Goal: Information Seeking & Learning: Learn about a topic

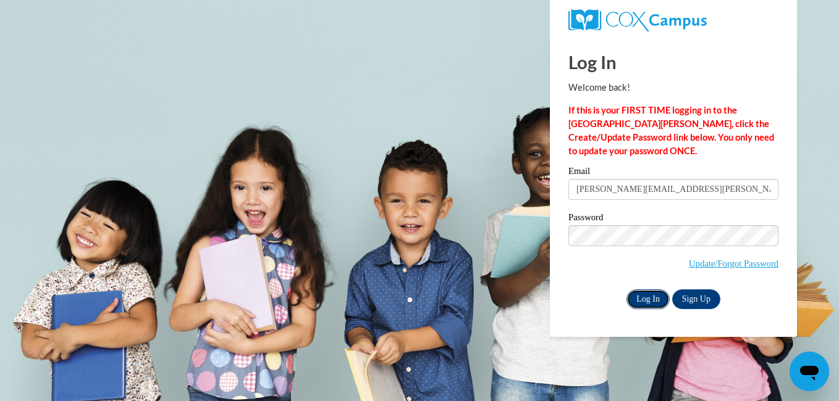
click at [640, 300] on input "Log In" at bounding box center [647, 300] width 43 height 20
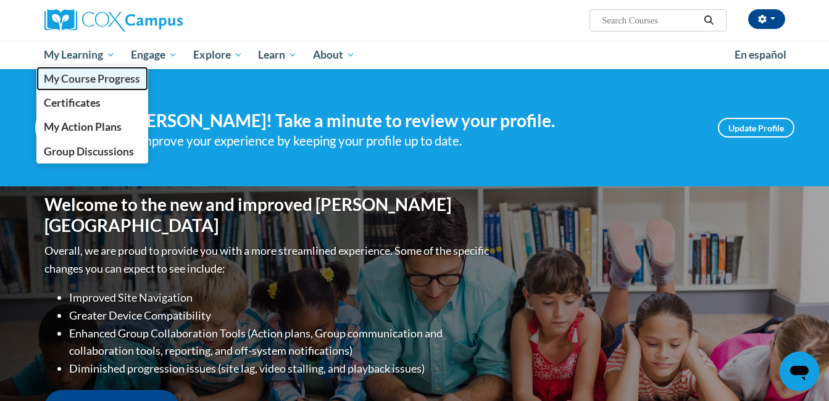
click at [86, 73] on span "My Course Progress" at bounding box center [92, 78] width 96 height 13
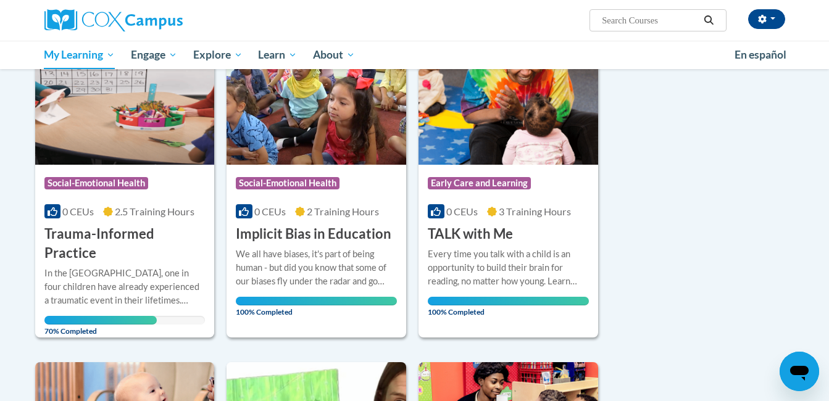
scroll to position [187, 0]
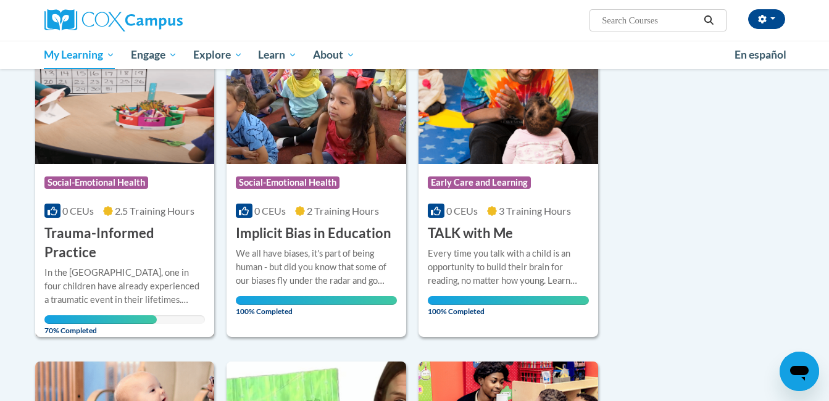
click at [103, 232] on h3 "Trauma-Informed Practice" at bounding box center [124, 243] width 161 height 38
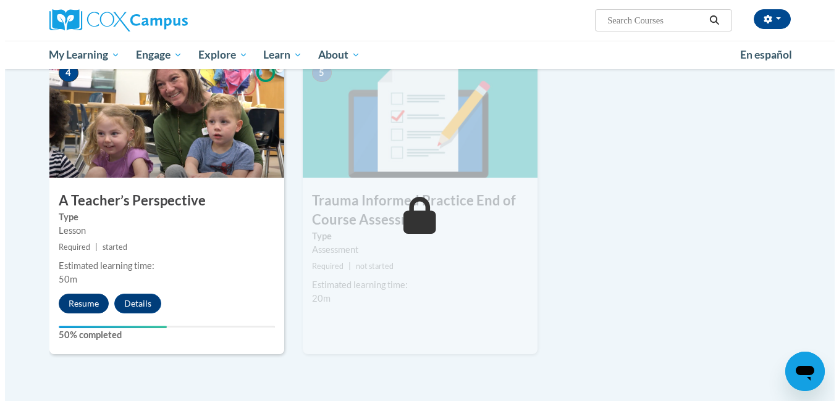
scroll to position [612, 0]
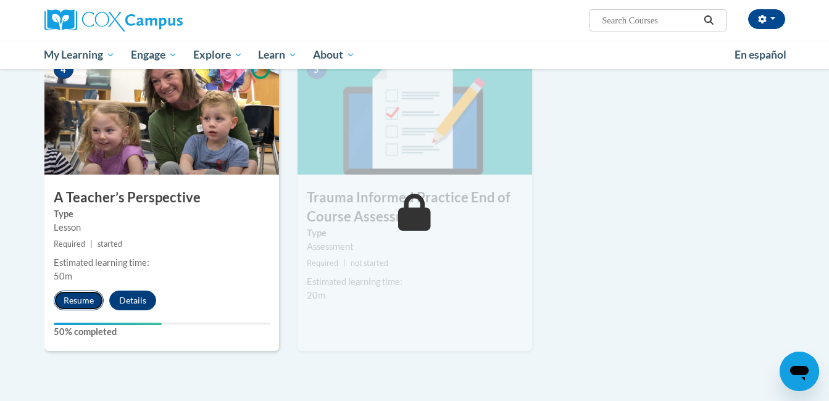
click at [75, 296] on button "Resume" at bounding box center [79, 301] width 50 height 20
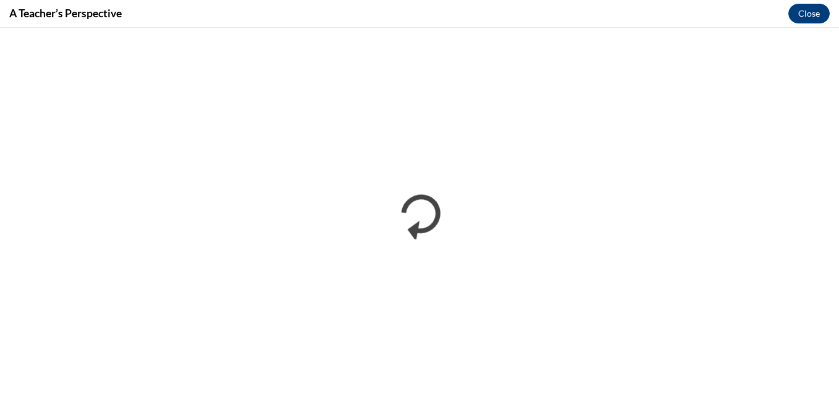
scroll to position [0, 0]
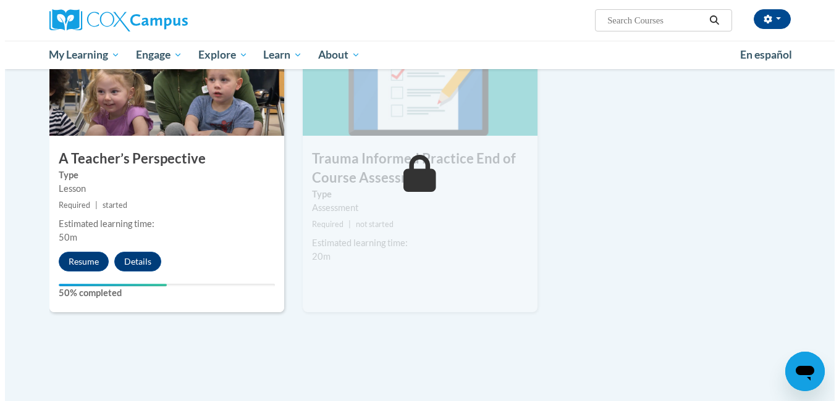
scroll to position [652, 0]
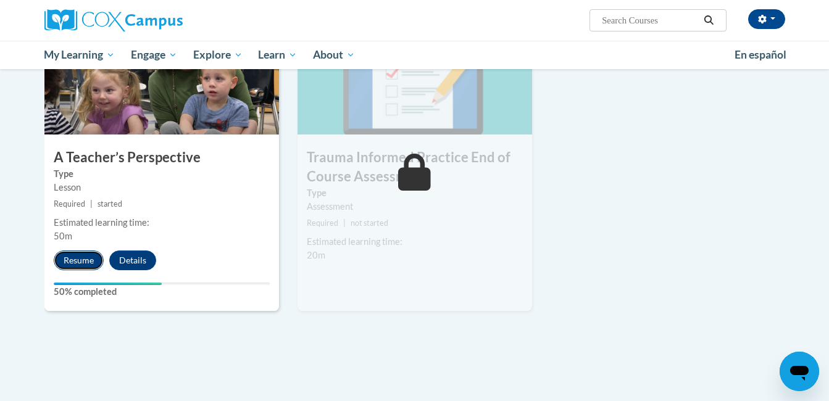
click at [81, 259] on button "Resume" at bounding box center [79, 261] width 50 height 20
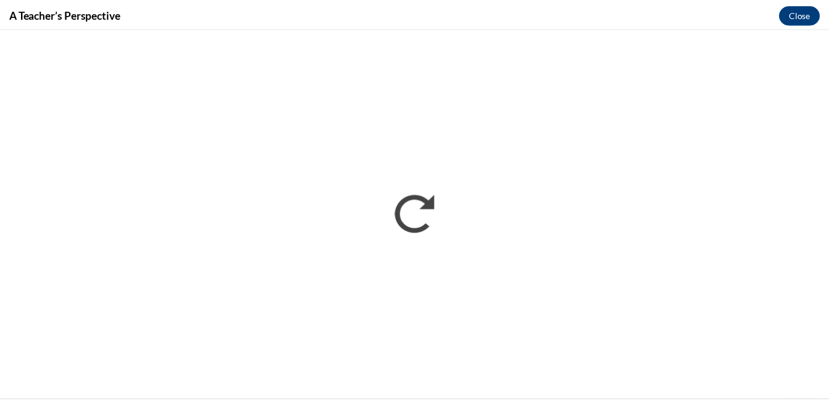
scroll to position [0, 0]
click at [803, 19] on button "Close" at bounding box center [808, 14] width 41 height 20
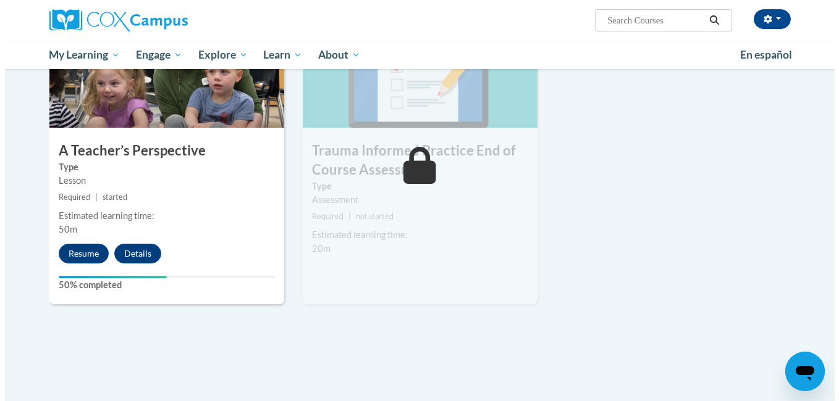
scroll to position [660, 0]
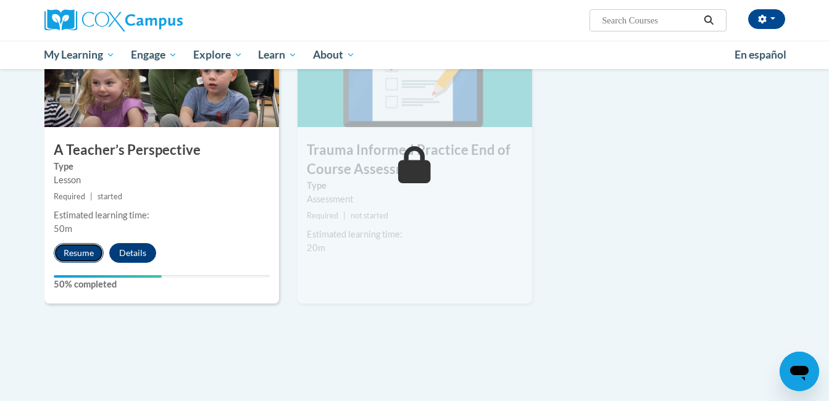
click at [68, 256] on button "Resume" at bounding box center [79, 253] width 50 height 20
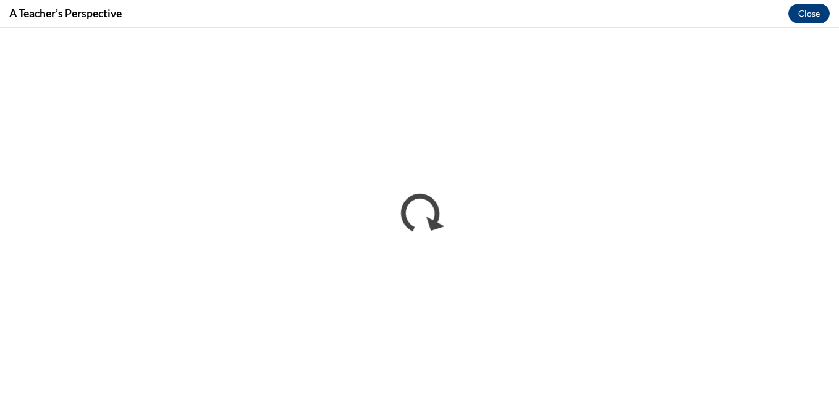
scroll to position [0, 0]
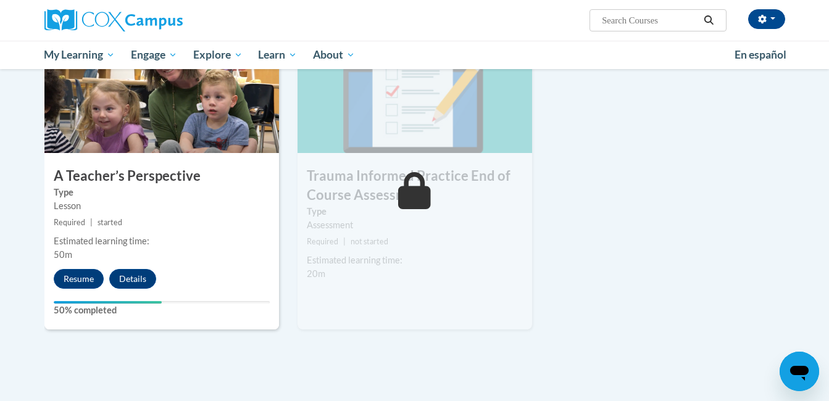
scroll to position [634, 0]
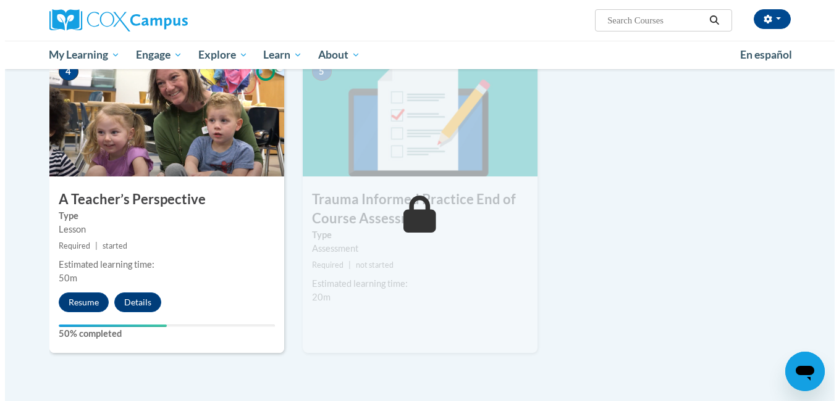
scroll to position [602, 0]
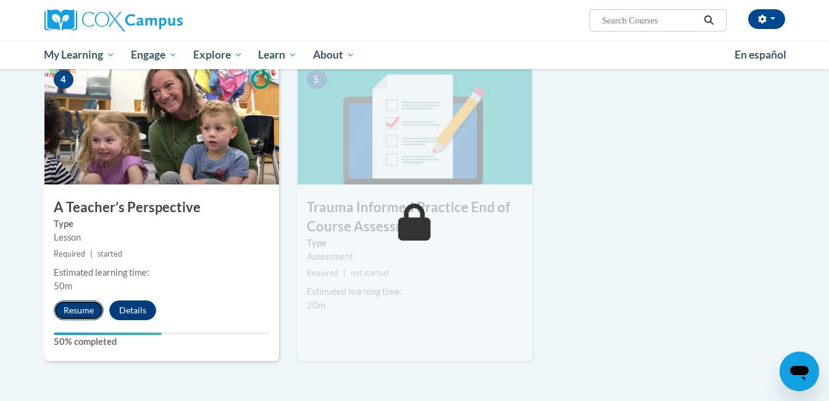
click at [80, 311] on button "Resume" at bounding box center [79, 311] width 50 height 20
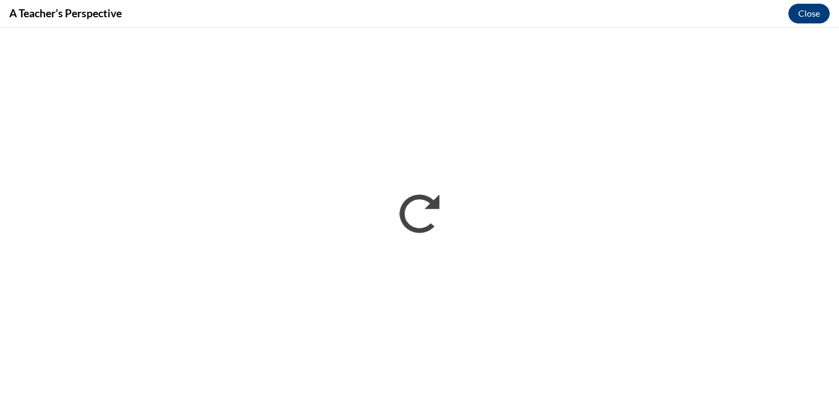
scroll to position [0, 0]
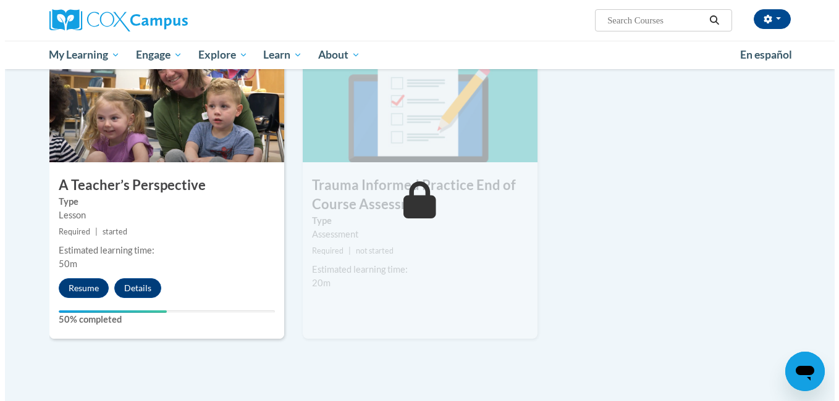
scroll to position [625, 0]
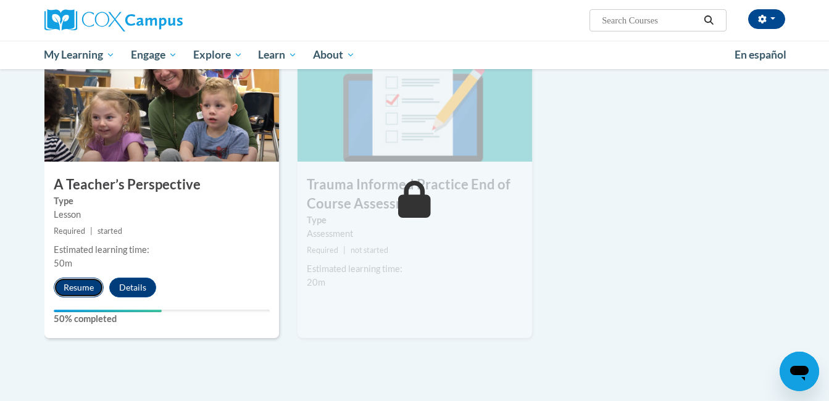
click at [84, 290] on button "Resume" at bounding box center [79, 288] width 50 height 20
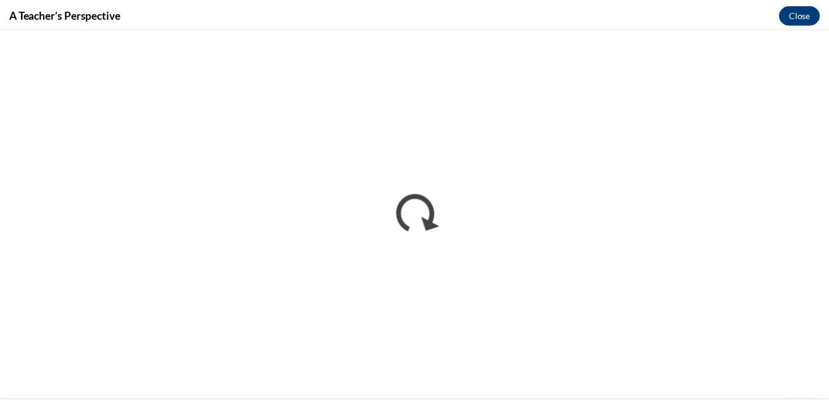
scroll to position [0, 0]
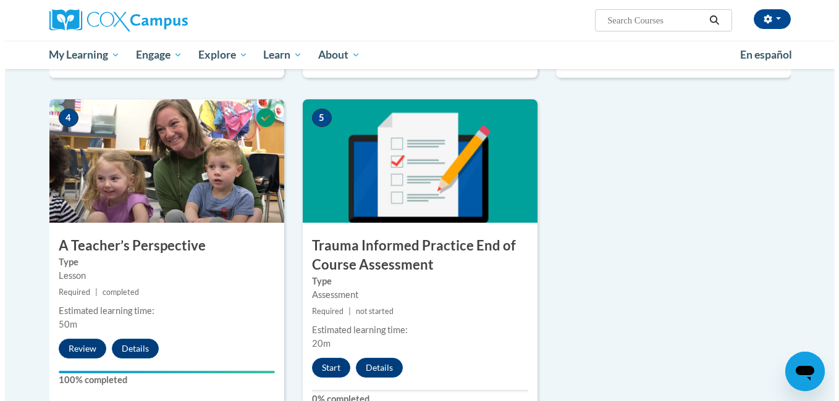
scroll to position [637, 0]
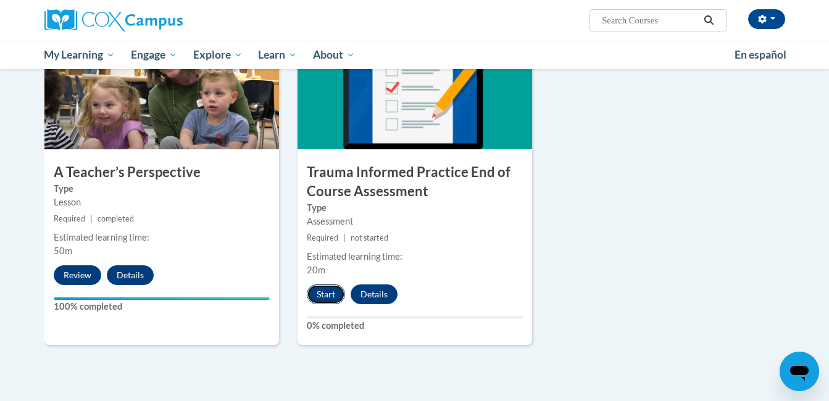
click at [321, 296] on button "Start" at bounding box center [326, 295] width 38 height 20
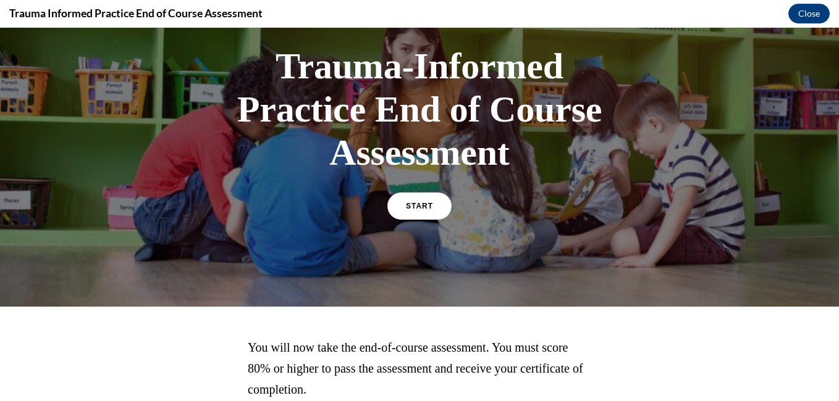
scroll to position [73, 0]
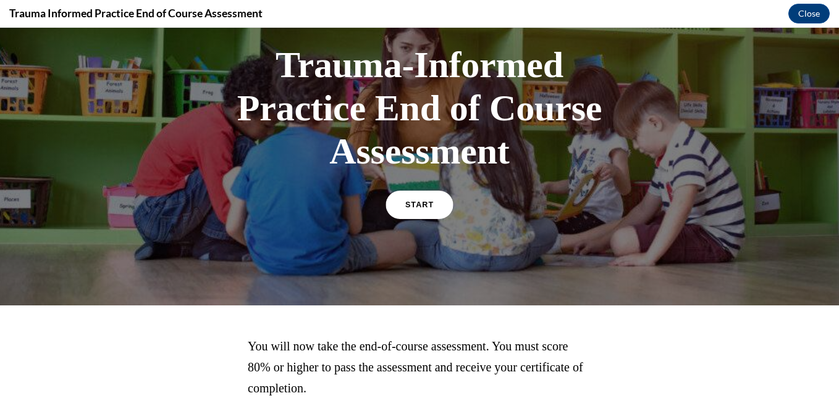
click at [410, 216] on link "START" at bounding box center [418, 205] width 67 height 28
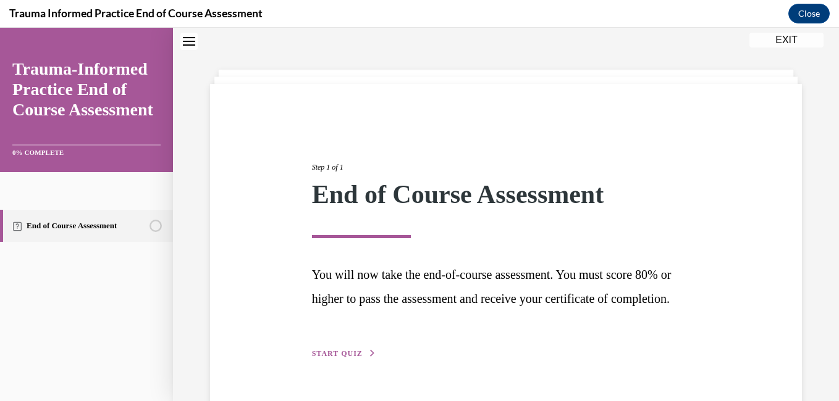
scroll to position [95, 0]
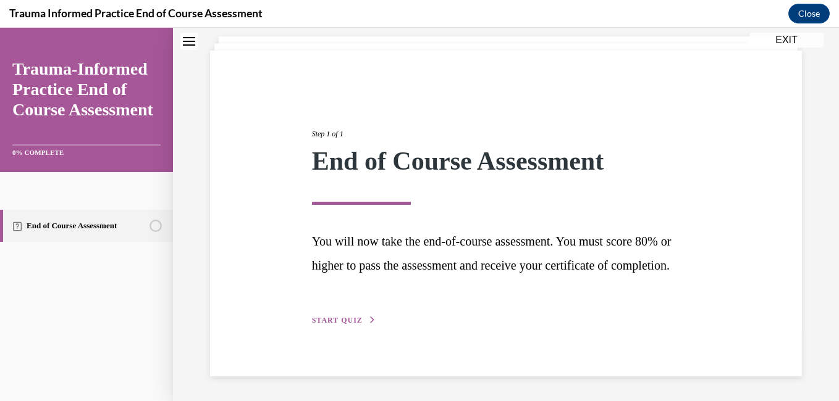
click at [338, 323] on span "START QUIZ" at bounding box center [337, 320] width 51 height 9
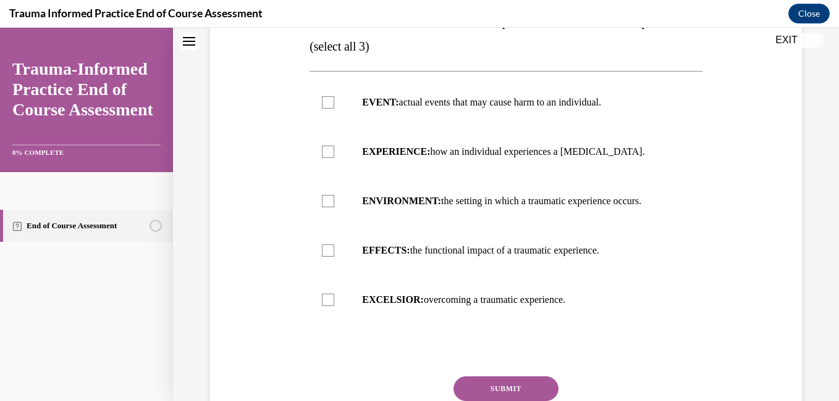
scroll to position [227, 0]
click at [325, 157] on div at bounding box center [328, 151] width 12 height 12
click at [325, 157] on input "EXPERIENCE: how an individual experiences a stressor." at bounding box center [328, 151] width 12 height 12
checkbox input "true"
click at [327, 207] on div at bounding box center [328, 201] width 12 height 12
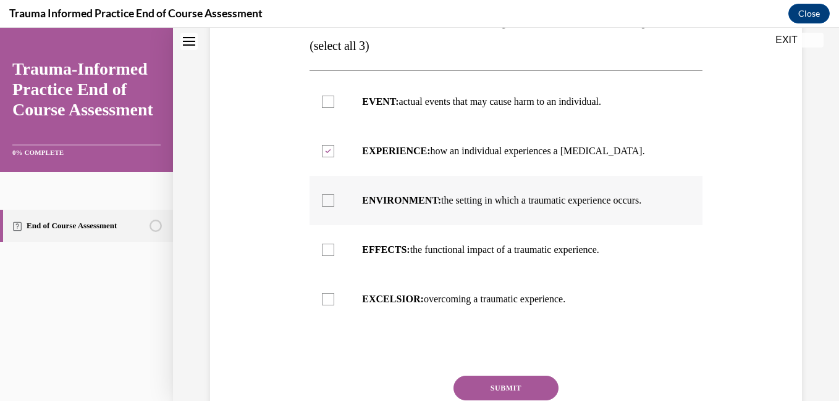
click at [327, 207] on input "ENVIRONMENT: the setting in which a traumatic experience occurs." at bounding box center [328, 201] width 12 height 12
checkbox input "true"
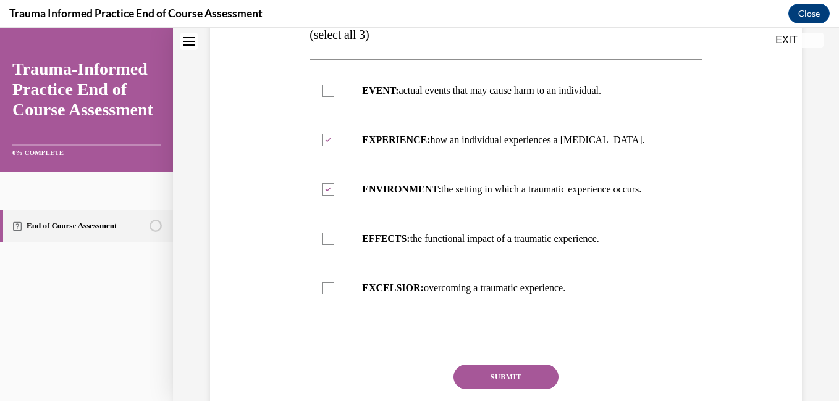
scroll to position [241, 0]
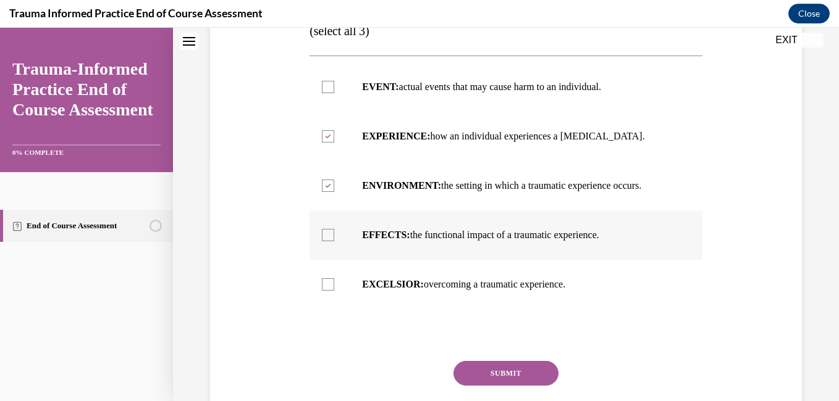
click at [328, 241] on div at bounding box center [328, 235] width 12 height 12
click at [328, 241] on input "EFFECTS: the functional impact of a traumatic experience." at bounding box center [328, 235] width 12 height 12
checkbox input "true"
click at [324, 112] on label "EVENT: actual events that may cause harm to an individual." at bounding box center [505, 86] width 392 height 49
click at [324, 93] on input "EVENT: actual events that may cause harm to an individual." at bounding box center [328, 87] width 12 height 12
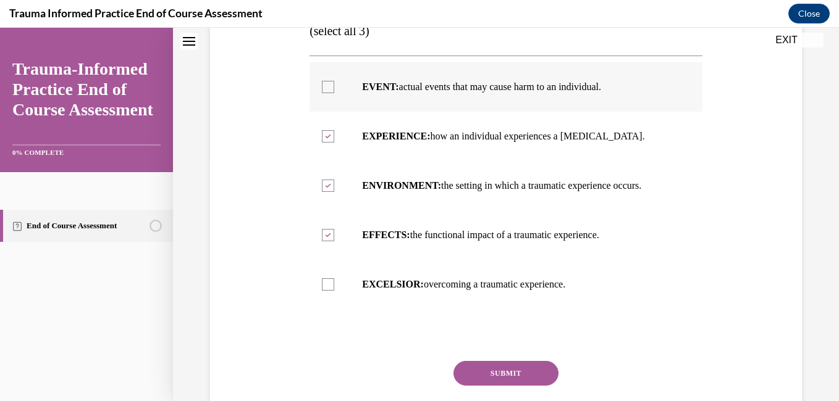
checkbox input "true"
click at [323, 192] on div at bounding box center [328, 186] width 12 height 12
click at [323, 192] on input "ENVIRONMENT: the setting in which a traumatic experience occurs." at bounding box center [328, 186] width 12 height 12
checkbox input "false"
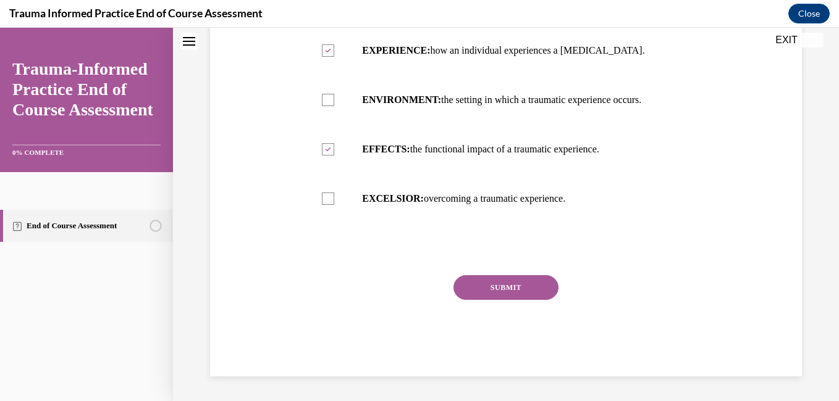
click at [479, 287] on button "SUBMIT" at bounding box center [505, 287] width 105 height 25
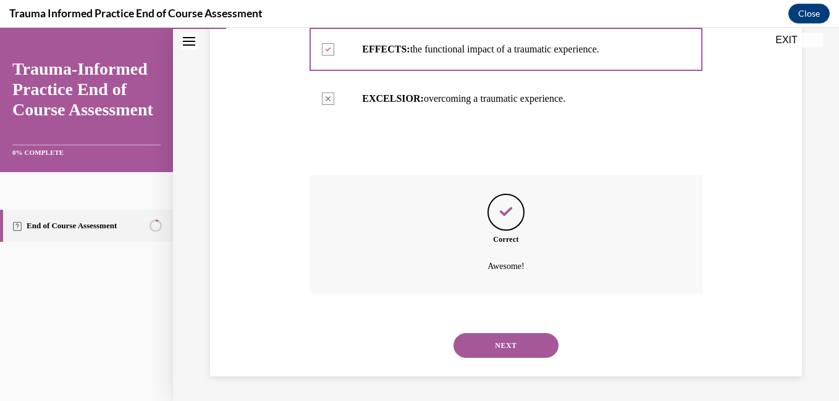
scroll to position [452, 0]
click at [495, 356] on button "NEXT" at bounding box center [505, 345] width 105 height 25
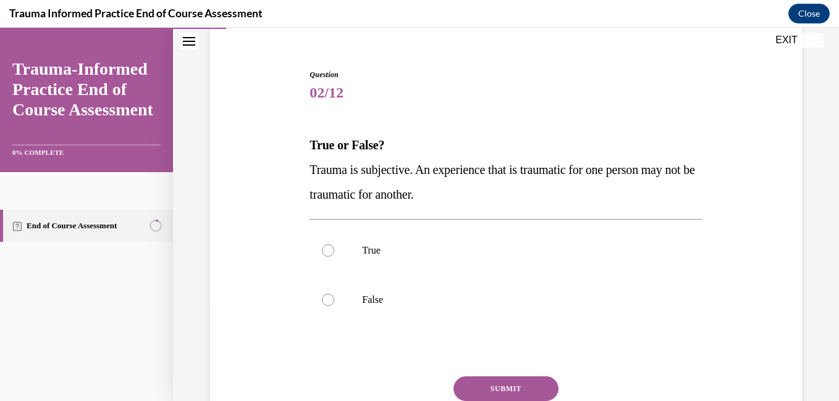
scroll to position [109, 0]
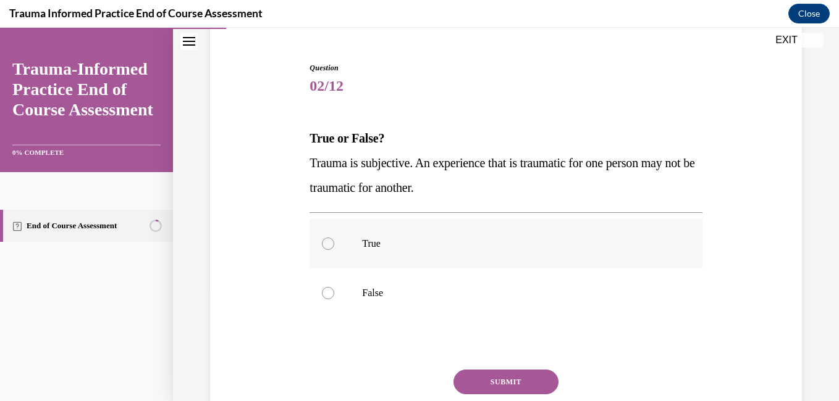
click at [323, 245] on div at bounding box center [328, 244] width 12 height 12
click at [323, 245] on input "True" at bounding box center [328, 244] width 12 height 12
radio input "true"
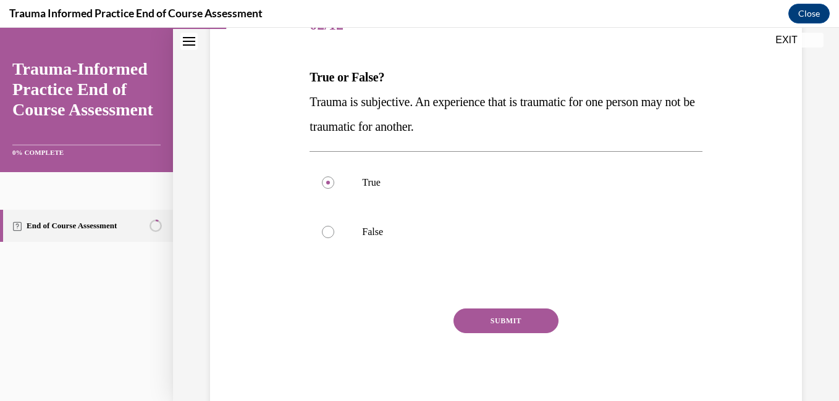
scroll to position [177, 0]
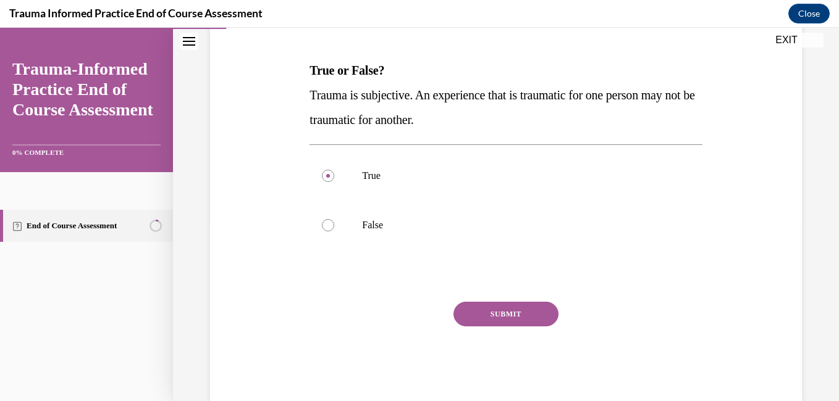
click at [496, 322] on button "SUBMIT" at bounding box center [505, 314] width 105 height 25
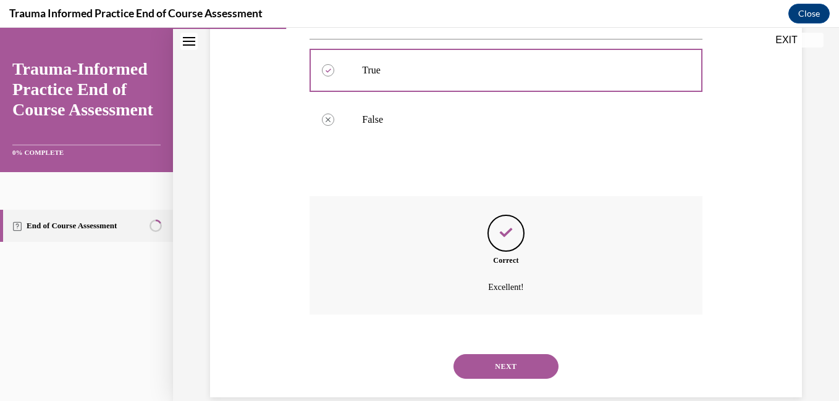
scroll to position [304, 0]
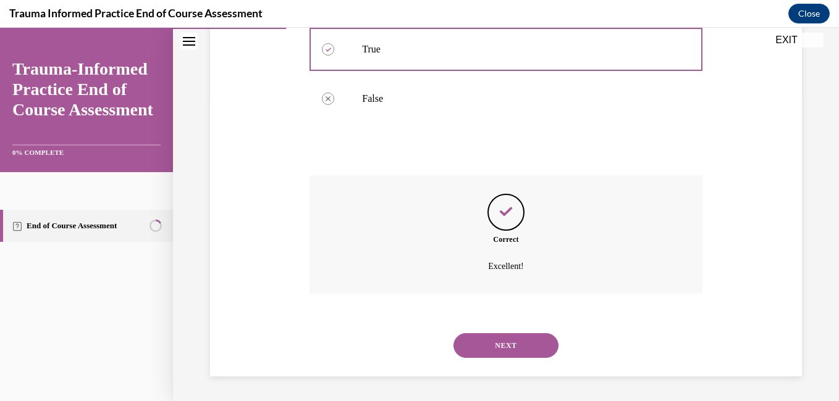
click at [505, 342] on button "NEXT" at bounding box center [505, 345] width 105 height 25
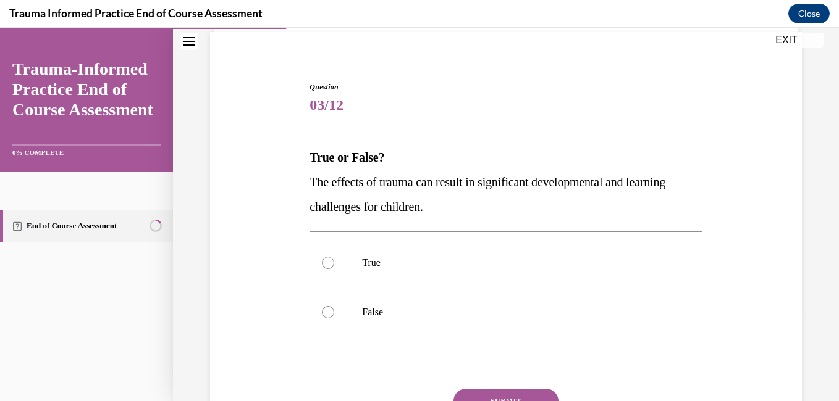
scroll to position [90, 0]
click at [324, 259] on div at bounding box center [328, 264] width 12 height 12
click at [324, 259] on input "True" at bounding box center [328, 264] width 12 height 12
radio input "true"
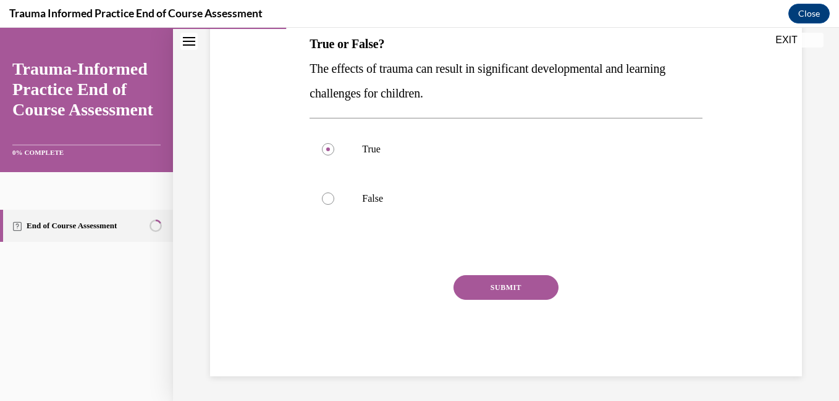
click at [492, 277] on button "SUBMIT" at bounding box center [505, 287] width 105 height 25
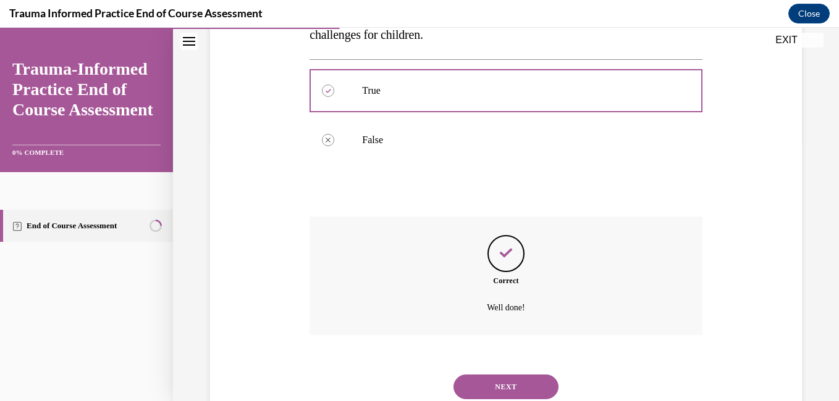
scroll to position [304, 0]
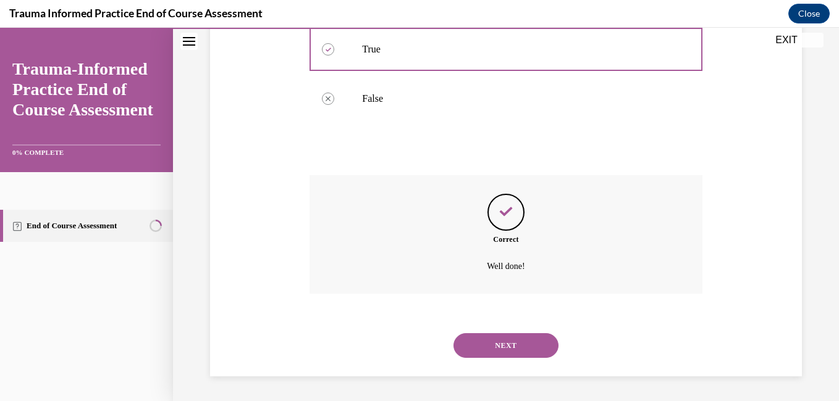
click at [487, 350] on button "NEXT" at bounding box center [505, 345] width 105 height 25
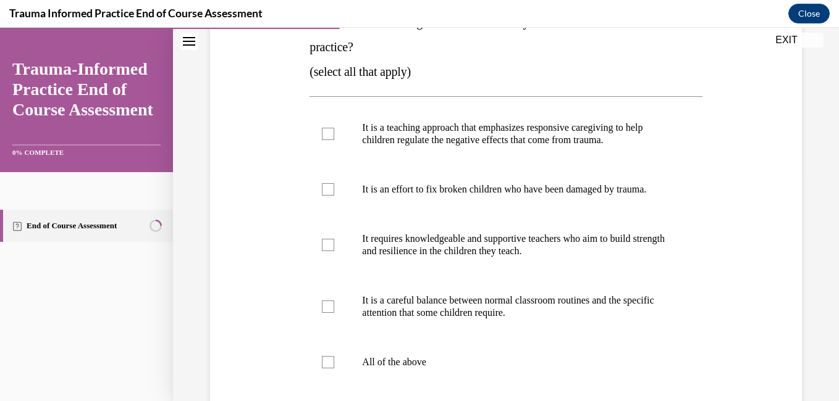
scroll to position [226, 0]
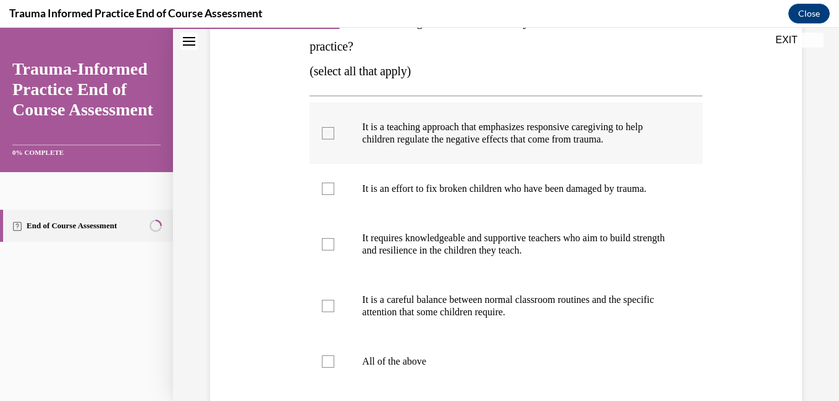
click at [327, 137] on div at bounding box center [328, 133] width 12 height 12
click at [327, 137] on input "It is a teaching approach that emphasizes responsive caregiving to help childre…" at bounding box center [328, 133] width 12 height 12
checkbox input "true"
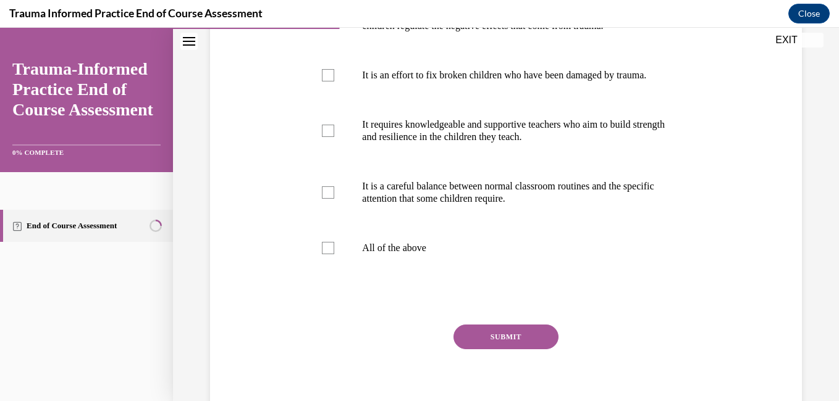
scroll to position [340, 0]
click at [313, 149] on label "It requires knowledgeable and supportive teachers who aim to build strength and…" at bounding box center [505, 130] width 392 height 62
click at [322, 136] on input "It requires knowledgeable and supportive teachers who aim to build strength and…" at bounding box center [328, 130] width 12 height 12
checkbox input "true"
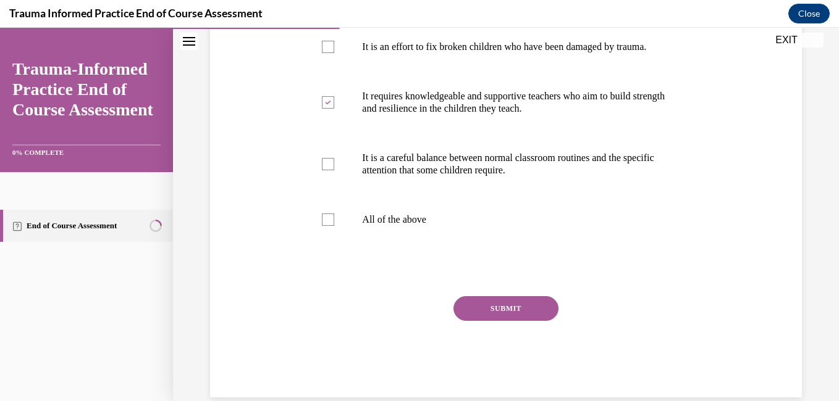
scroll to position [369, 0]
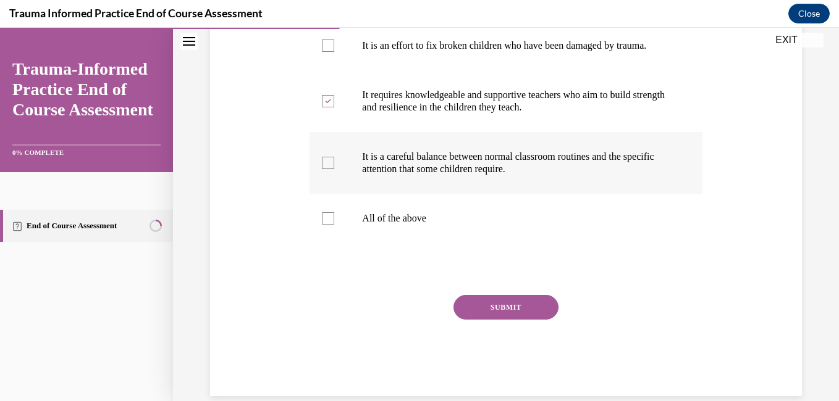
click at [328, 169] on div at bounding box center [328, 163] width 12 height 12
click at [328, 169] on input "It is a careful balance between normal classroom routines and the specific atte…" at bounding box center [328, 163] width 12 height 12
checkbox input "true"
click at [495, 320] on button "SUBMIT" at bounding box center [505, 307] width 105 height 25
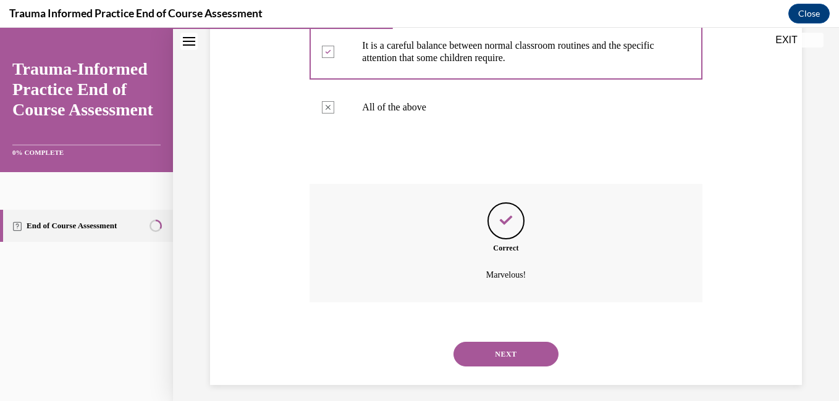
scroll to position [501, 0]
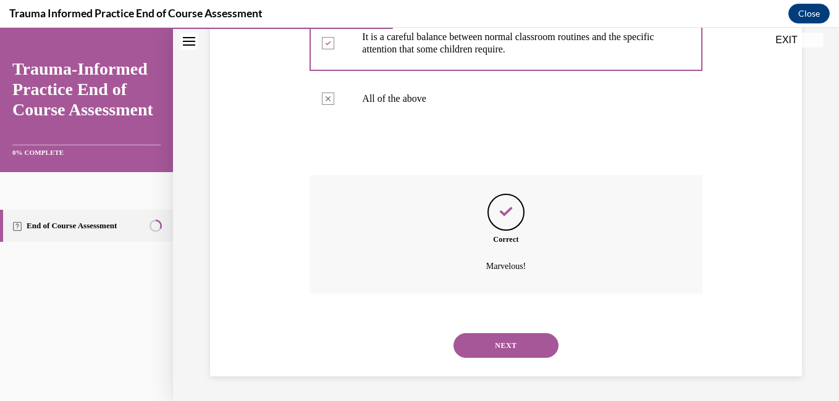
click at [505, 351] on button "NEXT" at bounding box center [505, 345] width 105 height 25
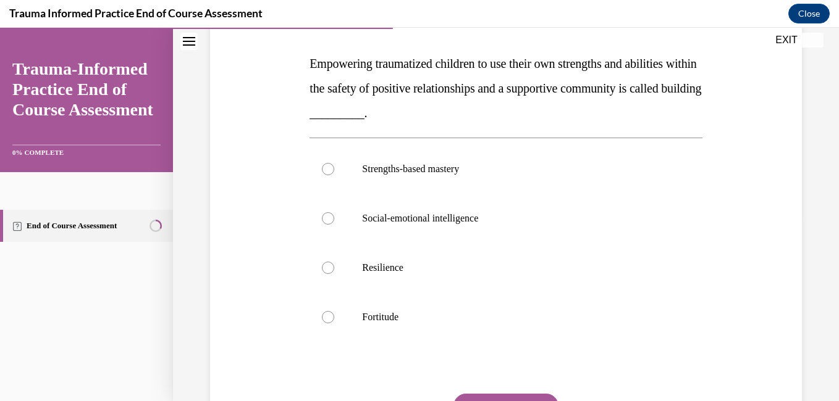
scroll to position [185, 0]
click at [326, 219] on div at bounding box center [328, 218] width 12 height 12
click at [326, 219] on input "Social-emotional intelligence" at bounding box center [328, 218] width 12 height 12
radio input "true"
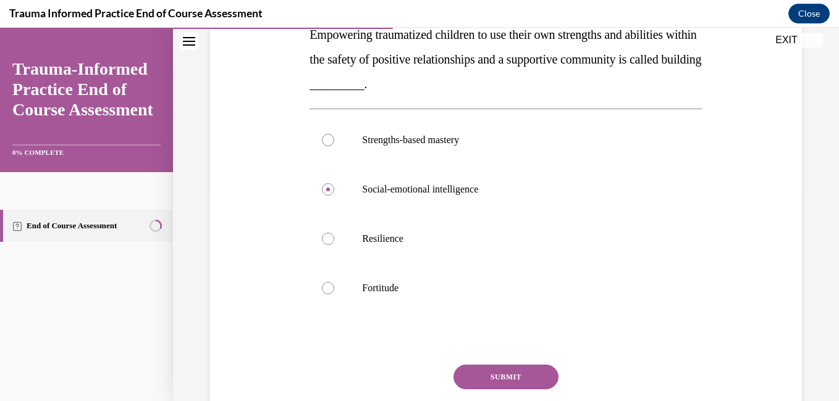
scroll to position [214, 0]
click at [470, 369] on button "SUBMIT" at bounding box center [505, 376] width 105 height 25
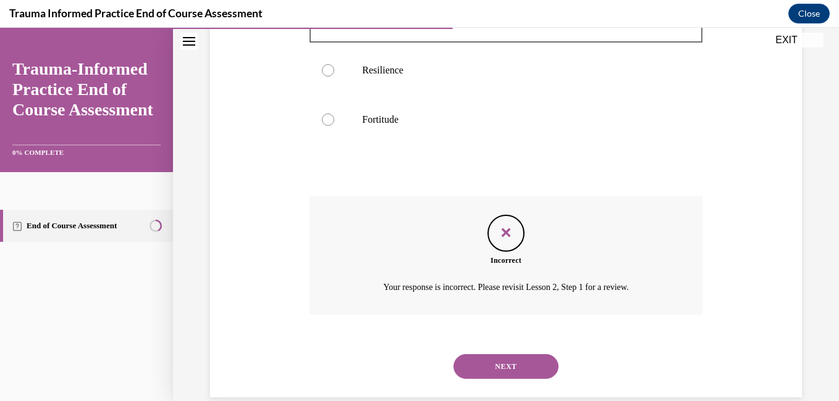
scroll to position [403, 0]
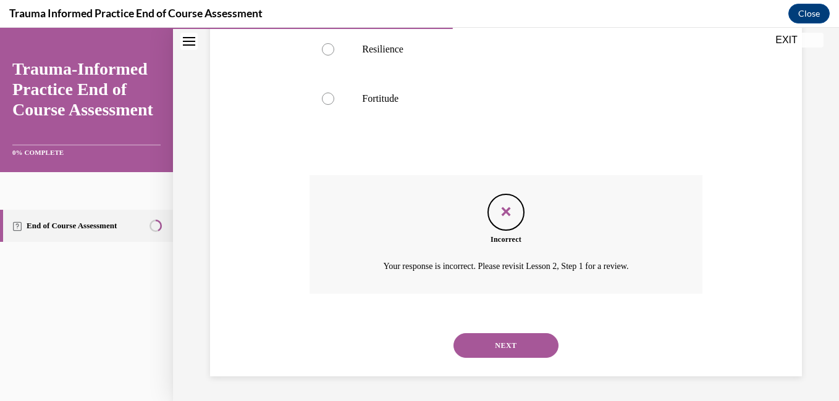
click at [487, 345] on button "NEXT" at bounding box center [505, 345] width 105 height 25
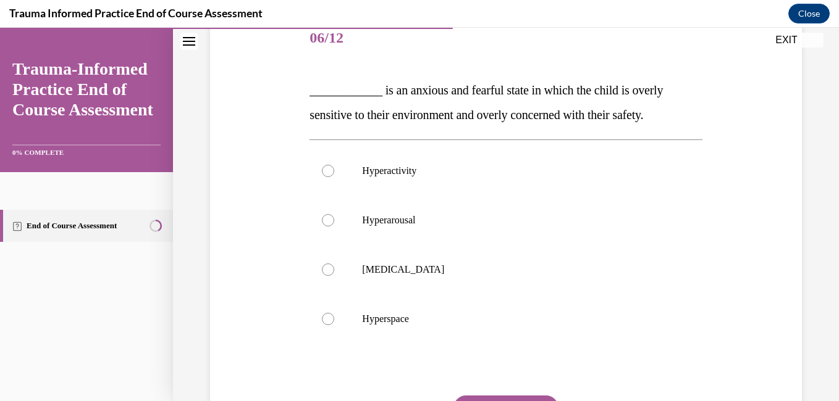
scroll to position [158, 0]
click at [332, 174] on label "Hyperactivity" at bounding box center [505, 170] width 392 height 49
click at [332, 174] on input "Hyperactivity" at bounding box center [328, 170] width 12 height 12
radio input "true"
click at [335, 218] on label "Hyperarousal" at bounding box center [505, 219] width 392 height 49
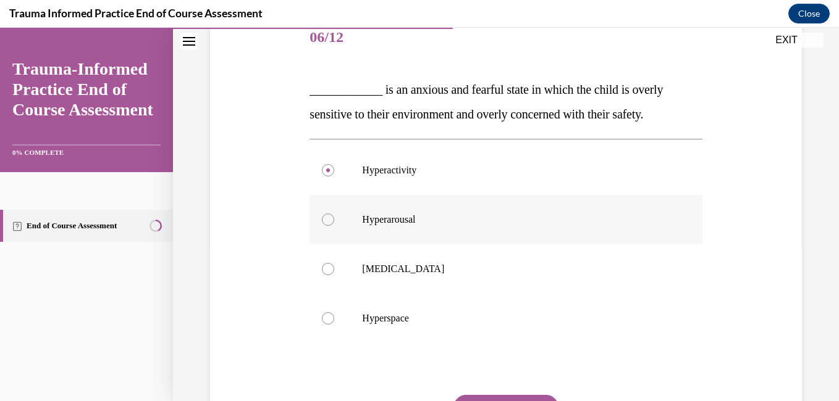
click at [334, 218] on input "Hyperarousal" at bounding box center [328, 220] width 12 height 12
radio input "true"
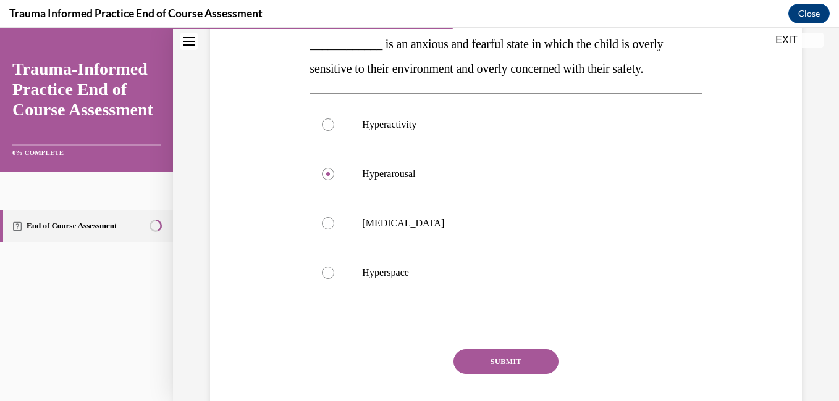
click at [475, 367] on button "SUBMIT" at bounding box center [505, 362] width 105 height 25
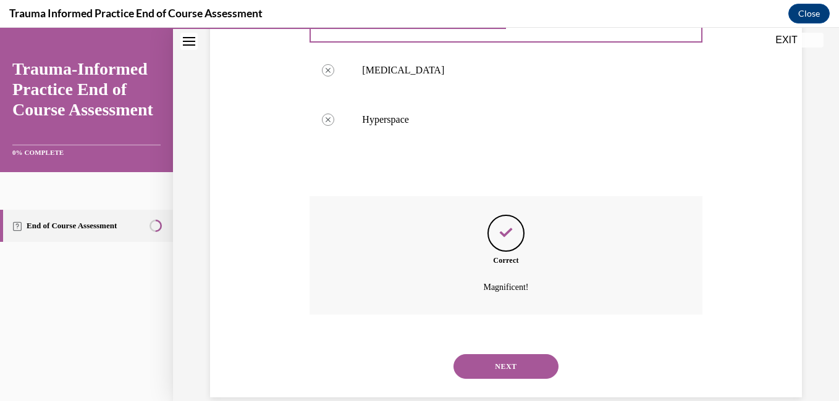
scroll to position [378, 0]
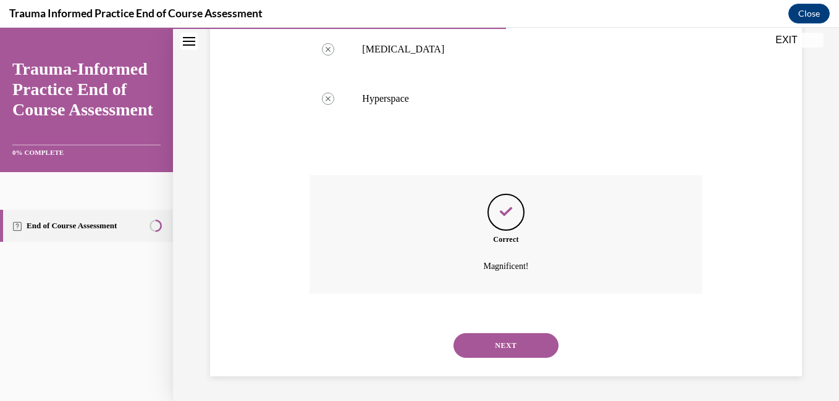
click at [510, 354] on button "NEXT" at bounding box center [505, 345] width 105 height 25
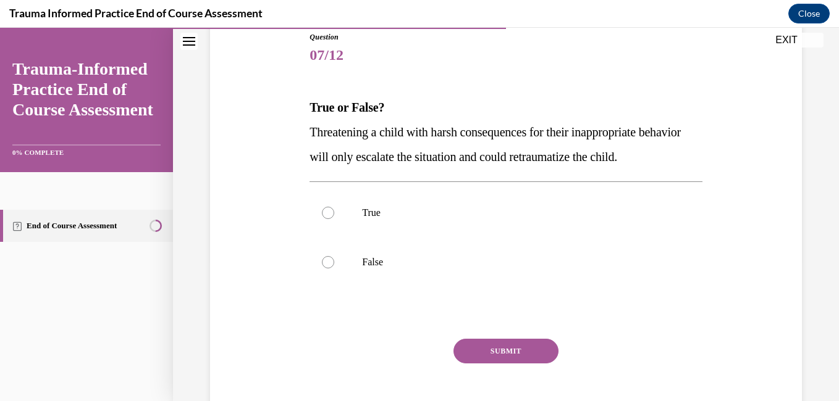
scroll to position [141, 0]
drag, startPoint x: 325, startPoint y: 235, endPoint x: 332, endPoint y: 236, distance: 6.8
click at [332, 219] on div at bounding box center [328, 212] width 12 height 12
click at [332, 219] on input "True" at bounding box center [328, 212] width 12 height 12
radio input "true"
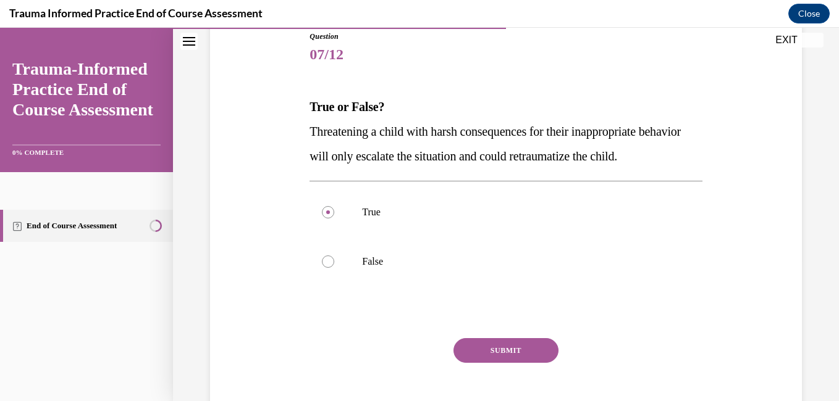
click at [497, 363] on button "SUBMIT" at bounding box center [505, 350] width 105 height 25
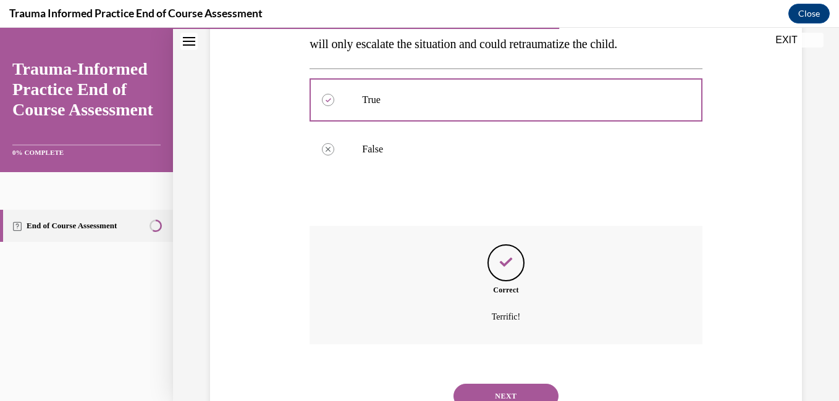
scroll to position [329, 0]
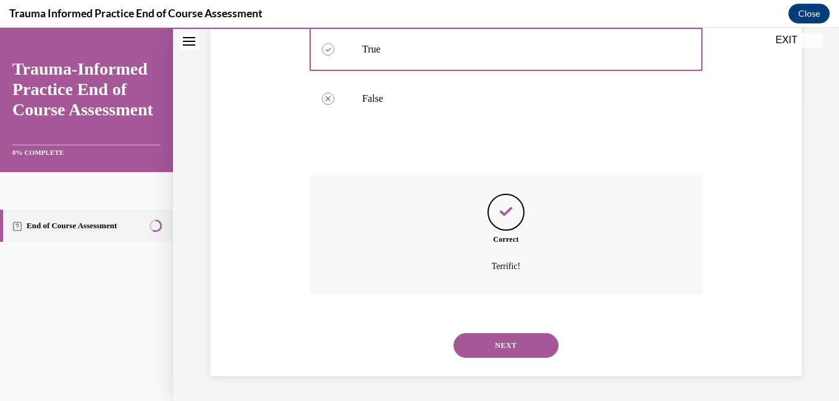
click at [475, 352] on button "NEXT" at bounding box center [505, 345] width 105 height 25
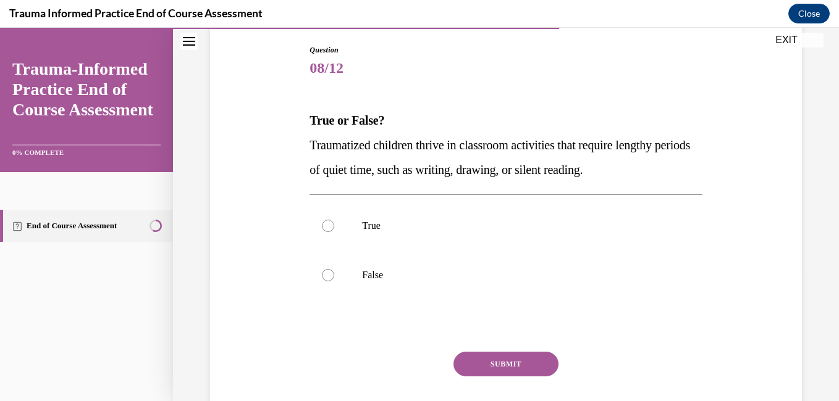
scroll to position [128, 0]
click at [328, 274] on div at bounding box center [328, 274] width 12 height 12
click at [328, 274] on input "False" at bounding box center [328, 274] width 12 height 12
radio input "true"
click at [474, 361] on button "SUBMIT" at bounding box center [505, 363] width 105 height 25
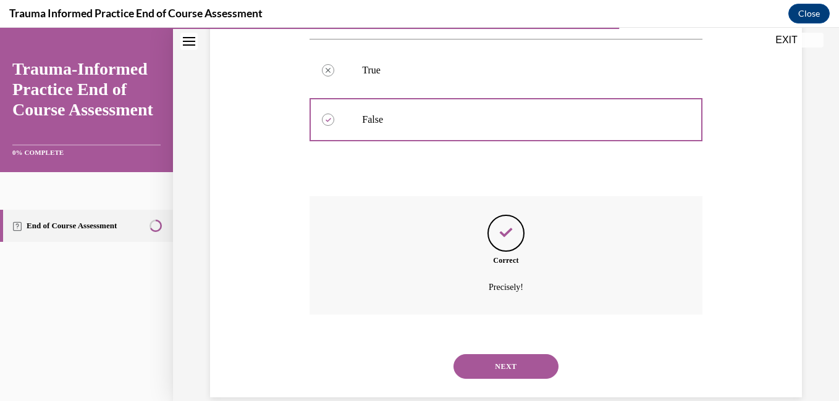
scroll to position [304, 0]
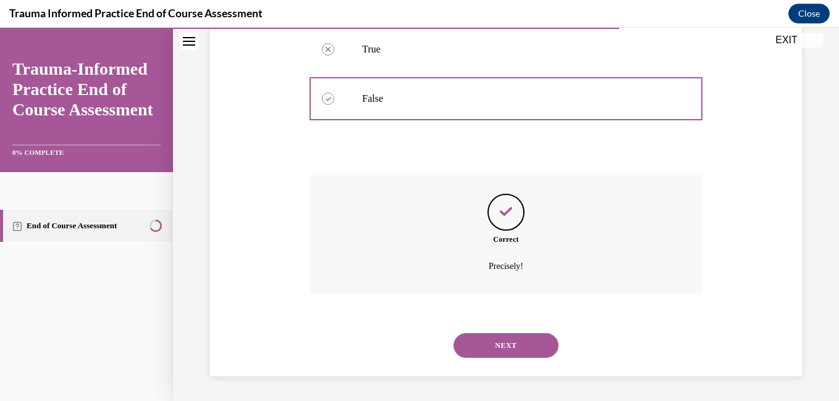
click at [530, 347] on button "NEXT" at bounding box center [505, 345] width 105 height 25
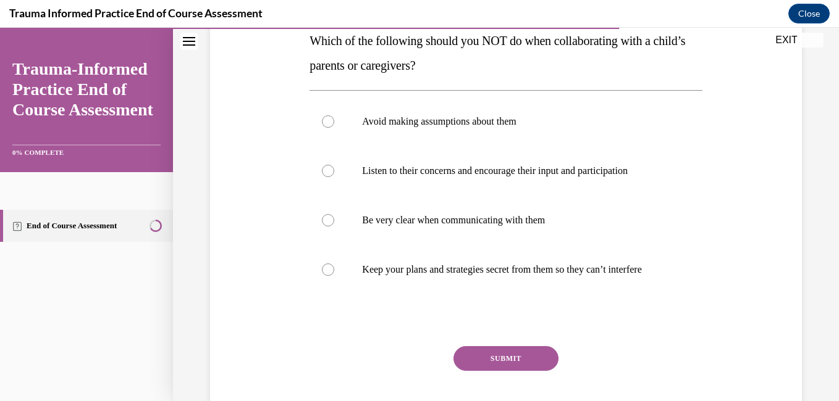
scroll to position [208, 0]
click at [324, 116] on div at bounding box center [328, 121] width 12 height 12
click at [324, 116] on input "Avoid making assumptions about them" at bounding box center [328, 121] width 12 height 12
radio input "true"
click at [490, 371] on button "SUBMIT" at bounding box center [505, 358] width 105 height 25
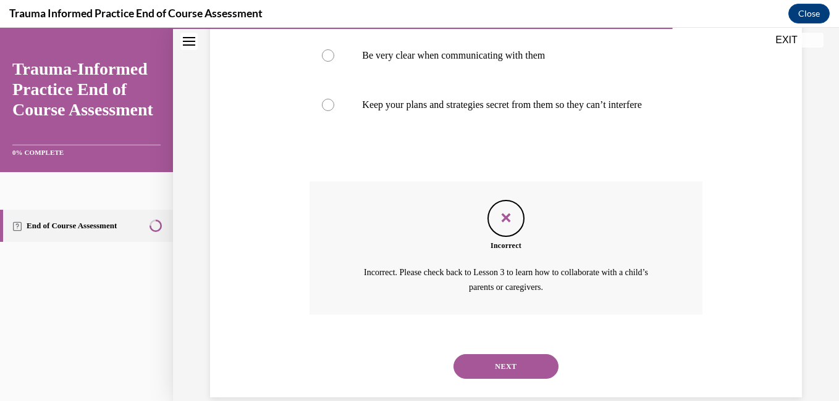
scroll to position [405, 0]
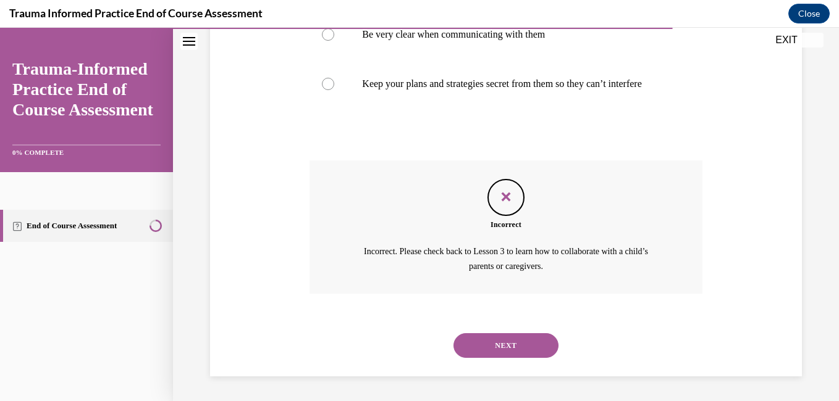
click at [483, 340] on button "NEXT" at bounding box center [505, 345] width 105 height 25
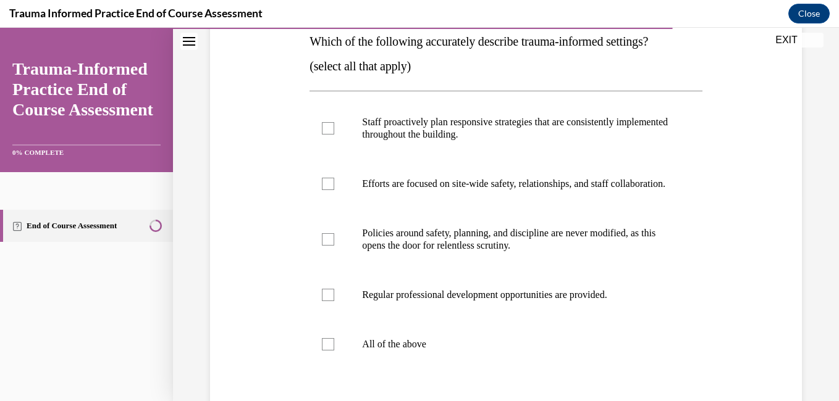
scroll to position [211, 0]
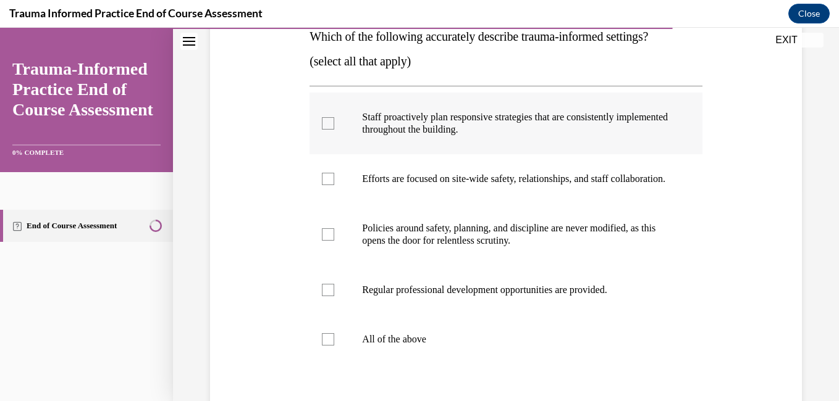
click at [329, 127] on div at bounding box center [328, 123] width 12 height 12
click at [329, 127] on input "Staff proactively plan responsive strategies that are consistently implemented …" at bounding box center [328, 123] width 12 height 12
checkbox input "true"
click at [329, 185] on div at bounding box center [328, 179] width 12 height 12
click at [329, 185] on input "Efforts are focused on site-wide safety, relationships, and staff collaboration." at bounding box center [328, 179] width 12 height 12
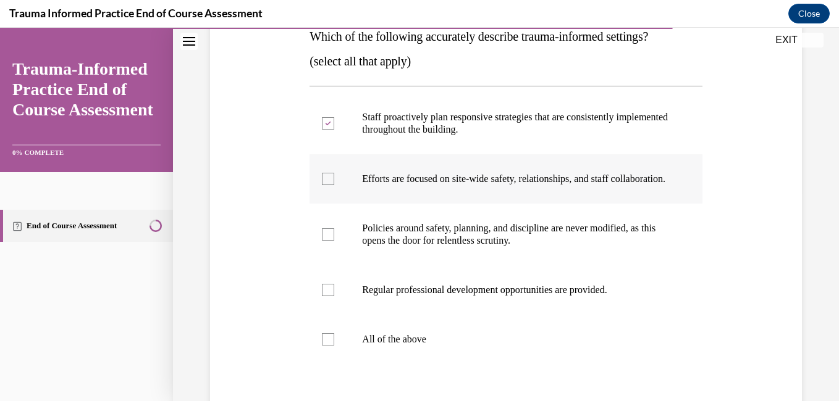
checkbox input "true"
click at [327, 346] on div at bounding box center [328, 339] width 12 height 12
click at [327, 346] on input "All of the above" at bounding box center [328, 339] width 12 height 12
checkbox input "true"
click at [327, 182] on icon at bounding box center [328, 179] width 6 height 4
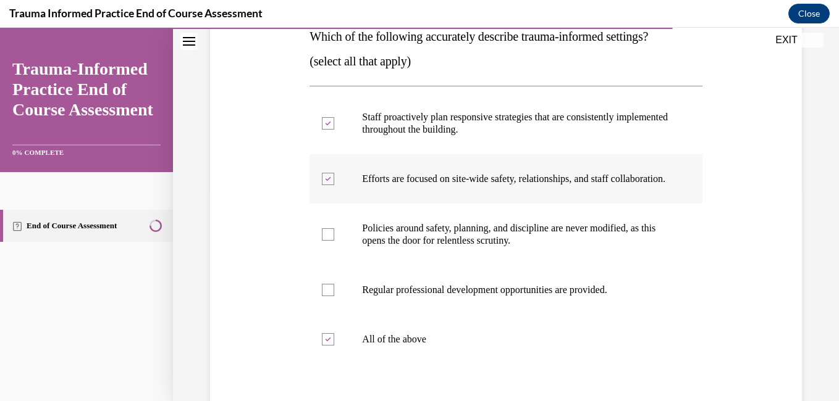
click at [327, 184] on input "Efforts are focused on site-wide safety, relationships, and staff collaboration." at bounding box center [328, 179] width 12 height 12
checkbox input "false"
click at [327, 119] on div at bounding box center [328, 123] width 12 height 12
click at [327, 119] on input "Staff proactively plan responsive strategies that are consistently implemented …" at bounding box center [328, 123] width 12 height 12
checkbox input "false"
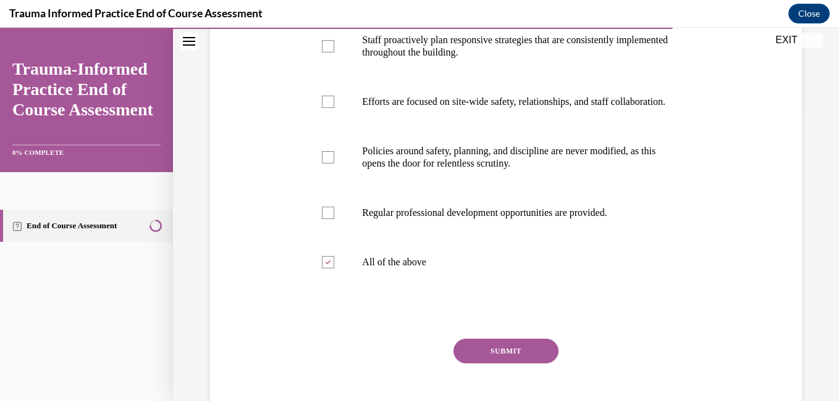
scroll to position [289, 0]
click at [488, 363] on button "SUBMIT" at bounding box center [505, 350] width 105 height 25
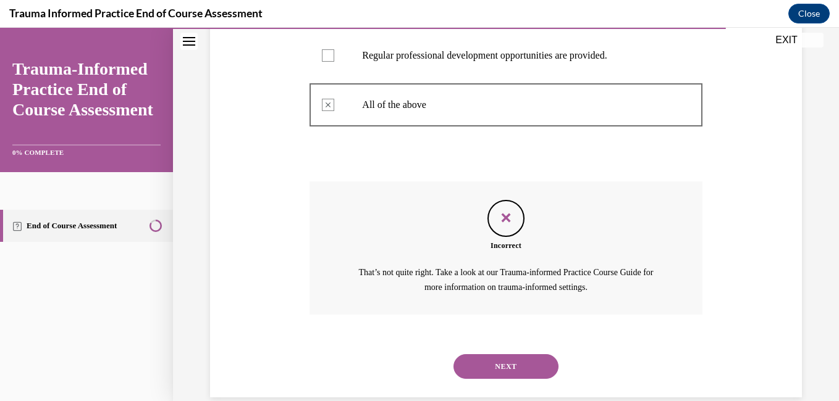
scroll to position [479, 0]
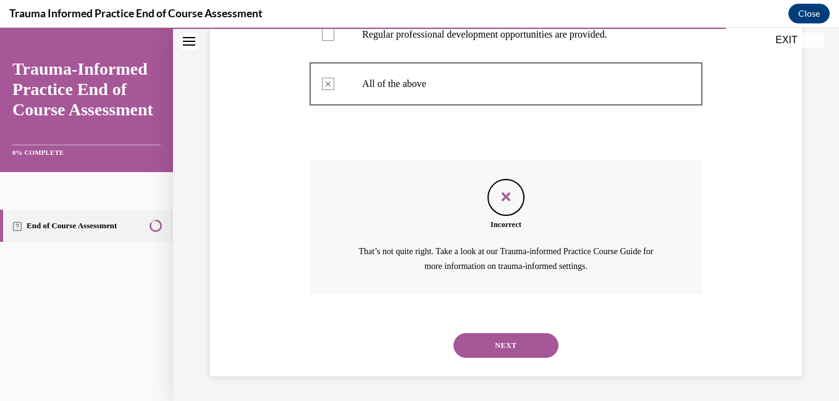
click at [509, 351] on button "NEXT" at bounding box center [505, 345] width 105 height 25
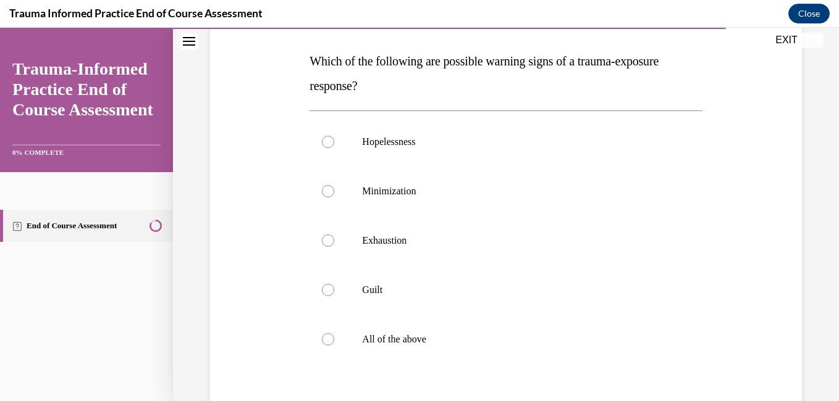
scroll to position [187, 0]
click at [325, 341] on div at bounding box center [328, 339] width 12 height 12
click at [325, 341] on input "All of the above" at bounding box center [328, 339] width 12 height 12
radio input "true"
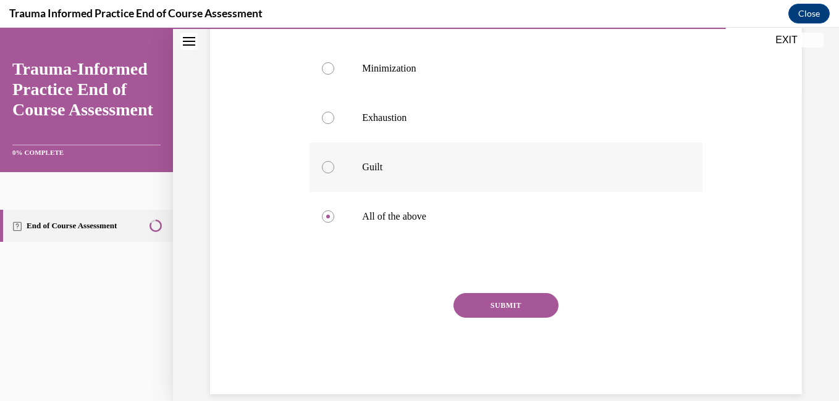
scroll to position [310, 0]
click at [485, 302] on button "SUBMIT" at bounding box center [505, 305] width 105 height 25
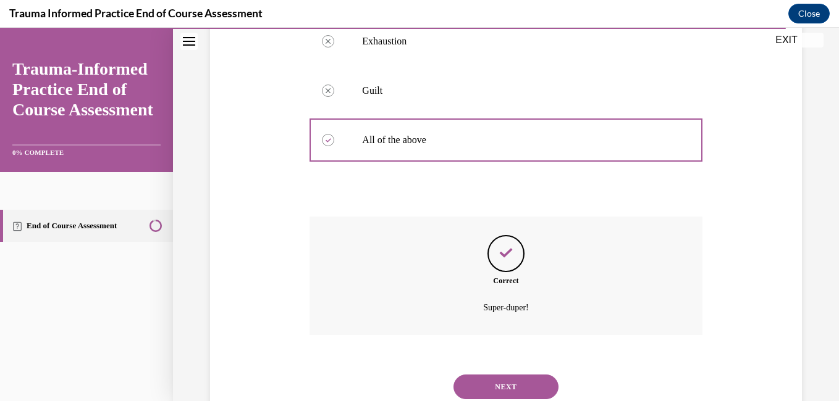
scroll to position [427, 0]
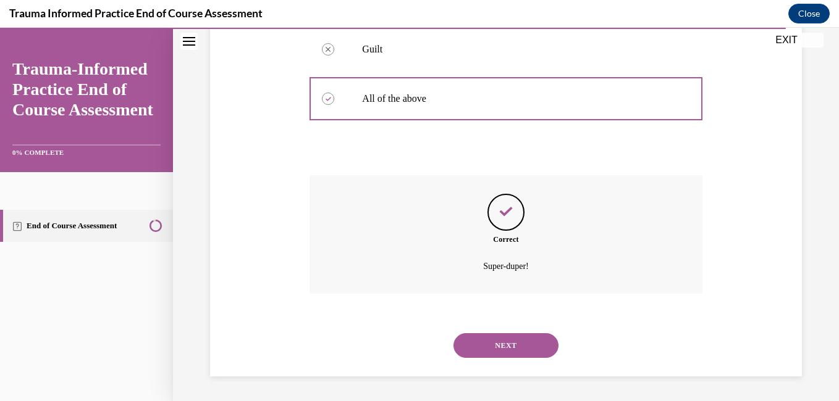
click at [509, 337] on button "NEXT" at bounding box center [505, 345] width 105 height 25
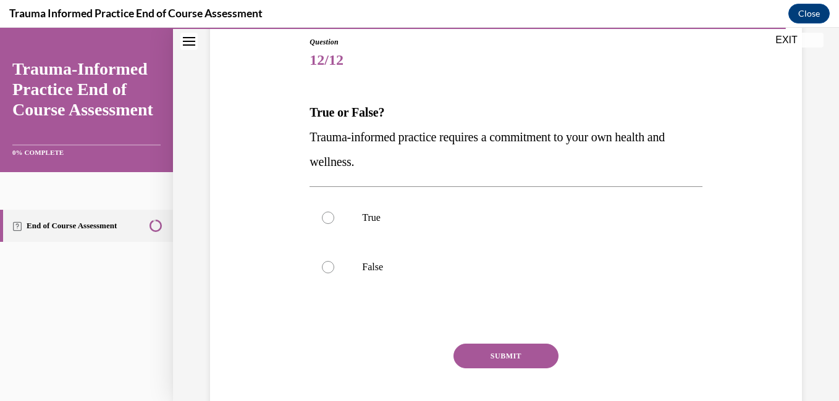
scroll to position [136, 0]
click at [322, 219] on div at bounding box center [328, 217] width 12 height 12
click at [322, 219] on input "True" at bounding box center [328, 217] width 12 height 12
radio input "true"
click at [479, 356] on button "SUBMIT" at bounding box center [505, 355] width 105 height 25
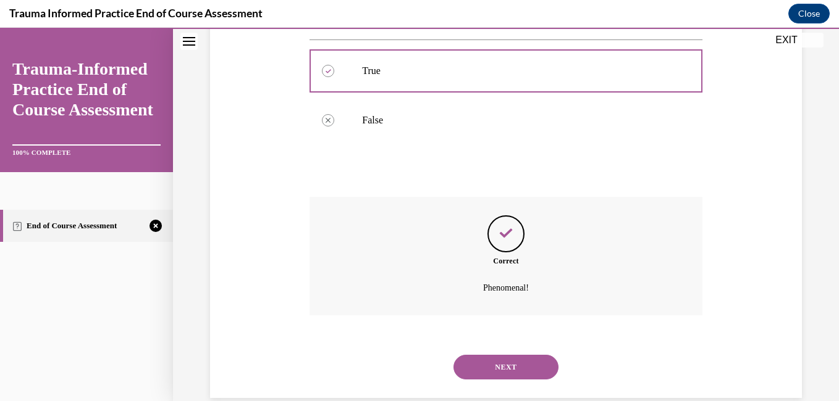
scroll to position [304, 0]
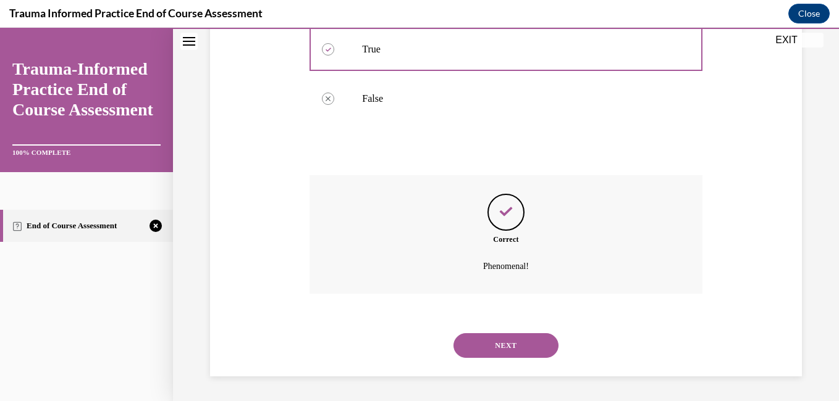
click at [496, 351] on button "NEXT" at bounding box center [505, 345] width 105 height 25
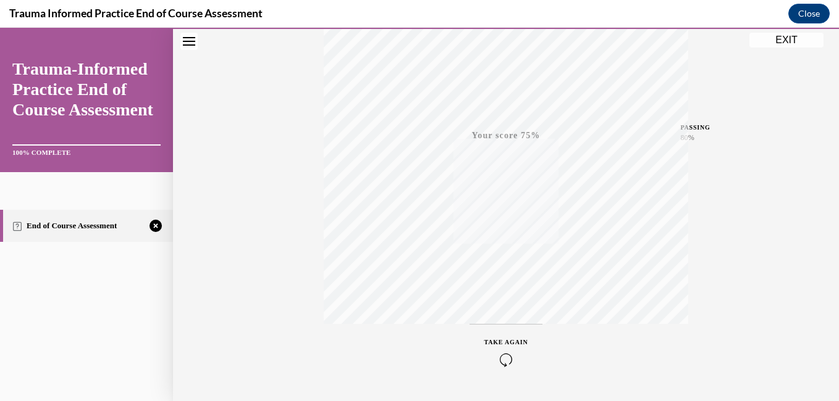
scroll to position [259, 0]
click at [499, 334] on button "TAKE AGAIN" at bounding box center [505, 318] width 73 height 56
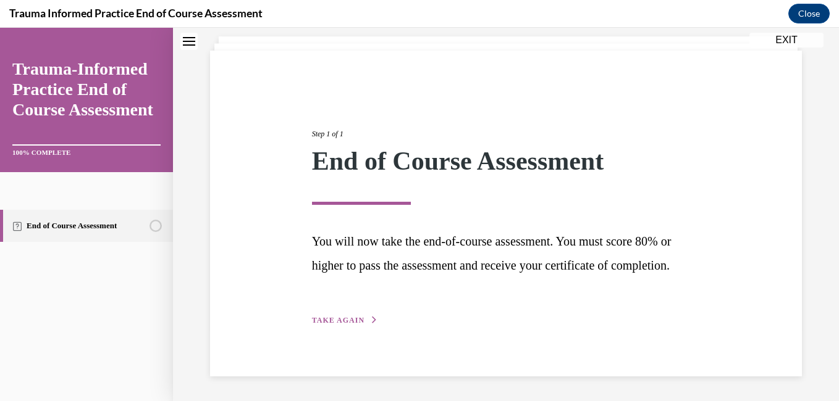
scroll to position [95, 0]
click at [352, 328] on div "Step 1 of 1 End of Course Assessment You will now take the end-of-course assess…" at bounding box center [506, 214] width 592 height 326
click at [345, 322] on span "TAKE AGAIN" at bounding box center [338, 320] width 52 height 9
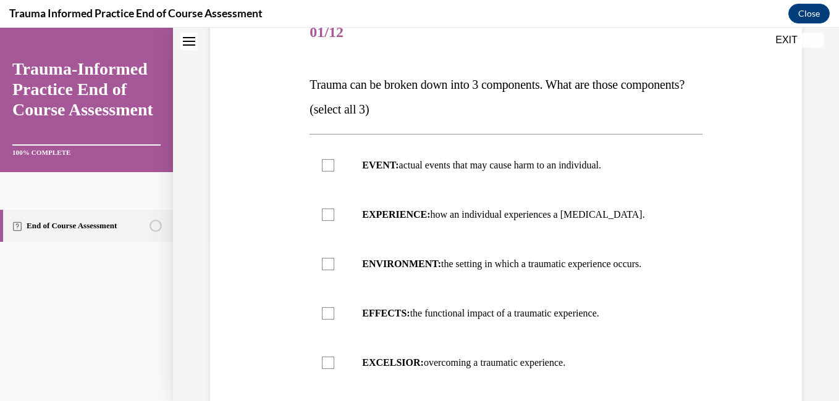
scroll to position [166, 0]
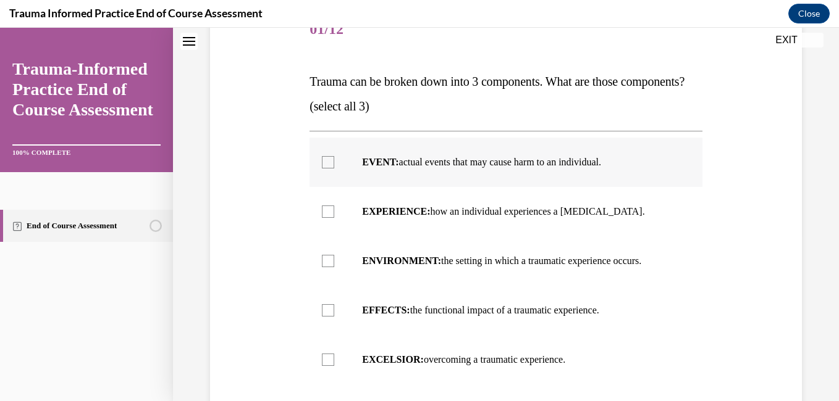
click at [325, 169] on div at bounding box center [328, 162] width 12 height 12
click at [325, 169] on input "EVENT: actual events that may cause harm to an individual." at bounding box center [328, 162] width 12 height 12
checkbox input "true"
click at [322, 218] on div at bounding box center [328, 212] width 12 height 12
click at [322, 218] on input "EXPERIENCE: how an individual experiences a stressor." at bounding box center [328, 212] width 12 height 12
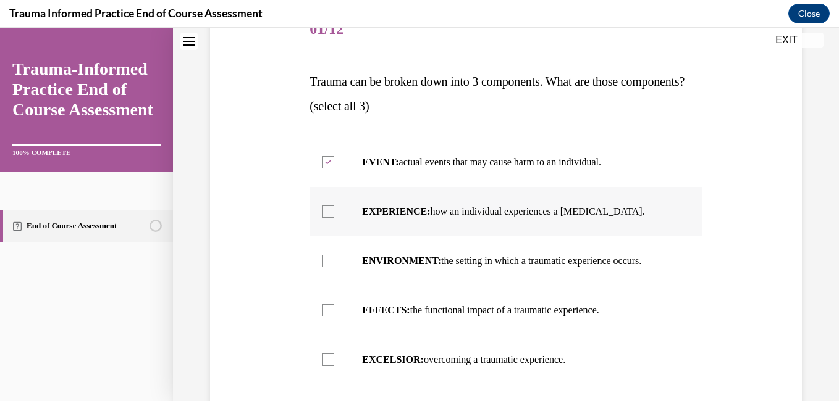
checkbox input "true"
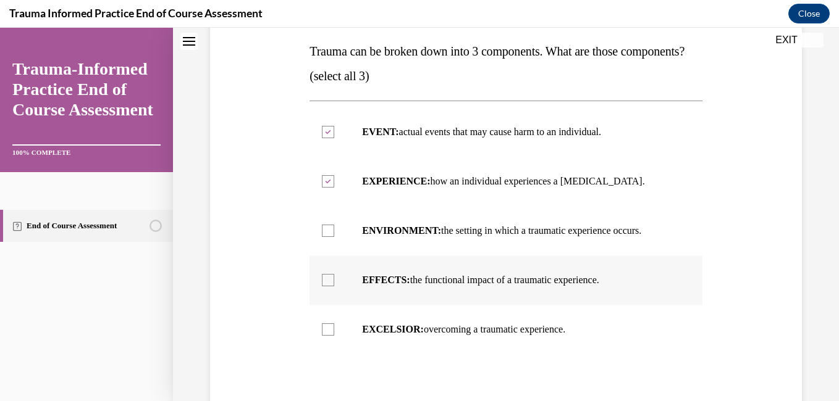
click at [335, 298] on label "EFFECTS: the functional impact of a traumatic experience." at bounding box center [505, 280] width 392 height 49
click at [334, 287] on input "EFFECTS: the functional impact of a traumatic experience." at bounding box center [328, 280] width 12 height 12
checkbox input "true"
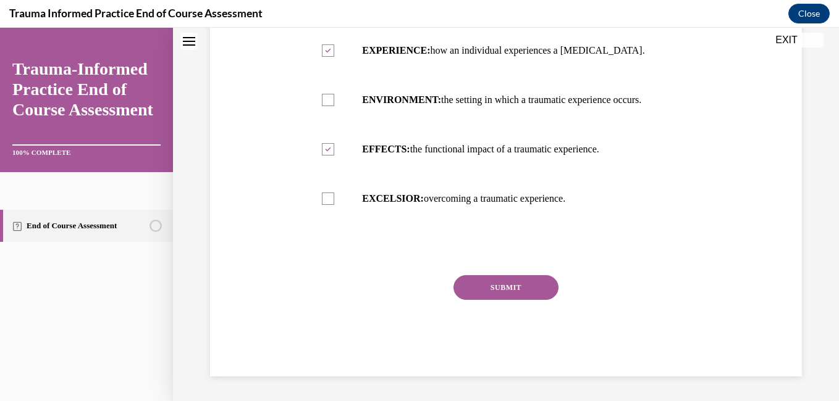
click at [501, 286] on button "SUBMIT" at bounding box center [505, 287] width 105 height 25
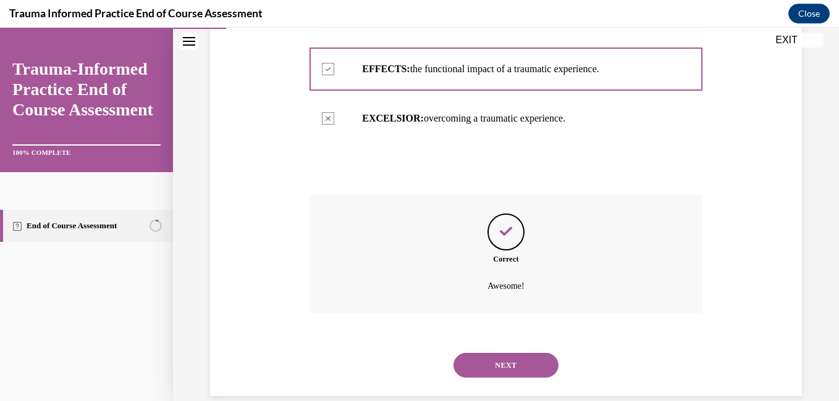
scroll to position [452, 0]
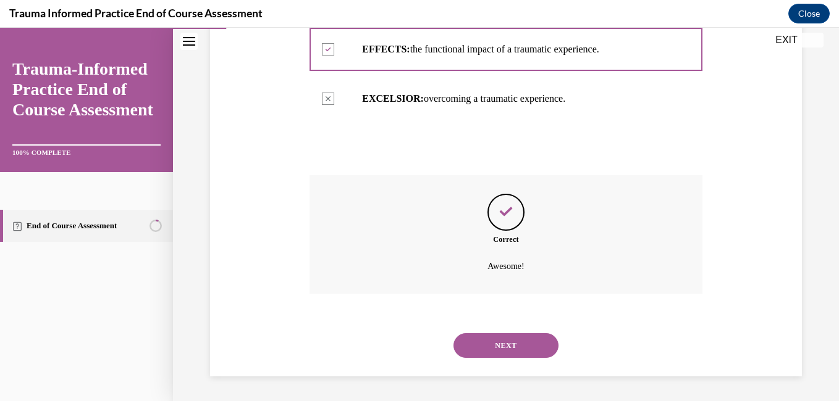
click at [511, 339] on button "NEXT" at bounding box center [505, 345] width 105 height 25
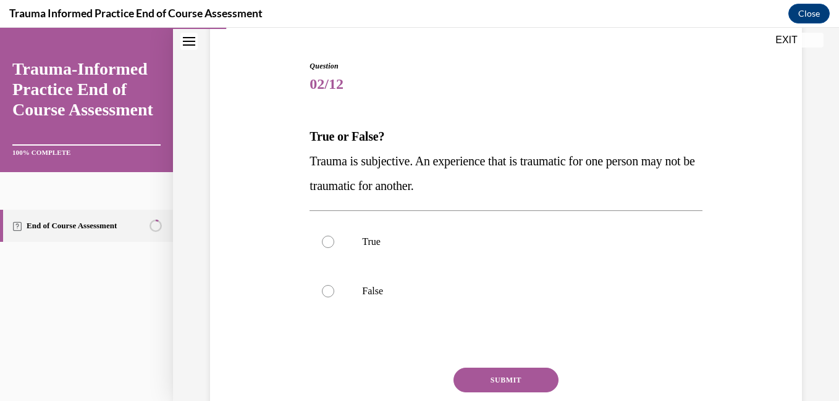
scroll to position [112, 0]
click at [334, 246] on label "True" at bounding box center [505, 241] width 392 height 49
click at [334, 246] on input "True" at bounding box center [328, 241] width 12 height 12
radio input "true"
click at [485, 377] on button "SUBMIT" at bounding box center [505, 379] width 105 height 25
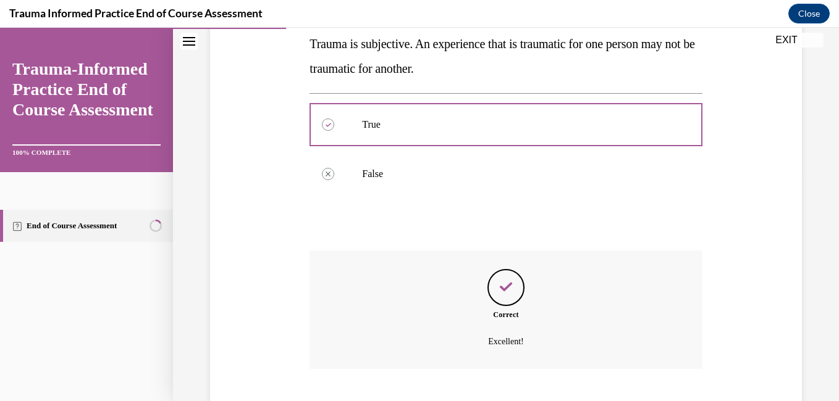
scroll to position [304, 0]
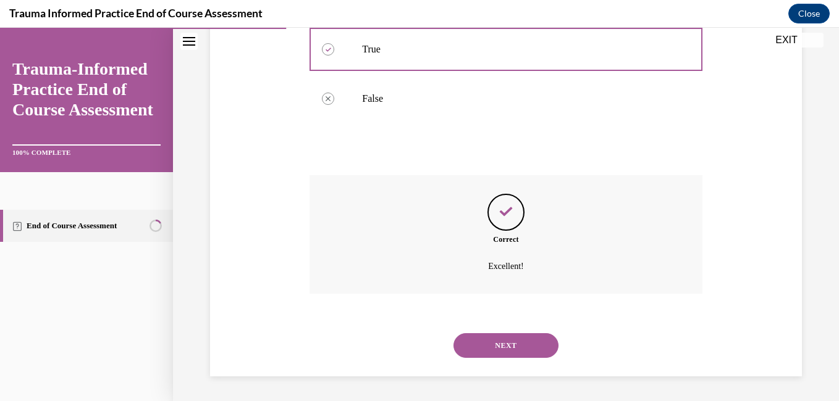
click at [511, 342] on button "NEXT" at bounding box center [505, 345] width 105 height 25
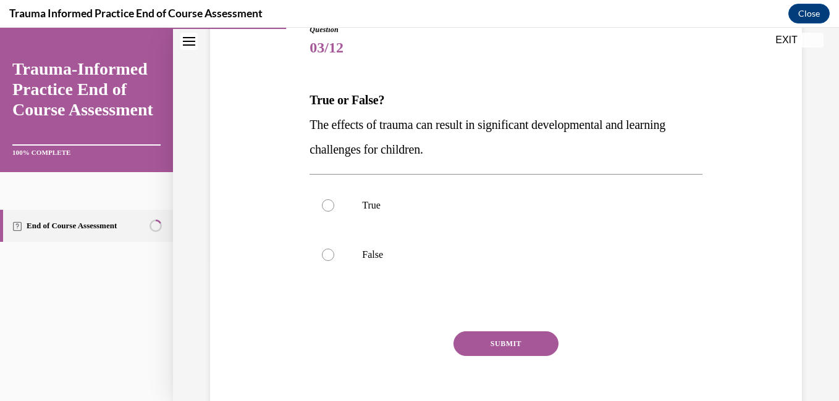
scroll to position [149, 0]
click at [327, 201] on div at bounding box center [328, 204] width 12 height 12
click at [327, 201] on input "True" at bounding box center [328, 204] width 12 height 12
radio input "true"
click at [476, 346] on button "SUBMIT" at bounding box center [505, 342] width 105 height 25
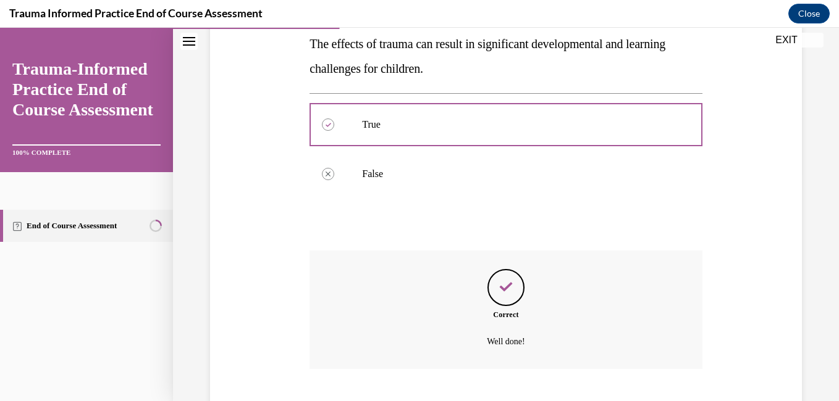
scroll to position [304, 0]
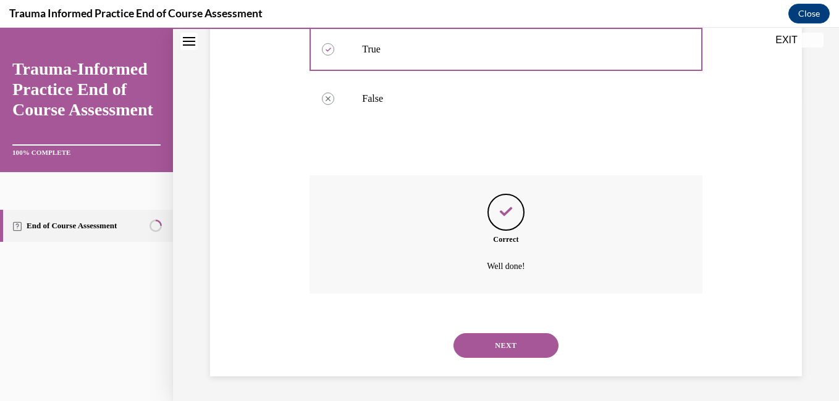
click at [514, 342] on button "NEXT" at bounding box center [505, 345] width 105 height 25
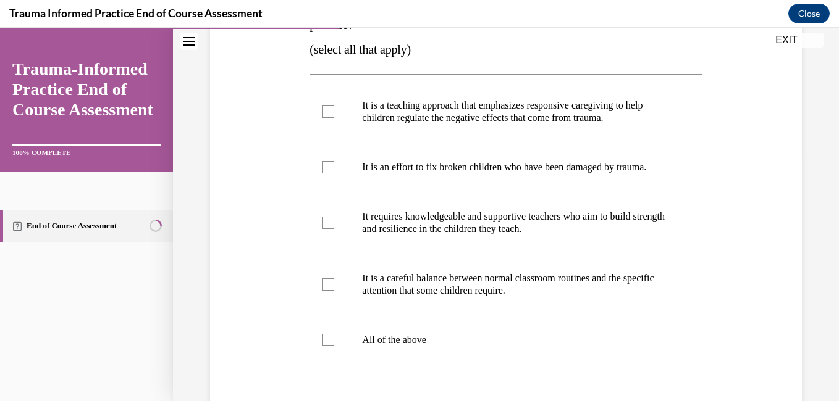
scroll to position [248, 0]
click at [322, 122] on label "It is a teaching approach that emphasizes responsive caregiving to help childre…" at bounding box center [505, 111] width 392 height 62
click at [322, 117] on input "It is a teaching approach that emphasizes responsive caregiving to help childre…" at bounding box center [328, 111] width 12 height 12
checkbox input "true"
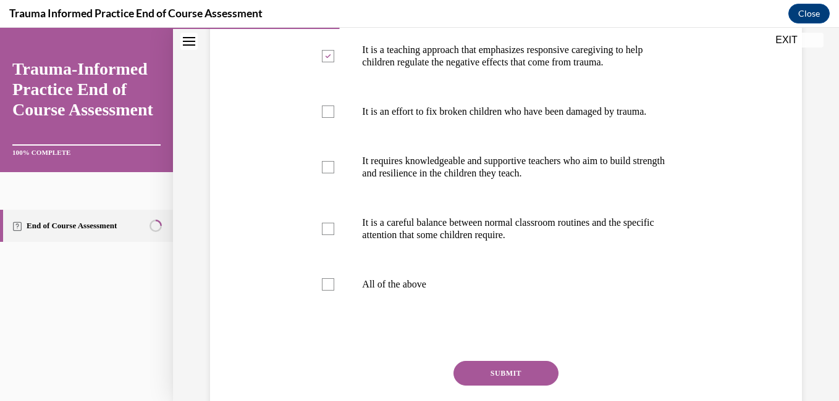
scroll to position [304, 0]
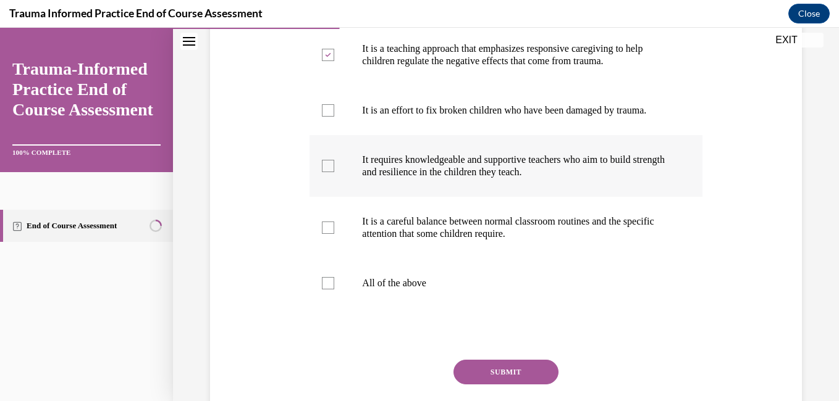
click at [322, 172] on div at bounding box center [328, 166] width 12 height 12
click at [322, 172] on input "It requires knowledgeable and supportive teachers who aim to build strength and…" at bounding box center [328, 166] width 12 height 12
checkbox input "true"
click at [325, 234] on div at bounding box center [328, 228] width 12 height 12
click at [325, 234] on input "It is a careful balance between normal classroom routines and the specific atte…" at bounding box center [328, 228] width 12 height 12
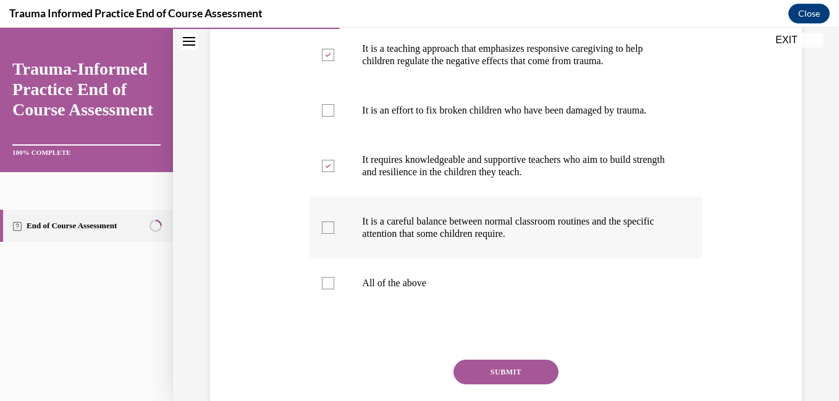
checkbox input "true"
click at [467, 381] on button "SUBMIT" at bounding box center [505, 372] width 105 height 25
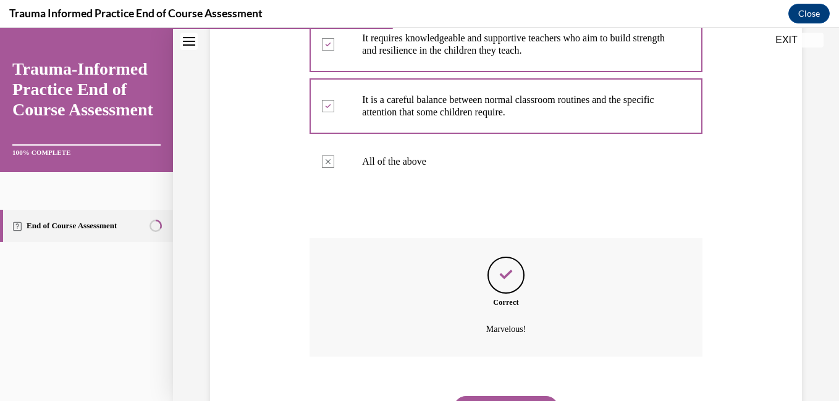
scroll to position [501, 0]
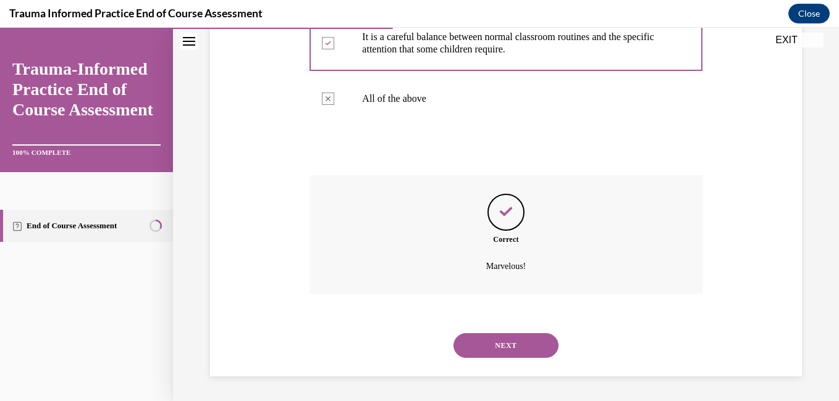
click at [500, 341] on button "NEXT" at bounding box center [505, 345] width 105 height 25
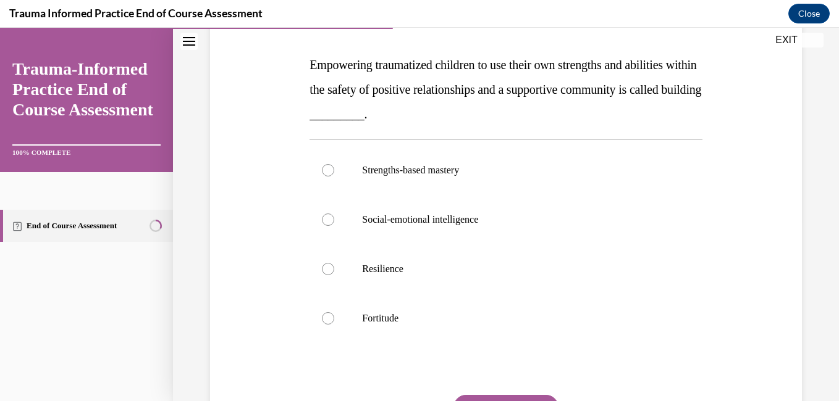
scroll to position [185, 0]
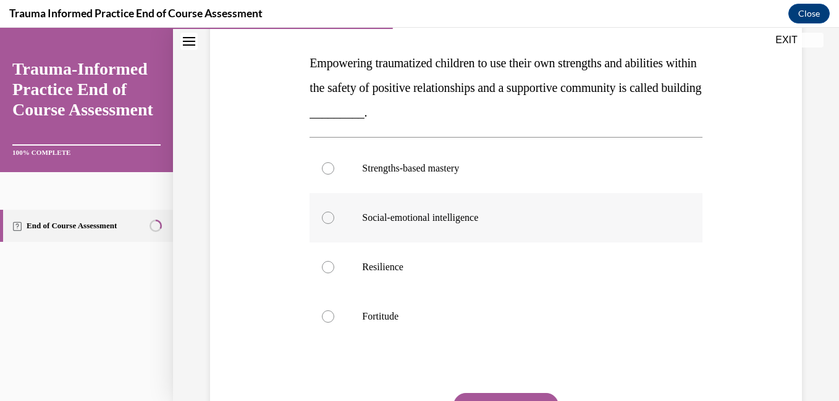
click at [331, 216] on div at bounding box center [328, 218] width 12 height 12
click at [331, 216] on input "Social-emotional intelligence" at bounding box center [328, 218] width 12 height 12
radio input "true"
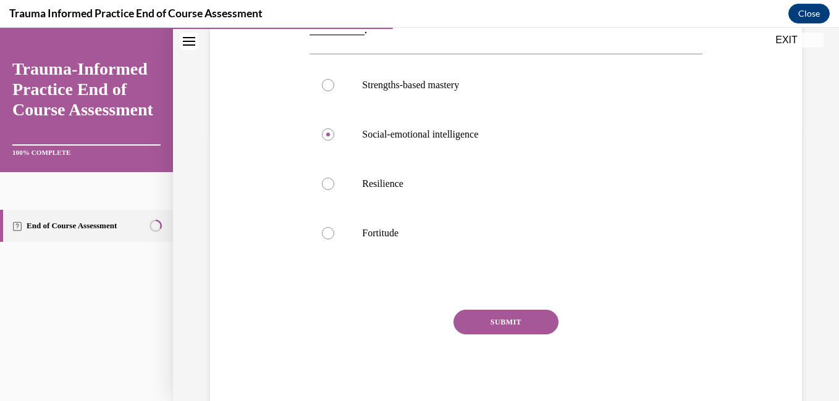
click at [491, 324] on button "SUBMIT" at bounding box center [505, 322] width 105 height 25
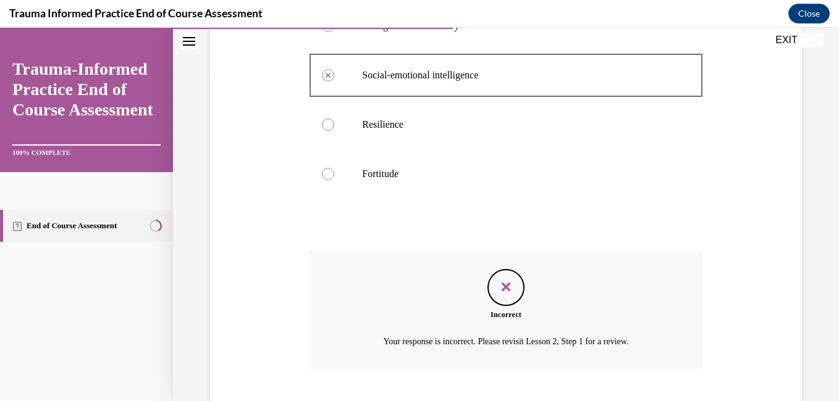
scroll to position [403, 0]
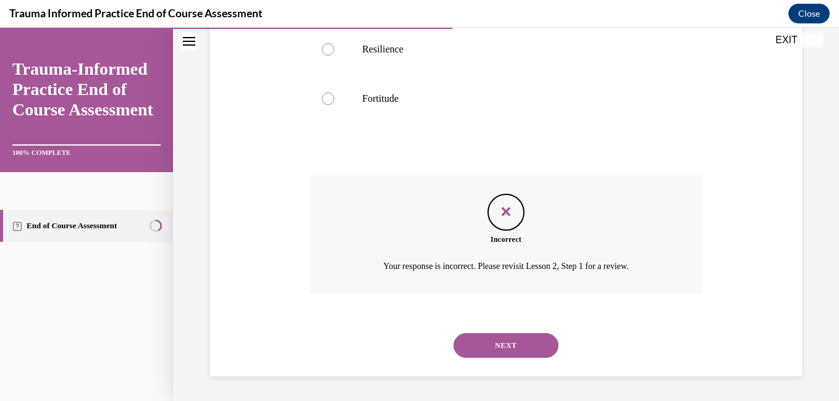
click at [519, 353] on button "NEXT" at bounding box center [505, 345] width 105 height 25
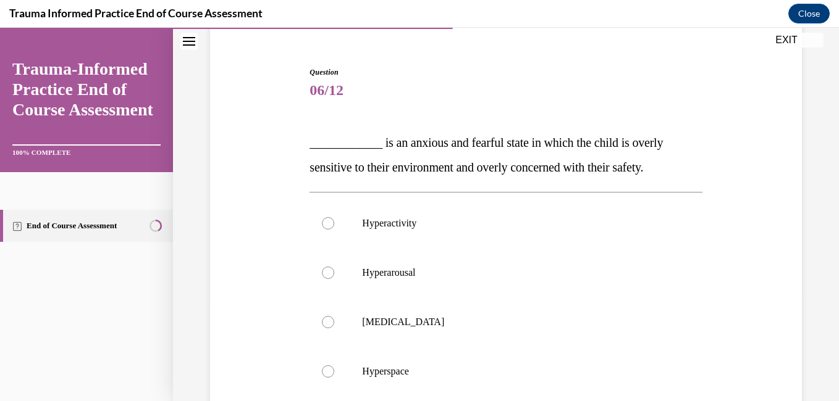
scroll to position [159, 0]
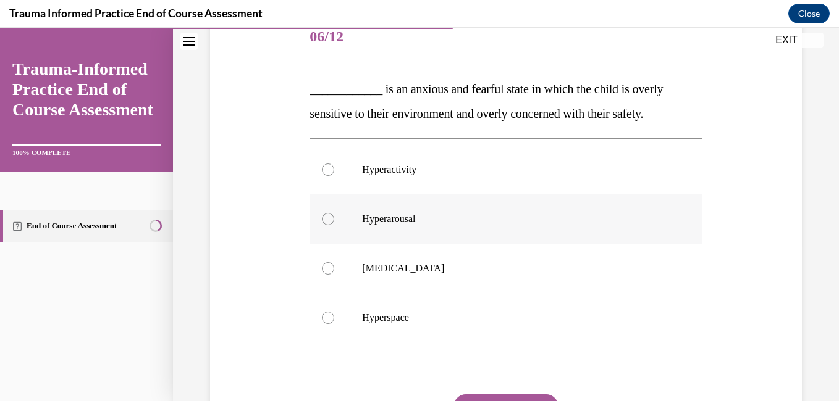
click at [330, 222] on div at bounding box center [328, 219] width 12 height 12
click at [330, 222] on input "Hyperarousal" at bounding box center [328, 219] width 12 height 12
radio input "true"
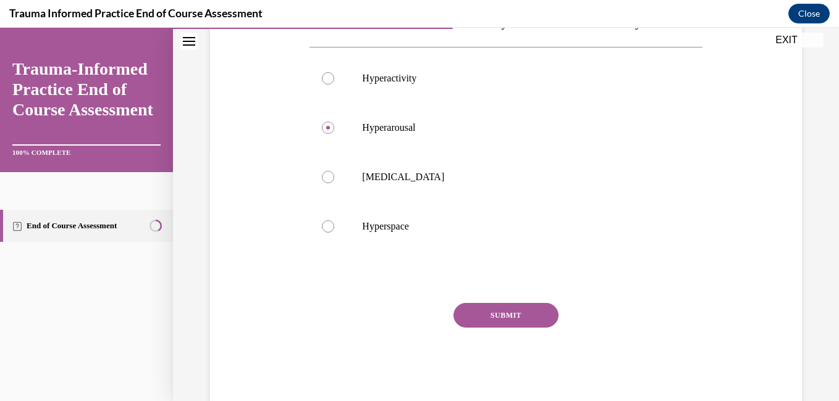
click at [497, 313] on button "SUBMIT" at bounding box center [505, 315] width 105 height 25
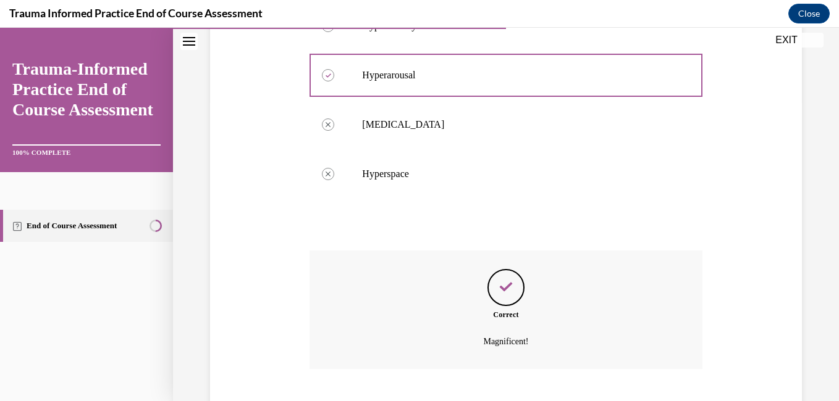
scroll to position [378, 0]
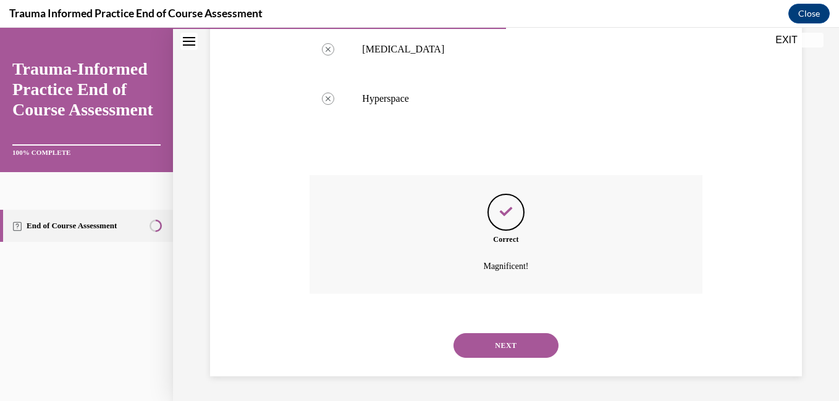
click at [488, 354] on button "NEXT" at bounding box center [505, 345] width 105 height 25
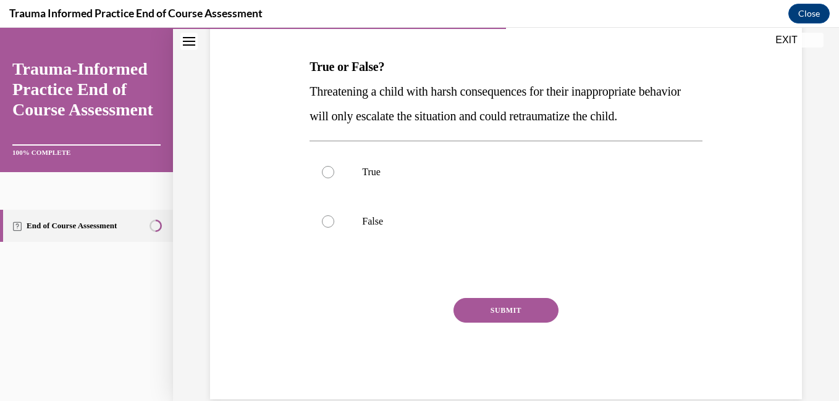
scroll to position [182, 0]
click at [320, 196] on label "True" at bounding box center [505, 171] width 392 height 49
click at [322, 178] on input "True" at bounding box center [328, 172] width 12 height 12
radio input "true"
click at [492, 314] on div "Question 07/12 True or False? Threatening a child with harsh consequences for t…" at bounding box center [505, 194] width 392 height 409
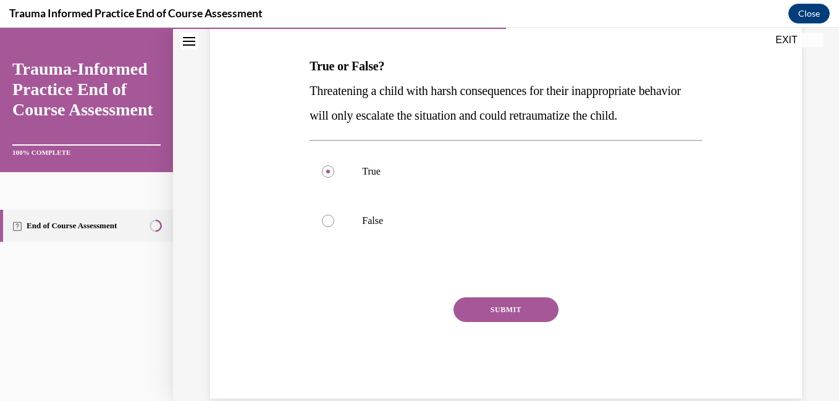
click at [488, 322] on button "SUBMIT" at bounding box center [505, 310] width 105 height 25
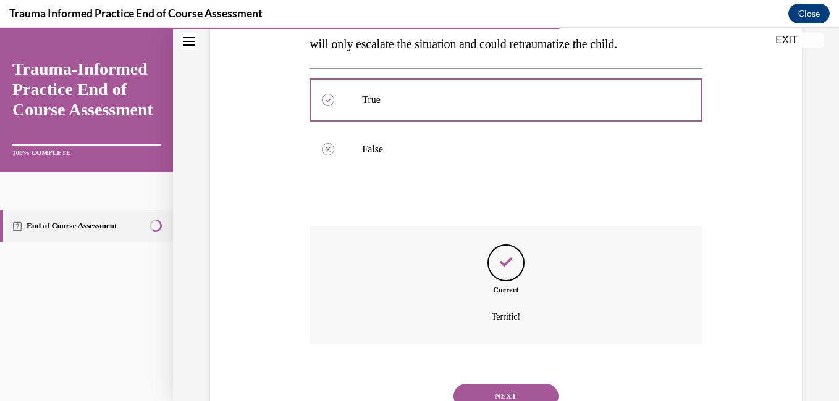
scroll to position [329, 0]
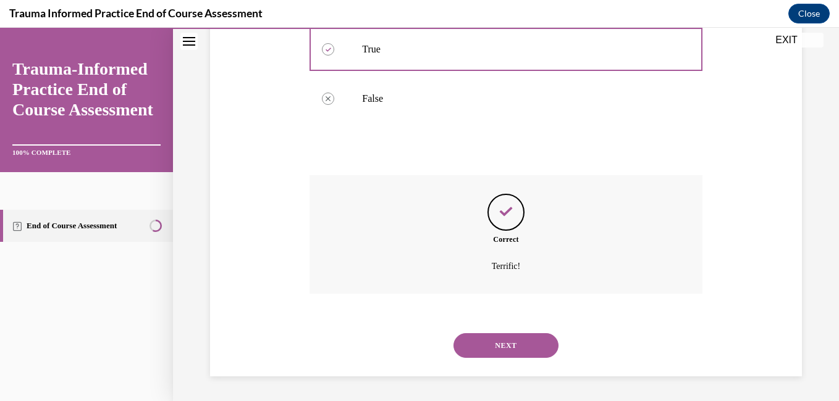
click at [493, 344] on button "NEXT" at bounding box center [505, 345] width 105 height 25
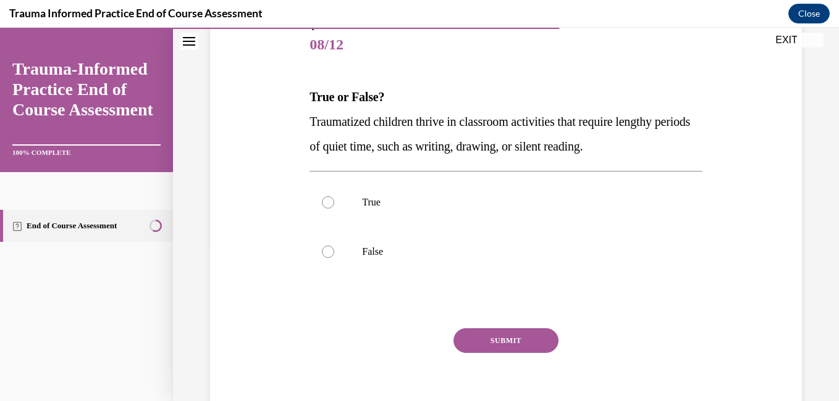
scroll to position [151, 0]
click at [330, 199] on div at bounding box center [328, 202] width 12 height 12
click at [330, 199] on input "True" at bounding box center [328, 202] width 12 height 12
radio input "true"
click at [497, 341] on button "SUBMIT" at bounding box center [505, 340] width 105 height 25
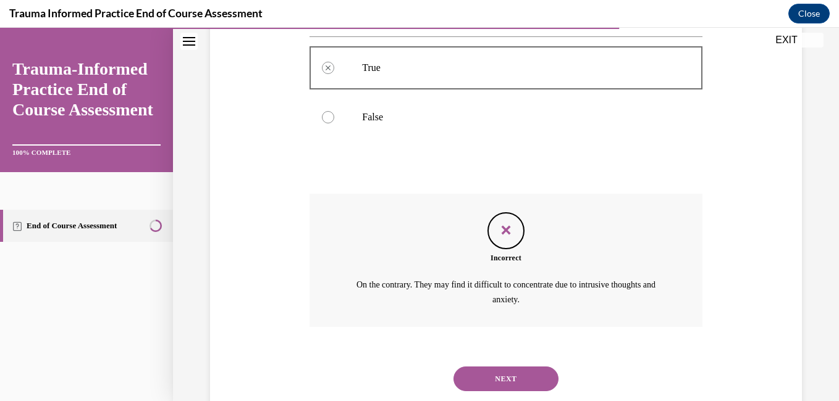
scroll to position [319, 0]
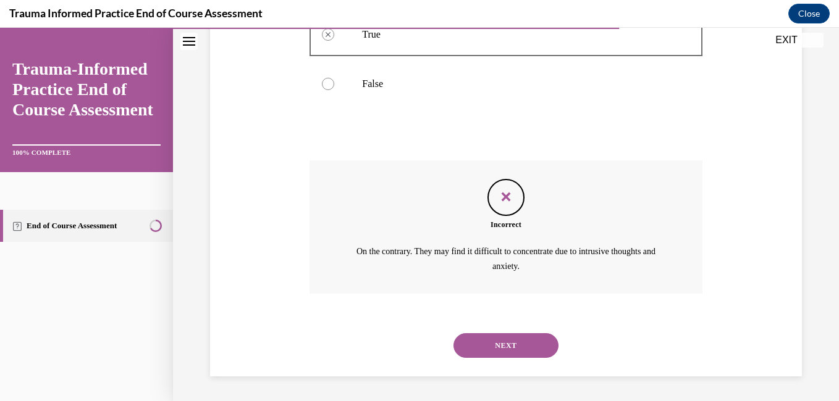
click at [507, 342] on button "NEXT" at bounding box center [505, 345] width 105 height 25
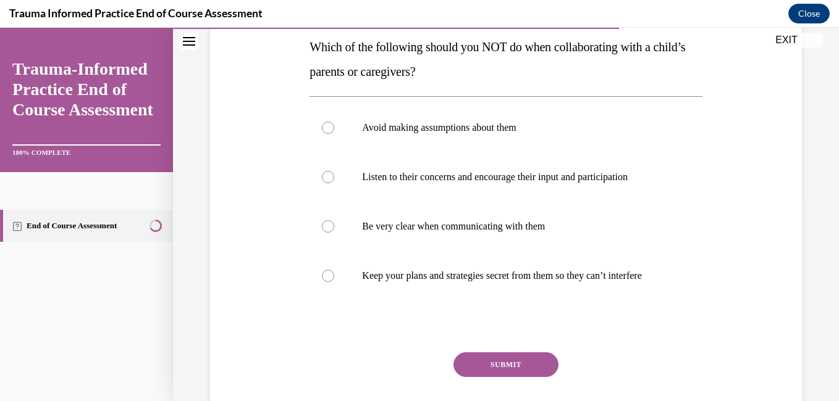
scroll to position [203, 0]
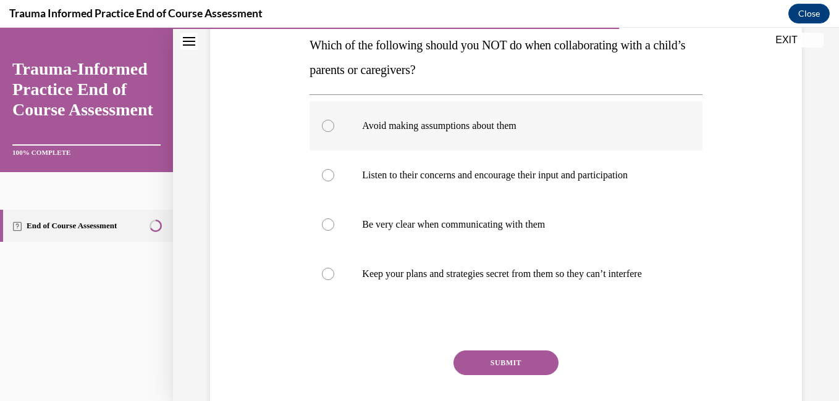
click at [337, 124] on label "Avoid making assumptions about them" at bounding box center [505, 125] width 392 height 49
click at [334, 124] on input "Avoid making assumptions about them" at bounding box center [328, 126] width 12 height 12
radio input "true"
click at [486, 371] on button "SUBMIT" at bounding box center [505, 363] width 105 height 25
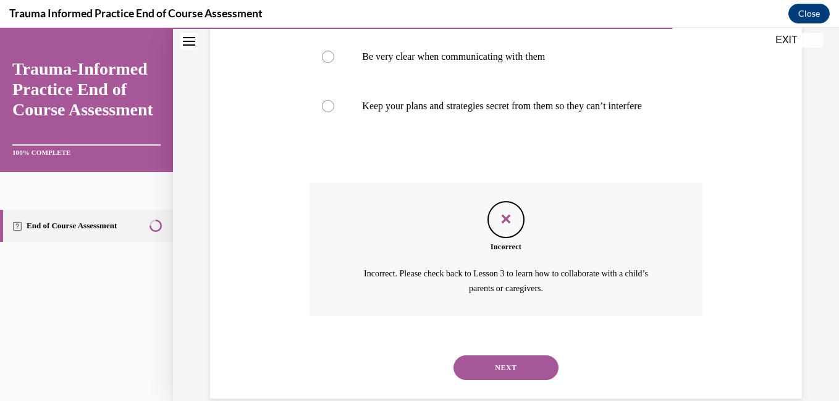
scroll to position [371, 0]
click at [521, 372] on button "NEXT" at bounding box center [505, 367] width 105 height 25
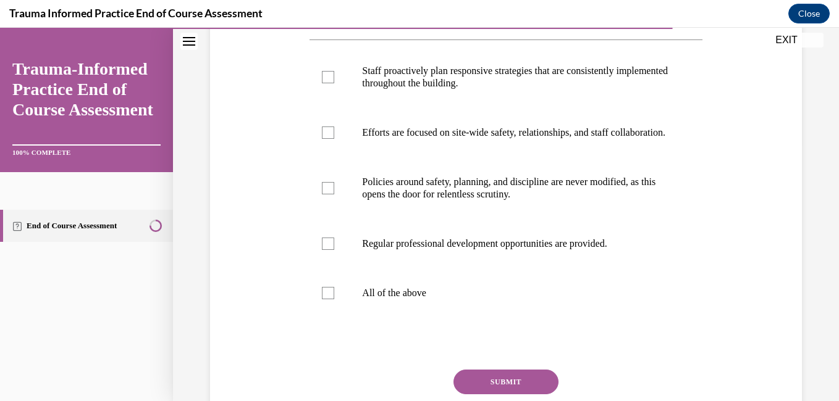
scroll to position [259, 0]
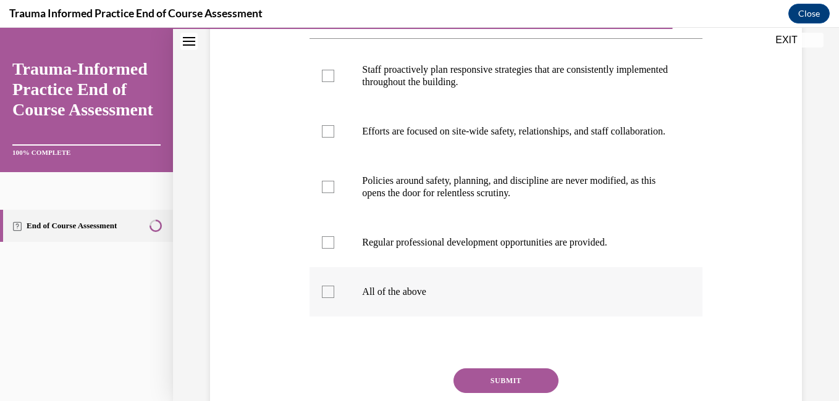
click at [328, 317] on label "All of the above" at bounding box center [505, 291] width 392 height 49
click at [328, 298] on input "All of the above" at bounding box center [328, 292] width 12 height 12
checkbox input "true"
click at [491, 386] on button "SUBMIT" at bounding box center [505, 381] width 105 height 25
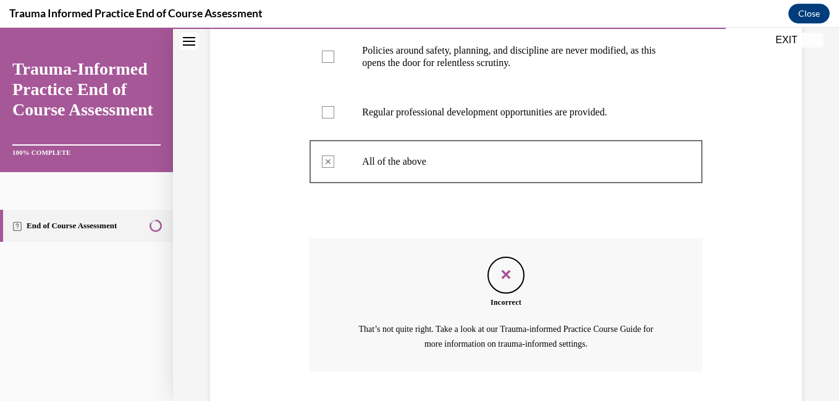
scroll to position [479, 0]
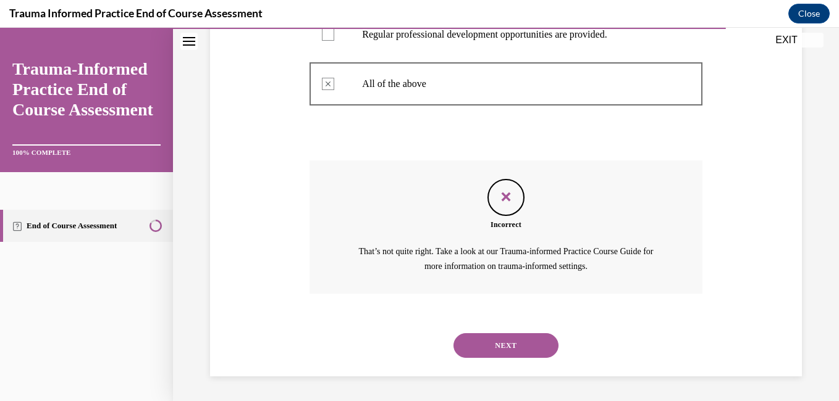
click at [467, 349] on button "NEXT" at bounding box center [505, 345] width 105 height 25
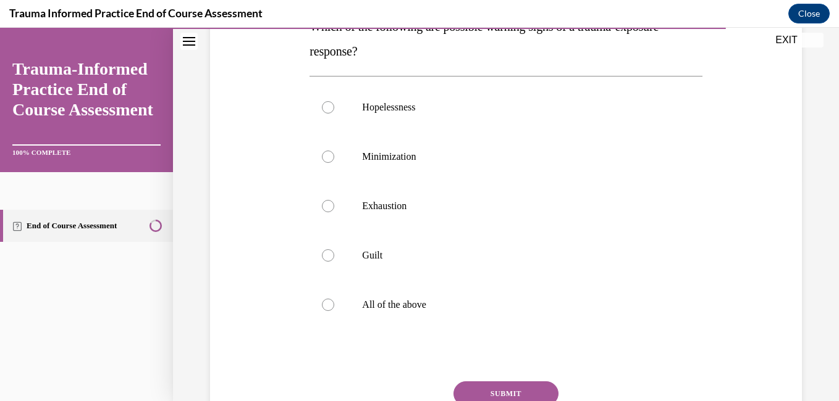
scroll to position [222, 0]
click at [323, 306] on div at bounding box center [328, 304] width 12 height 12
click at [323, 306] on input "All of the above" at bounding box center [328, 304] width 12 height 12
radio input "true"
click at [491, 393] on button "SUBMIT" at bounding box center [505, 393] width 105 height 25
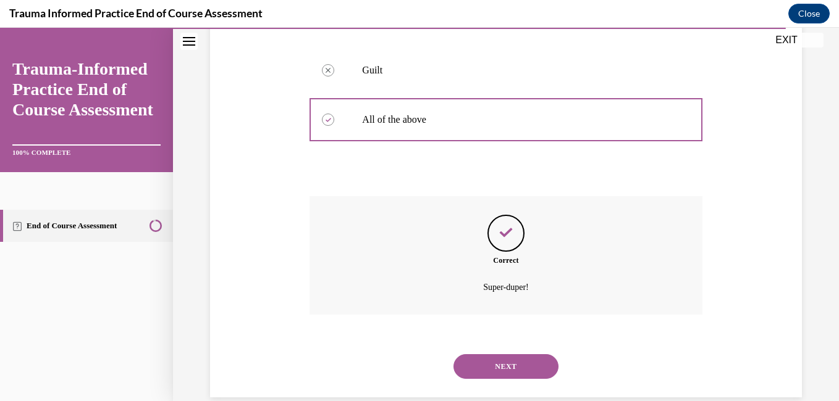
scroll to position [427, 0]
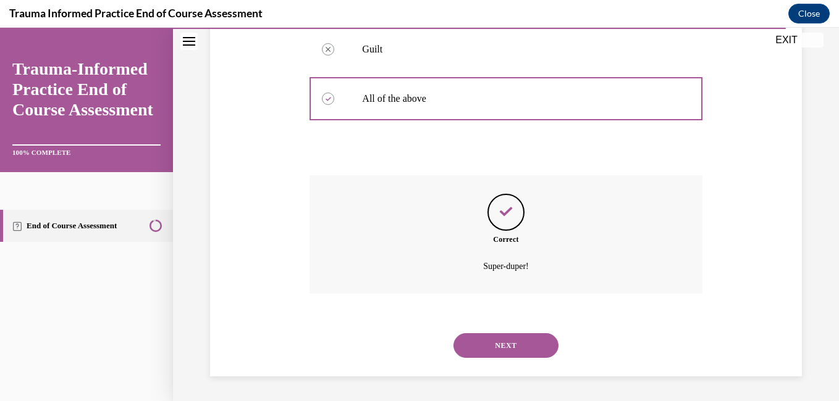
click at [509, 342] on button "NEXT" at bounding box center [505, 345] width 105 height 25
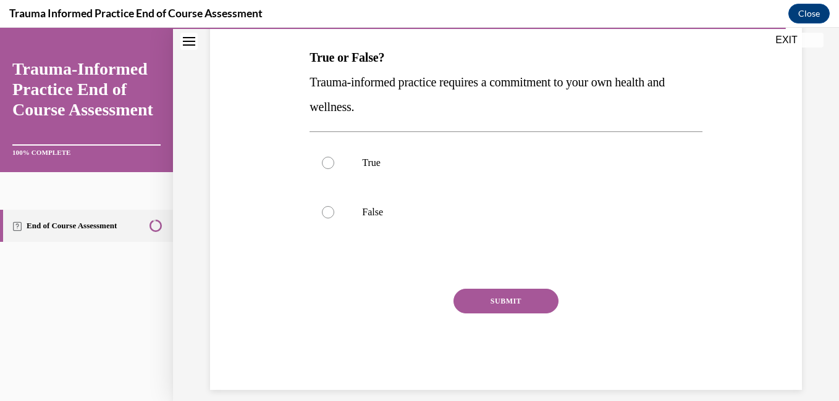
scroll to position [191, 0]
click at [329, 157] on div at bounding box center [328, 162] width 12 height 12
click at [329, 157] on input "True" at bounding box center [328, 162] width 12 height 12
radio input "true"
click at [469, 304] on button "SUBMIT" at bounding box center [505, 300] width 105 height 25
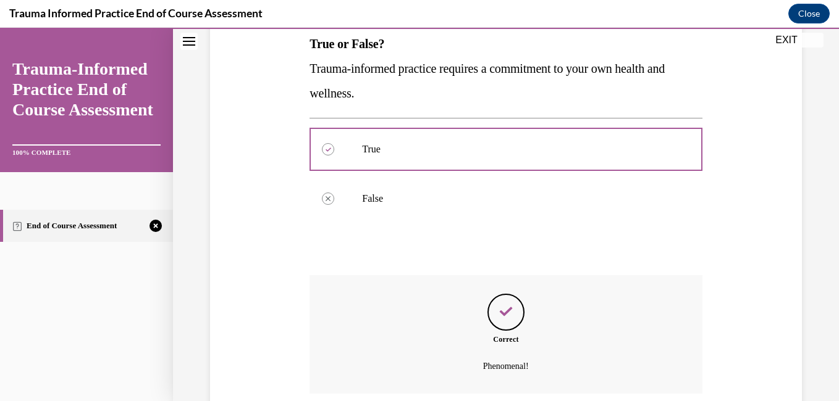
scroll to position [304, 0]
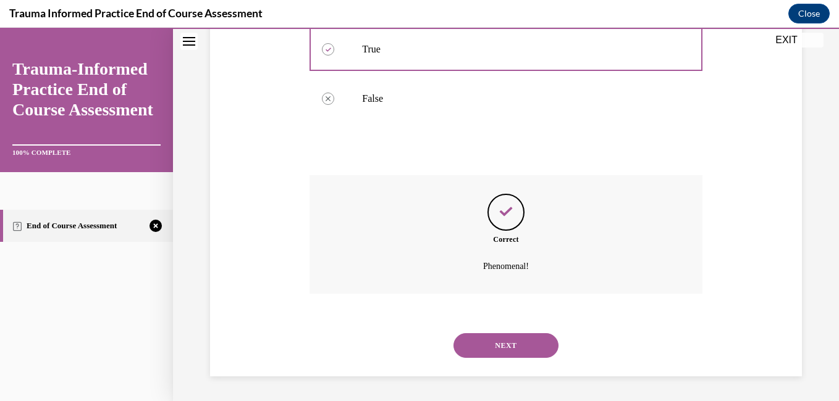
click at [489, 348] on button "NEXT" at bounding box center [505, 345] width 105 height 25
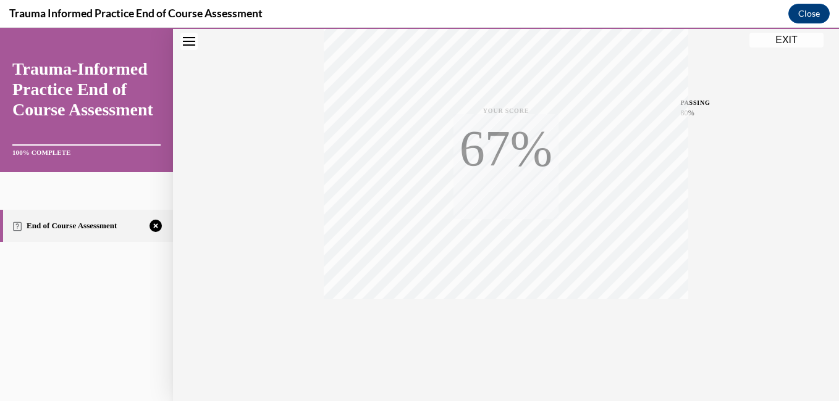
scroll to position [259, 0]
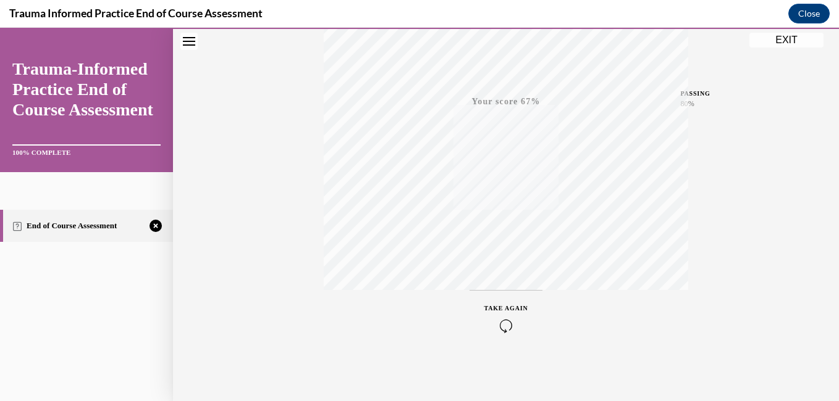
click at [497, 326] on icon "button" at bounding box center [506, 326] width 44 height 14
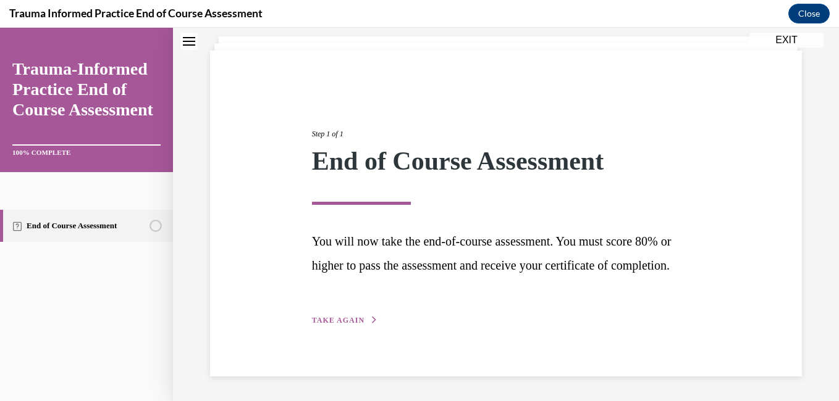
click at [345, 322] on span "TAKE AGAIN" at bounding box center [338, 320] width 52 height 9
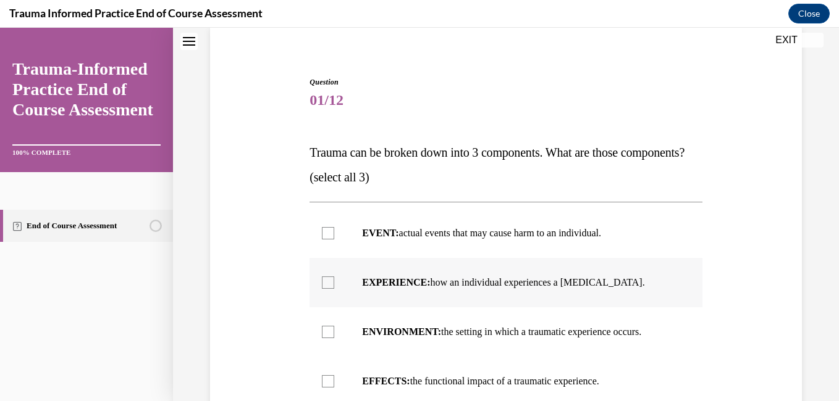
click at [319, 308] on label "EXPERIENCE: how an individual experiences a stressor." at bounding box center [505, 282] width 392 height 49
click at [322, 289] on input "EXPERIENCE: how an individual experiences a stressor." at bounding box center [328, 283] width 12 height 12
checkbox input "true"
click at [329, 258] on label "EVENT: actual events that may cause harm to an individual." at bounding box center [505, 233] width 392 height 49
click at [329, 240] on input "EVENT: actual events that may cause harm to an individual." at bounding box center [328, 233] width 12 height 12
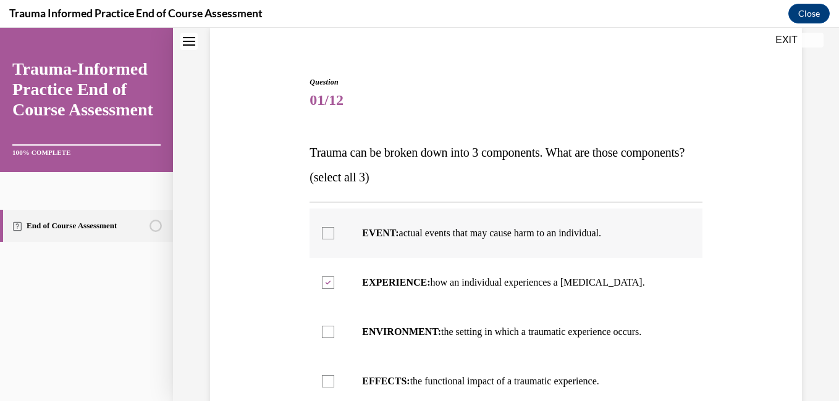
checkbox input "true"
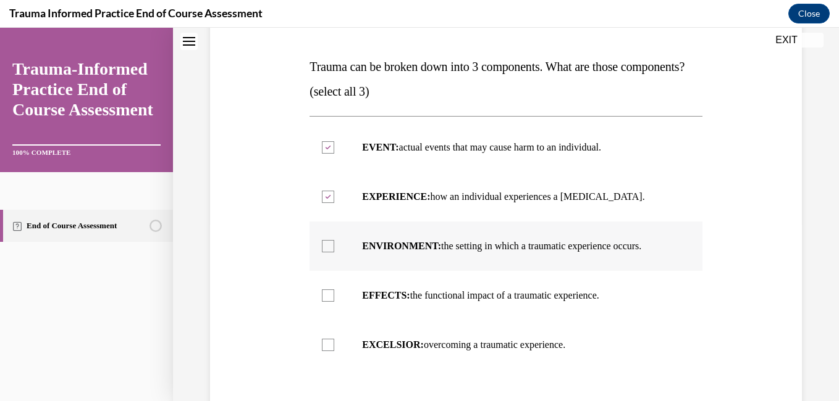
scroll to position [185, 0]
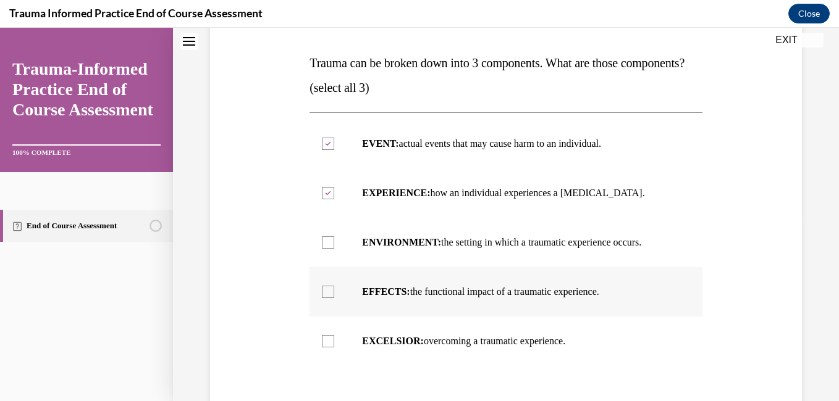
click at [330, 317] on label "EFFECTS: the functional impact of a traumatic experience." at bounding box center [505, 291] width 392 height 49
click at [330, 298] on input "EFFECTS: the functional impact of a traumatic experience." at bounding box center [328, 292] width 12 height 12
checkbox input "true"
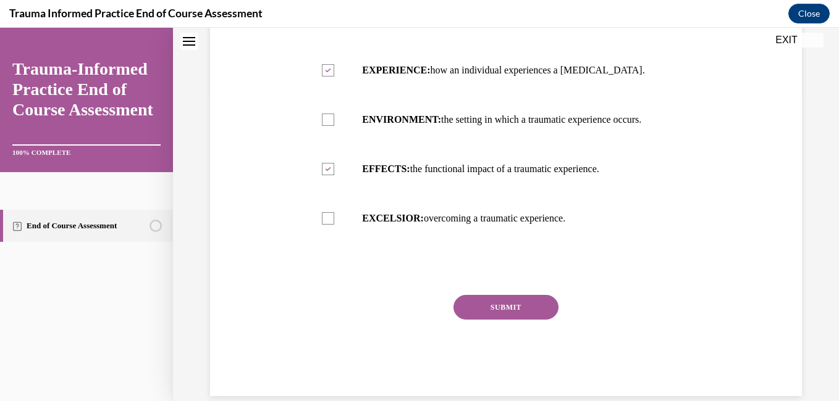
click at [492, 320] on button "SUBMIT" at bounding box center [505, 307] width 105 height 25
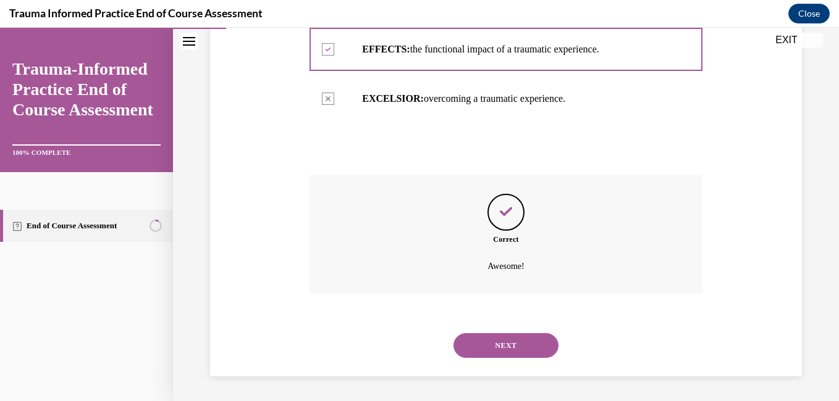
scroll to position [452, 0]
click at [490, 350] on button "NEXT" at bounding box center [505, 345] width 105 height 25
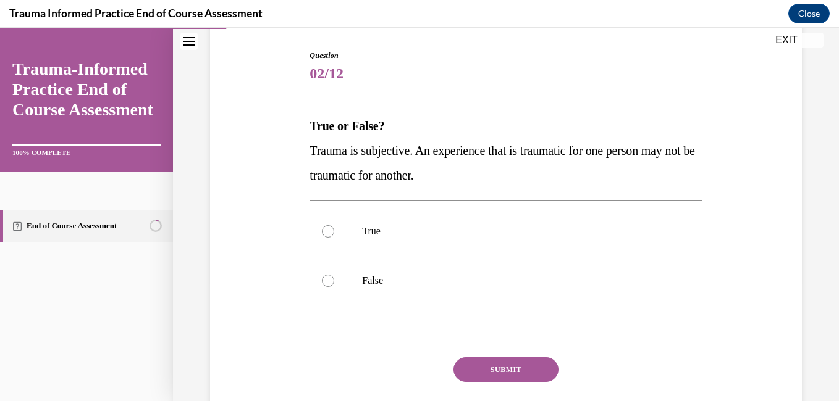
scroll to position [125, 0]
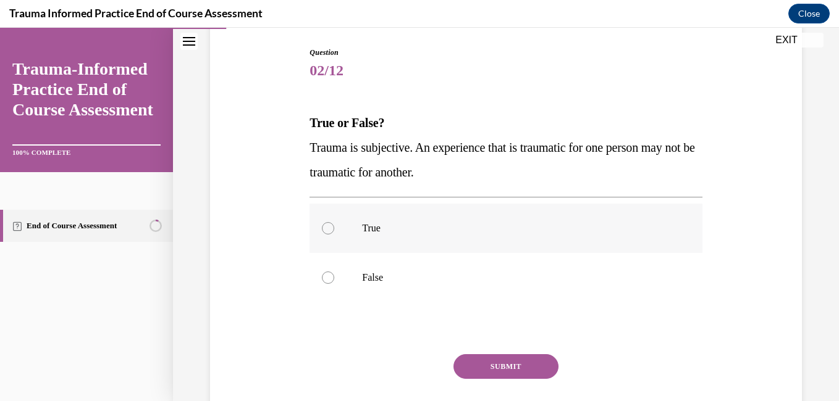
click at [330, 225] on div at bounding box center [328, 228] width 12 height 12
click at [330, 225] on input "True" at bounding box center [328, 228] width 12 height 12
radio input "true"
click at [503, 364] on button "SUBMIT" at bounding box center [505, 366] width 105 height 25
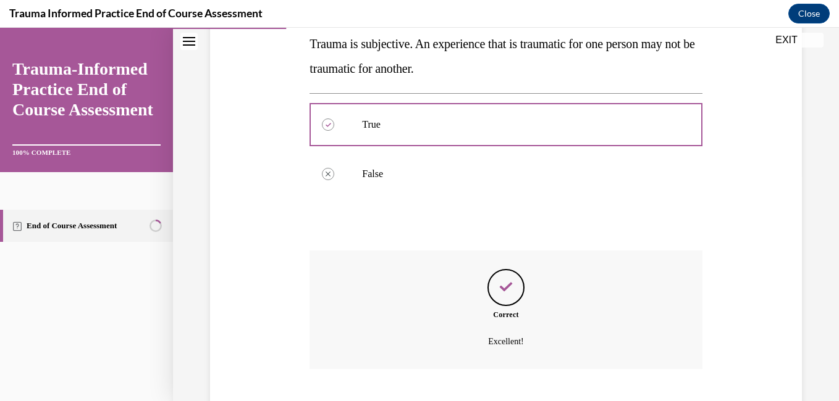
scroll to position [304, 0]
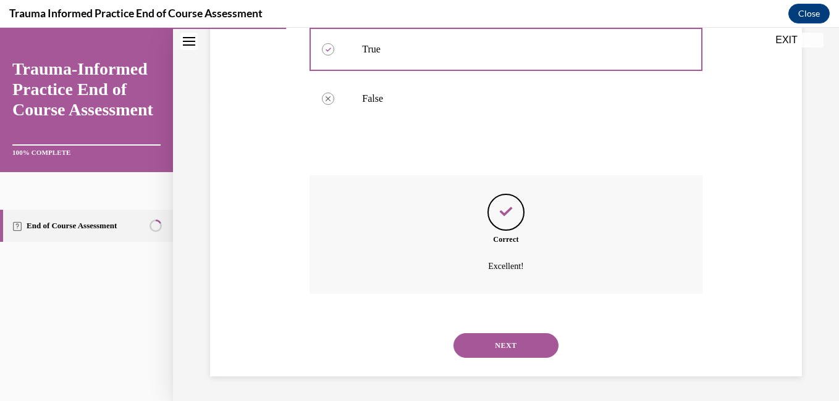
click at [502, 335] on button "NEXT" at bounding box center [505, 345] width 105 height 25
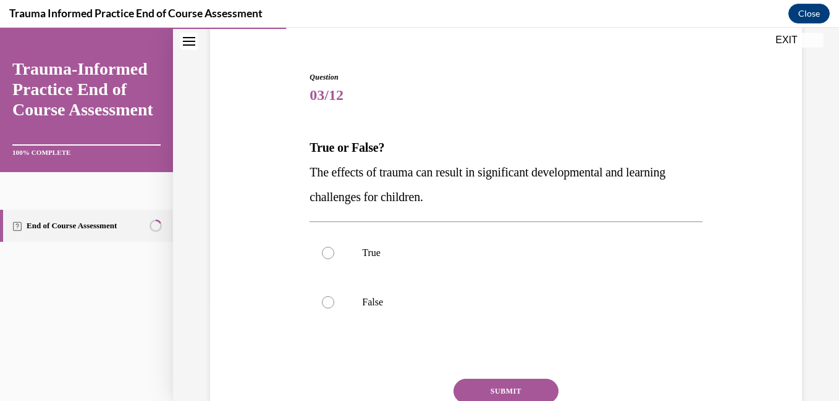
scroll to position [101, 0]
click at [338, 238] on label "True" at bounding box center [505, 252] width 392 height 49
click at [334, 246] on input "True" at bounding box center [328, 252] width 12 height 12
radio input "true"
click at [477, 380] on button "SUBMIT" at bounding box center [505, 391] width 105 height 25
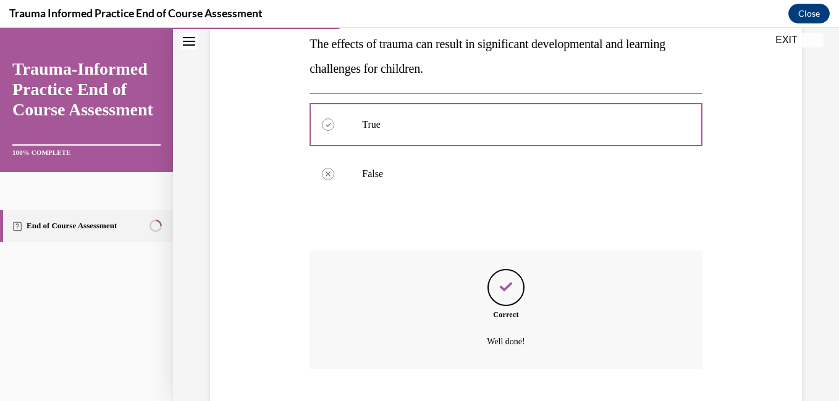
scroll to position [304, 0]
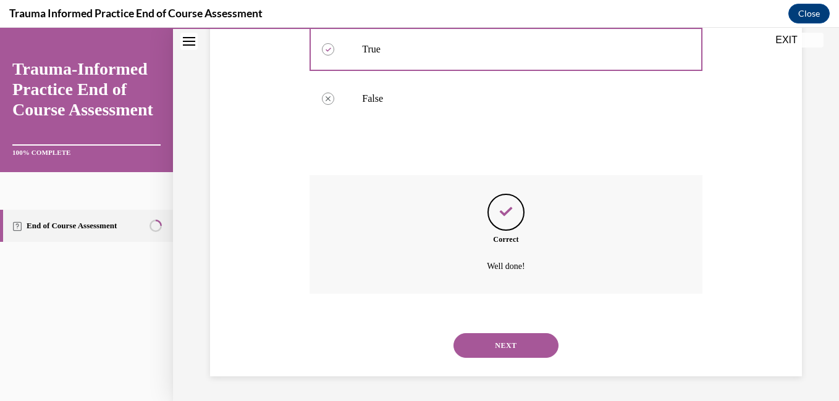
click at [477, 342] on button "NEXT" at bounding box center [505, 345] width 105 height 25
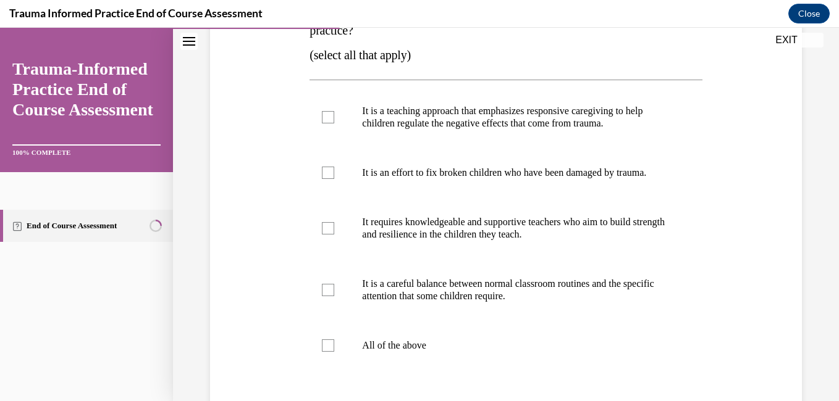
scroll to position [243, 0]
click at [329, 115] on div at bounding box center [328, 117] width 12 height 12
click at [329, 115] on input "It is a teaching approach that emphasizes responsive caregiving to help childre…" at bounding box center [328, 117] width 12 height 12
checkbox input "true"
click at [322, 234] on div at bounding box center [328, 228] width 12 height 12
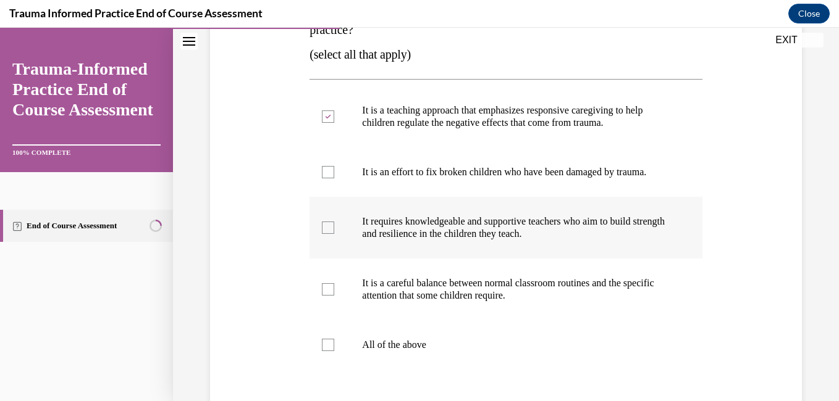
click at [322, 234] on input "It requires knowledgeable and supportive teachers who aim to build strength and…" at bounding box center [328, 228] width 12 height 12
checkbox input "true"
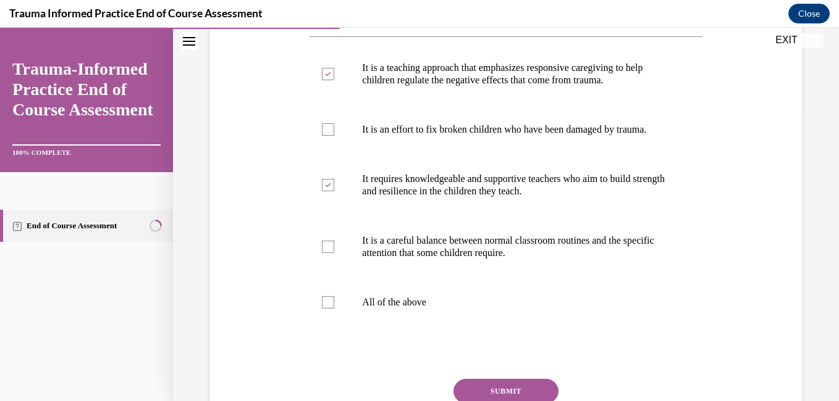
scroll to position [286, 0]
click at [329, 253] on div at bounding box center [328, 246] width 12 height 12
click at [329, 253] on input "It is a careful balance between normal classroom routines and the specific atte…" at bounding box center [328, 246] width 12 height 12
checkbox input "true"
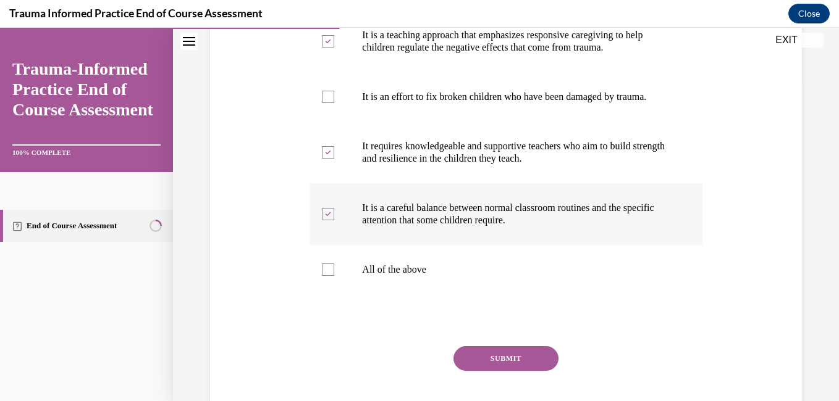
scroll to position [319, 0]
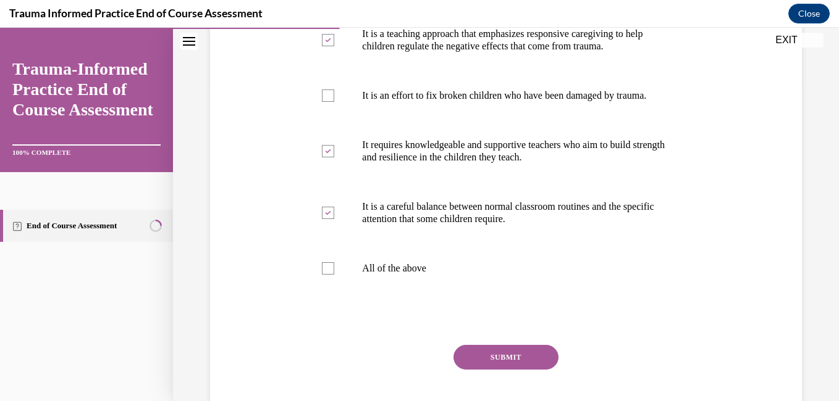
click at [514, 370] on button "SUBMIT" at bounding box center [505, 357] width 105 height 25
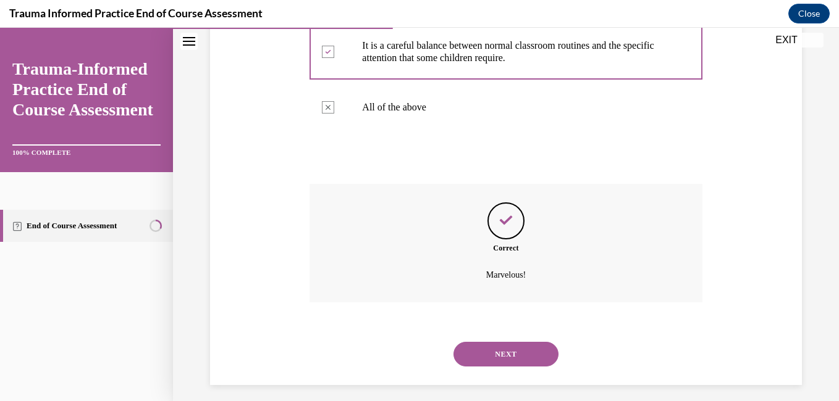
scroll to position [501, 0]
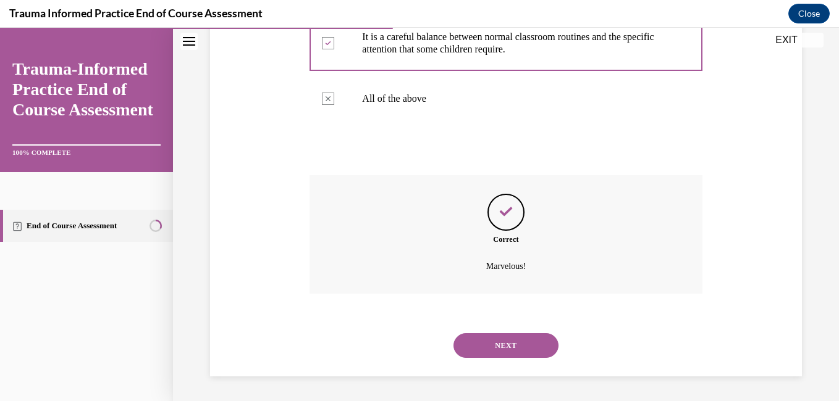
click at [519, 342] on button "NEXT" at bounding box center [505, 345] width 105 height 25
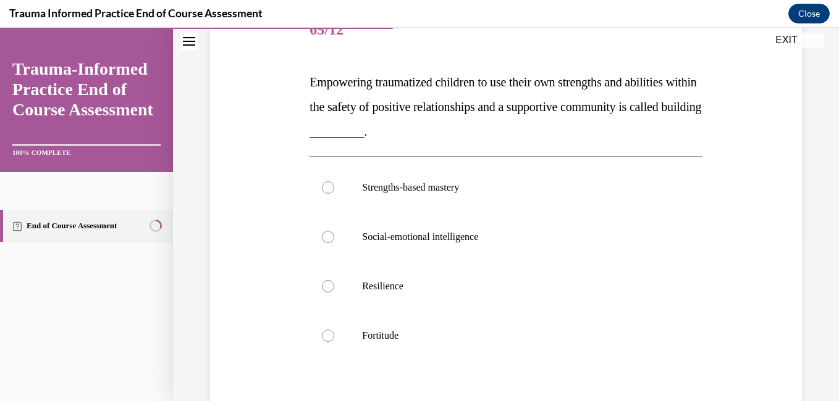
scroll to position [169, 0]
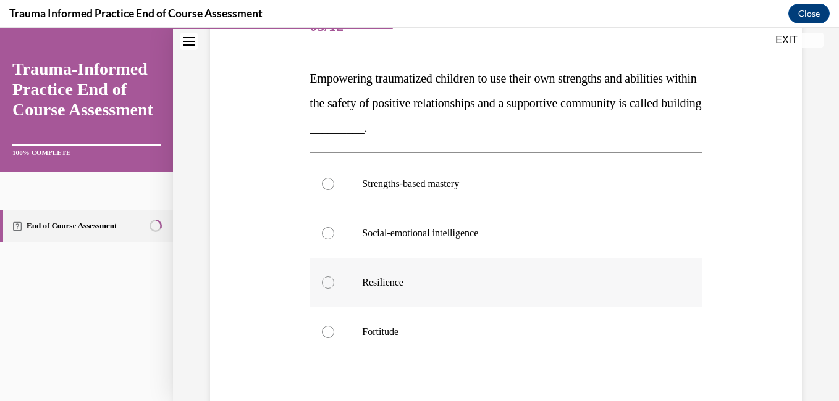
click at [329, 282] on div at bounding box center [328, 283] width 12 height 12
click at [329, 282] on input "Resilience" at bounding box center [328, 283] width 12 height 12
radio input "true"
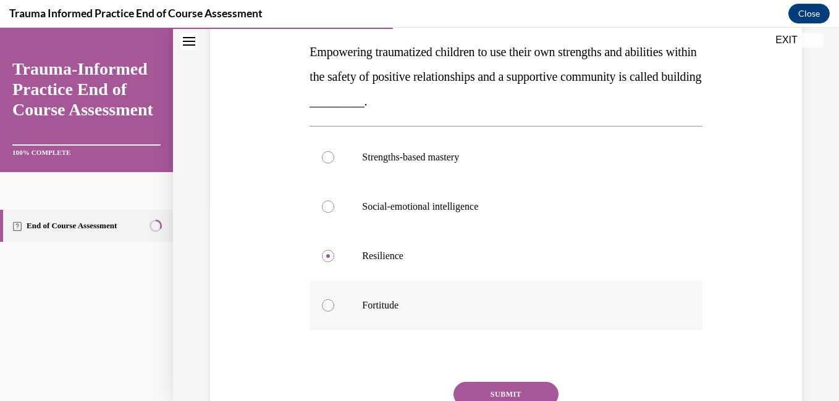
scroll to position [229, 0]
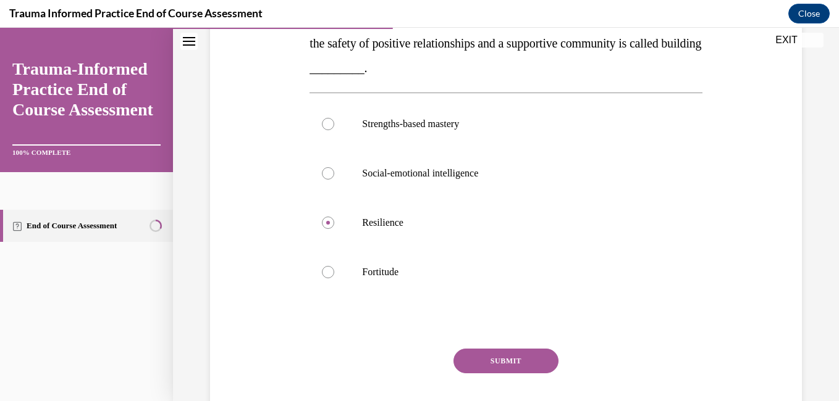
click at [495, 364] on button "SUBMIT" at bounding box center [505, 361] width 105 height 25
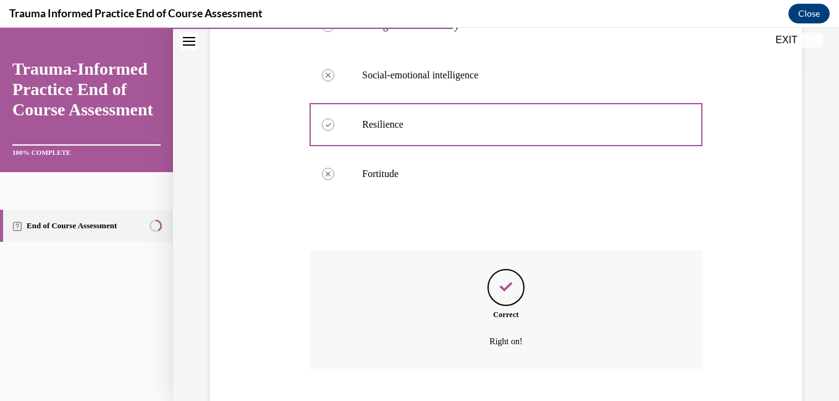
scroll to position [403, 0]
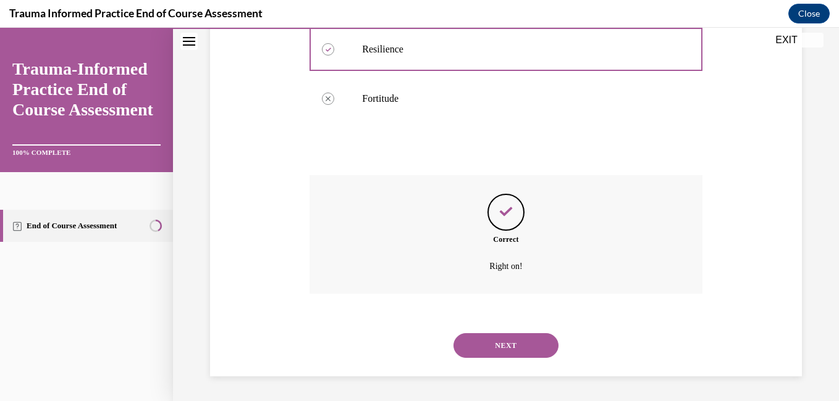
click at [497, 351] on button "NEXT" at bounding box center [505, 345] width 105 height 25
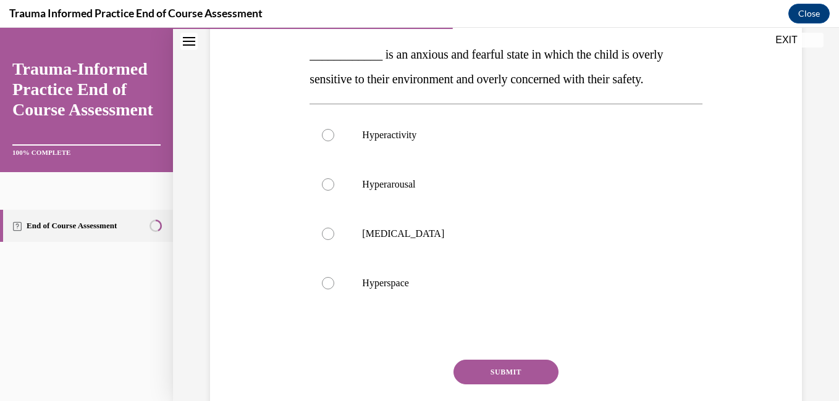
scroll to position [196, 0]
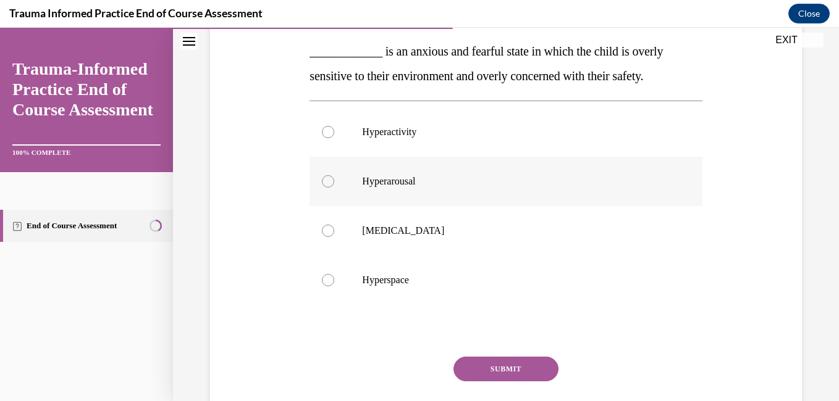
click at [330, 185] on div at bounding box center [328, 181] width 12 height 12
click at [330, 185] on input "Hyperarousal" at bounding box center [328, 181] width 12 height 12
radio input "true"
click at [482, 366] on button "SUBMIT" at bounding box center [505, 369] width 105 height 25
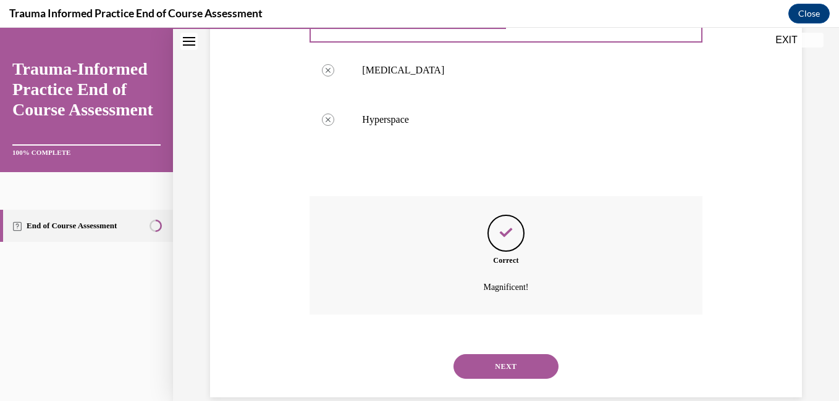
scroll to position [378, 0]
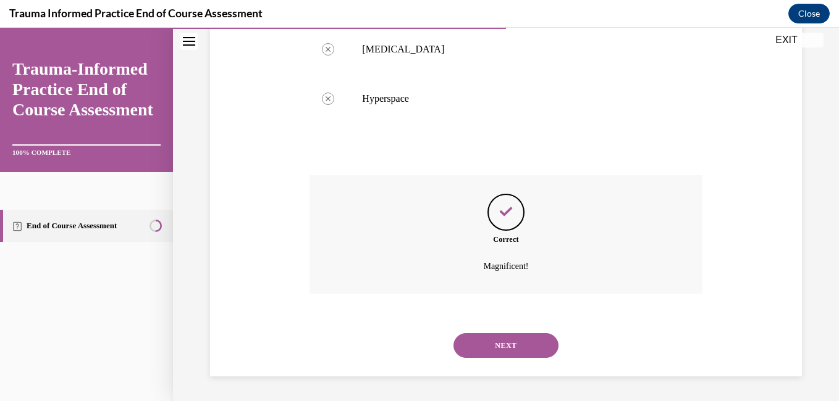
click at [505, 345] on button "NEXT" at bounding box center [505, 345] width 105 height 25
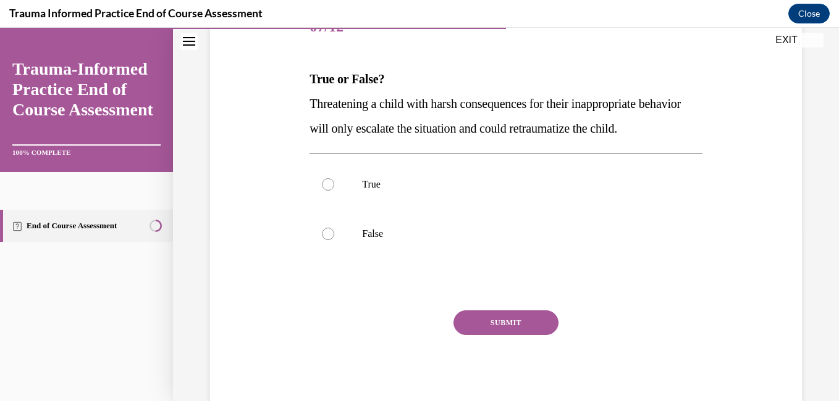
scroll to position [170, 0]
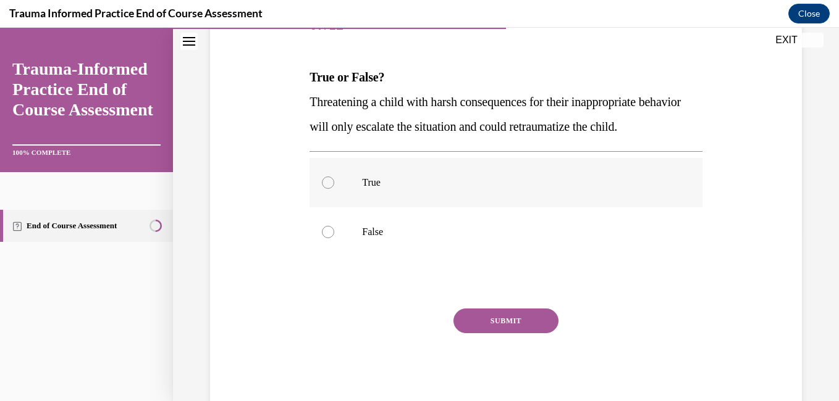
click at [325, 189] on div at bounding box center [328, 183] width 12 height 12
click at [325, 189] on input "True" at bounding box center [328, 183] width 12 height 12
radio input "true"
click at [491, 333] on button "SUBMIT" at bounding box center [505, 321] width 105 height 25
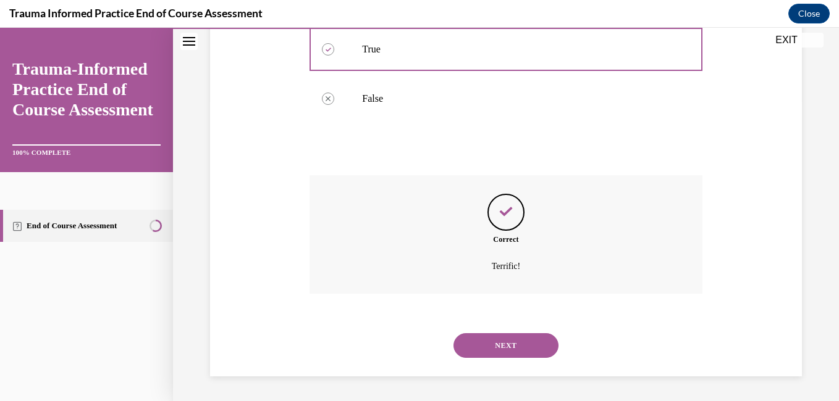
scroll to position [329, 0]
click at [495, 345] on button "NEXT" at bounding box center [505, 345] width 105 height 25
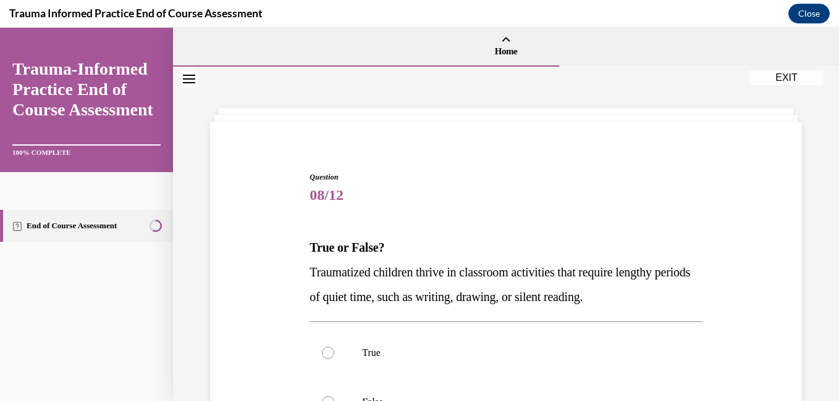
click at [287, 265] on div "Question 08/12 True or False? Traumatized children thrive in classroom activiti…" at bounding box center [506, 358] width 598 height 446
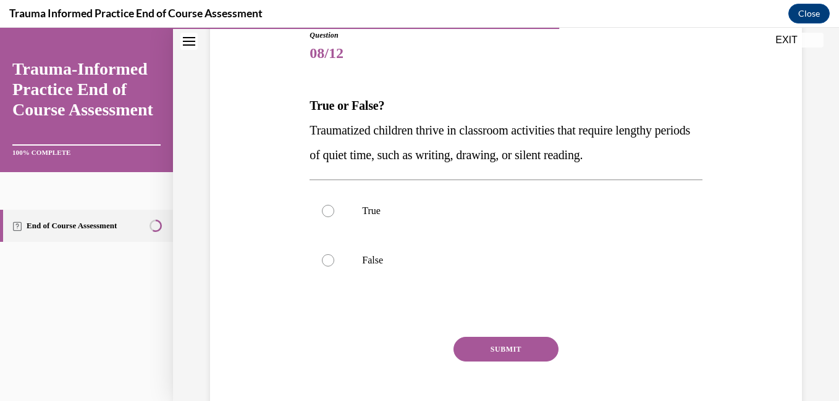
scroll to position [143, 0]
click at [329, 211] on div at bounding box center [328, 210] width 12 height 12
click at [329, 211] on input "True" at bounding box center [328, 210] width 12 height 12
radio input "true"
click at [490, 340] on button "SUBMIT" at bounding box center [505, 349] width 105 height 25
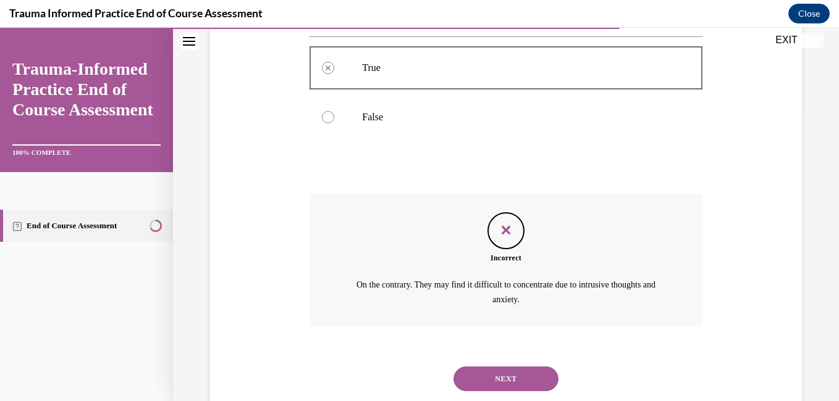
scroll to position [319, 0]
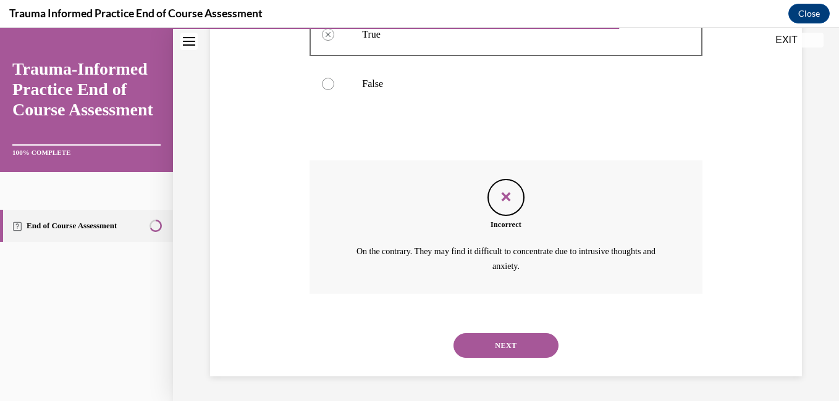
click at [514, 345] on button "NEXT" at bounding box center [505, 345] width 105 height 25
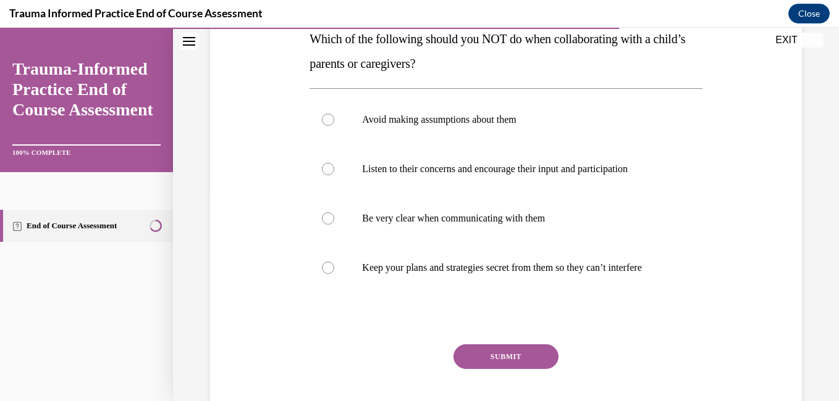
scroll to position [210, 0]
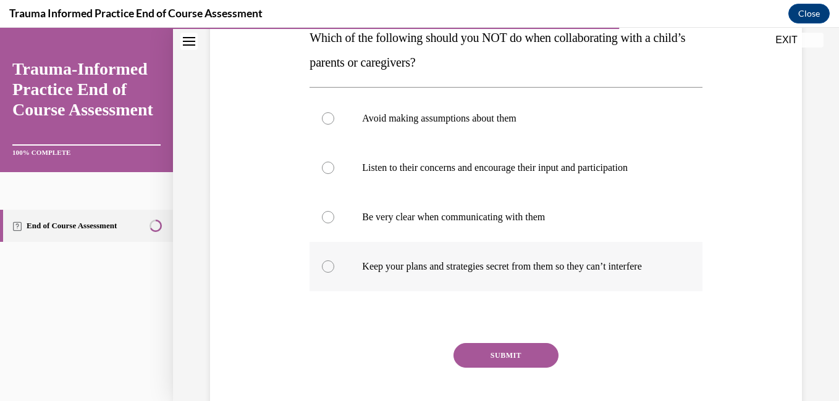
click at [333, 279] on label "Keep your plans and strategies secret from them so they can’t interfere" at bounding box center [505, 266] width 392 height 49
click at [333, 273] on input "Keep your plans and strategies secret from them so they can’t interfere" at bounding box center [328, 267] width 12 height 12
radio input "true"
click at [493, 358] on button "SUBMIT" at bounding box center [505, 355] width 105 height 25
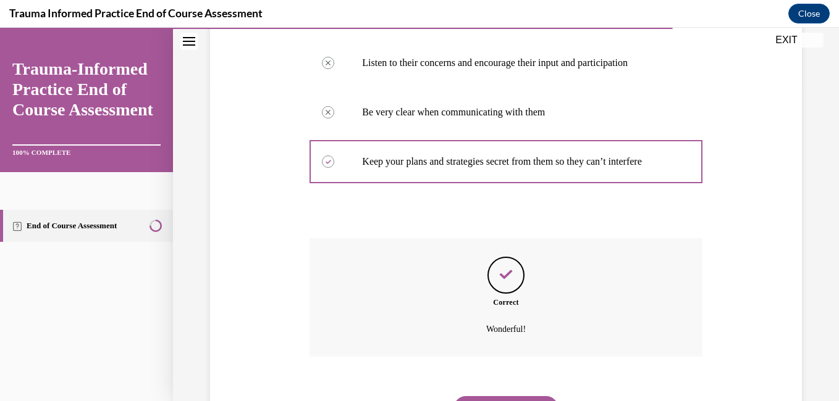
scroll to position [390, 0]
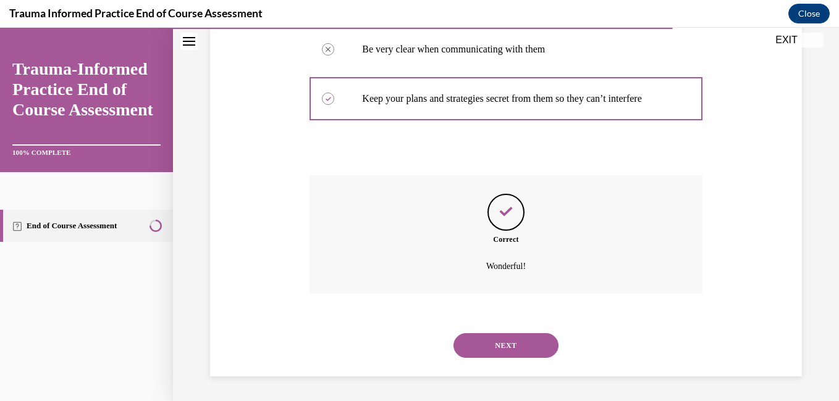
click at [486, 348] on button "NEXT" at bounding box center [505, 345] width 105 height 25
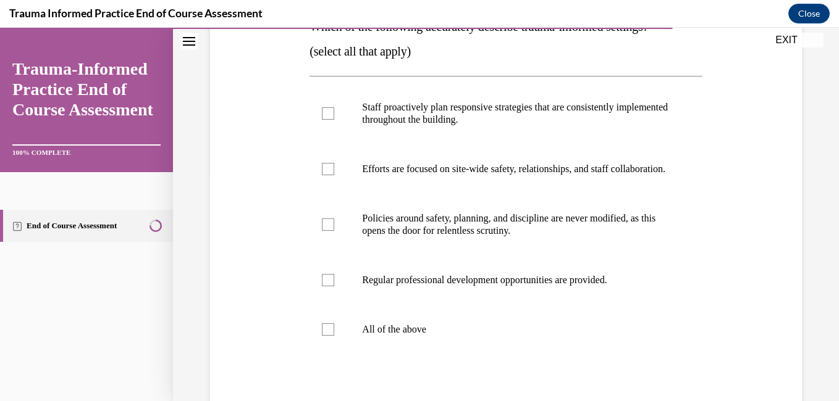
scroll to position [222, 0]
click at [324, 115] on div at bounding box center [328, 113] width 12 height 12
click at [324, 115] on input "Staff proactively plan responsive strategies that are consistently implemented …" at bounding box center [328, 113] width 12 height 12
checkbox input "true"
click at [322, 181] on label "Efforts are focused on site-wide safety, relationships, and staff collaboration." at bounding box center [505, 168] width 392 height 49
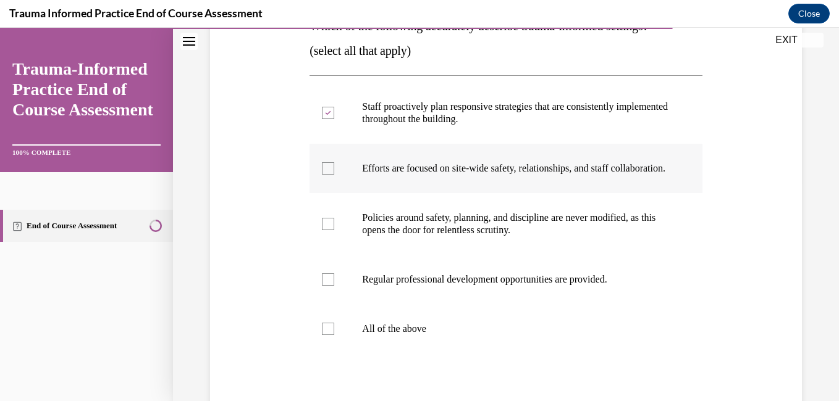
click at [322, 175] on input "Efforts are focused on site-wide safety, relationships, and staff collaboration." at bounding box center [328, 168] width 12 height 12
checkbox input "true"
click at [324, 246] on label "Policies around safety, planning, and discipline are never modified, as this op…" at bounding box center [505, 224] width 392 height 62
click at [324, 230] on input "Policies around safety, planning, and discipline are never modified, as this op…" at bounding box center [328, 224] width 12 height 12
checkbox input "true"
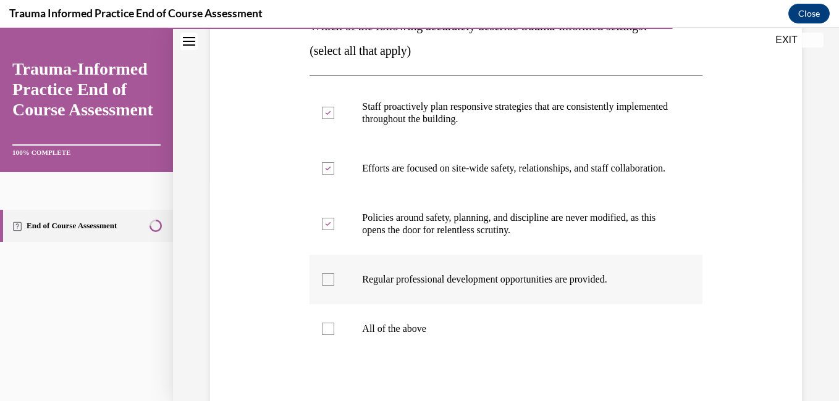
click at [325, 286] on div at bounding box center [328, 280] width 12 height 12
click at [325, 286] on input "Regular professional development opportunities are provided." at bounding box center [328, 280] width 12 height 12
checkbox input "true"
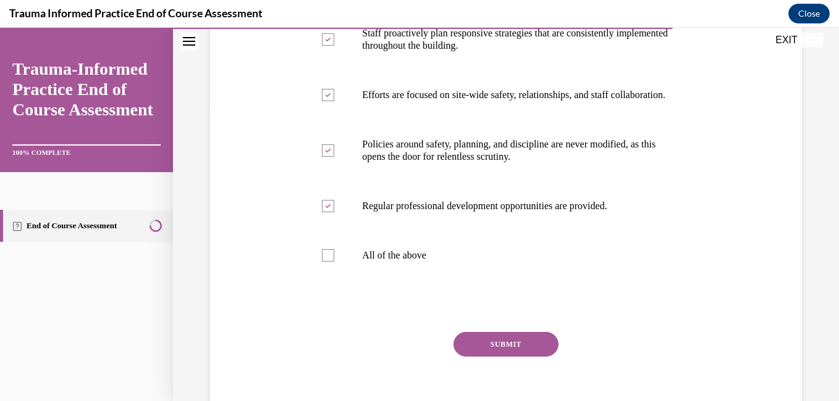
scroll to position [298, 0]
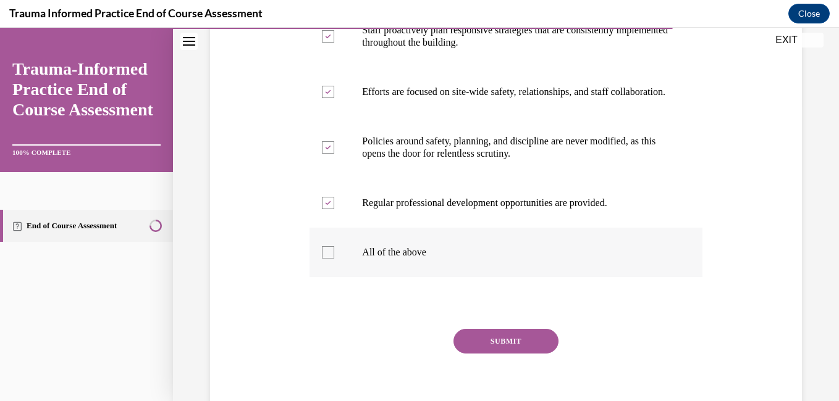
click at [330, 259] on div at bounding box center [328, 252] width 12 height 12
click at [330, 259] on input "All of the above" at bounding box center [328, 252] width 12 height 12
checkbox input "true"
click at [482, 351] on button "SUBMIT" at bounding box center [505, 341] width 105 height 25
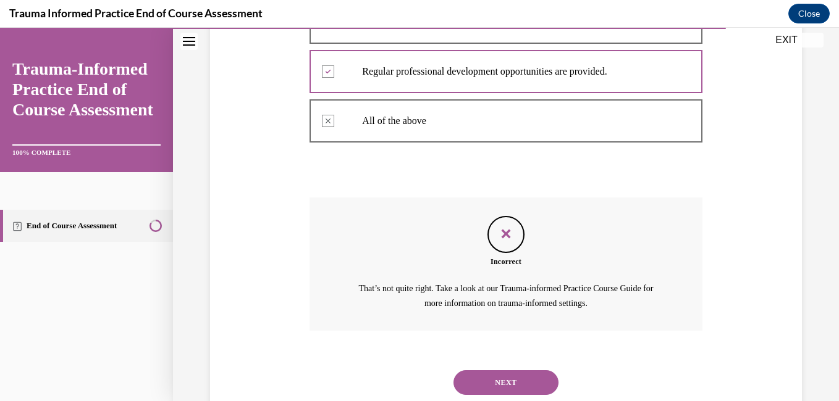
scroll to position [430, 0]
click at [494, 387] on button "NEXT" at bounding box center [505, 382] width 105 height 25
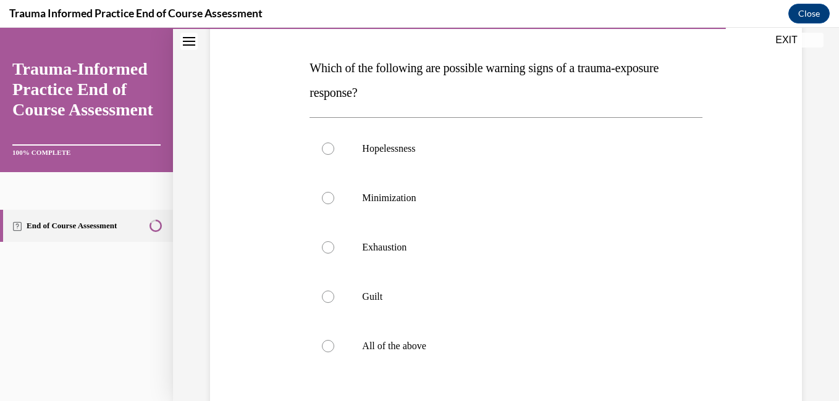
scroll to position [193, 0]
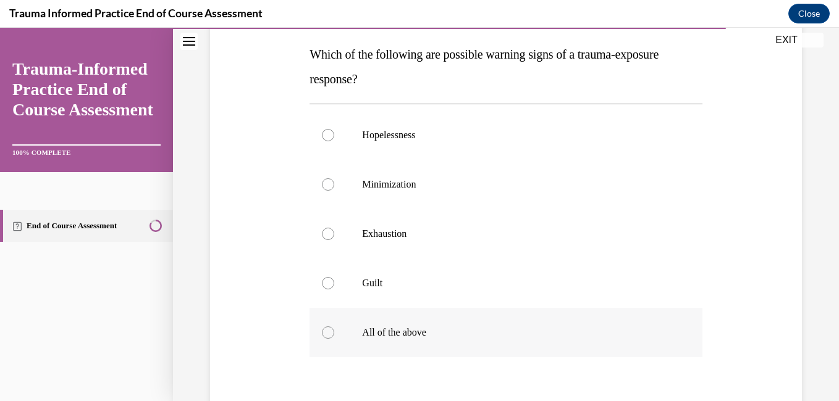
click at [330, 330] on div at bounding box center [328, 333] width 12 height 12
click at [330, 330] on input "All of the above" at bounding box center [328, 333] width 12 height 12
radio input "true"
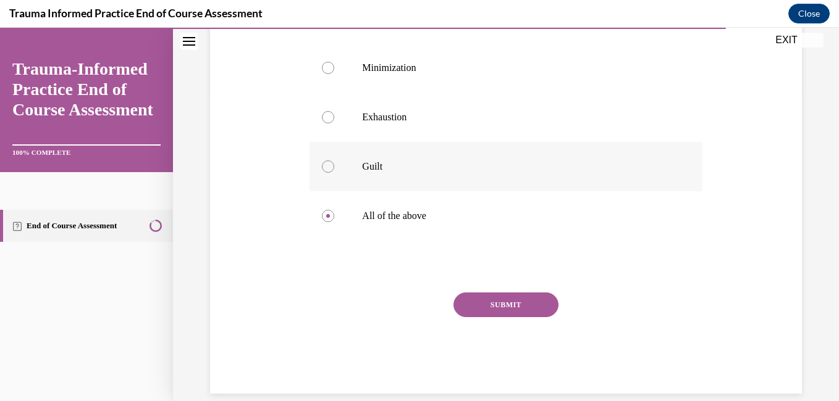
scroll to position [314, 0]
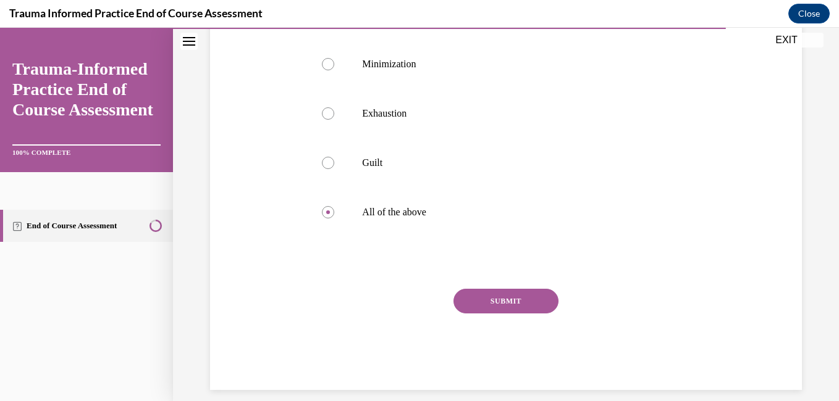
click at [507, 296] on button "SUBMIT" at bounding box center [505, 301] width 105 height 25
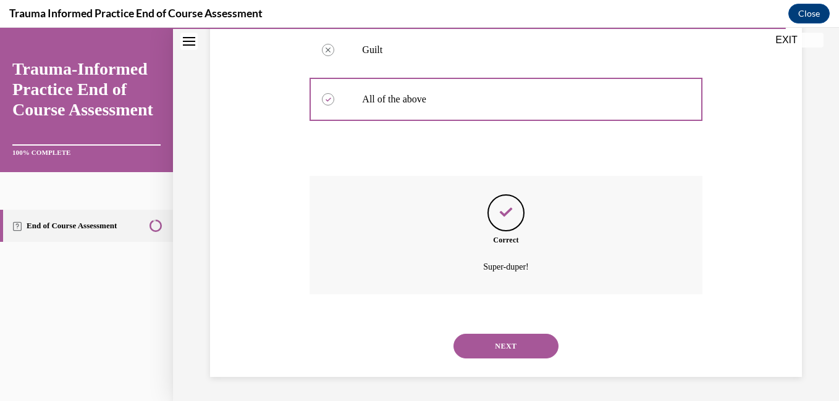
scroll to position [427, 0]
click at [485, 352] on button "NEXT" at bounding box center [505, 345] width 105 height 25
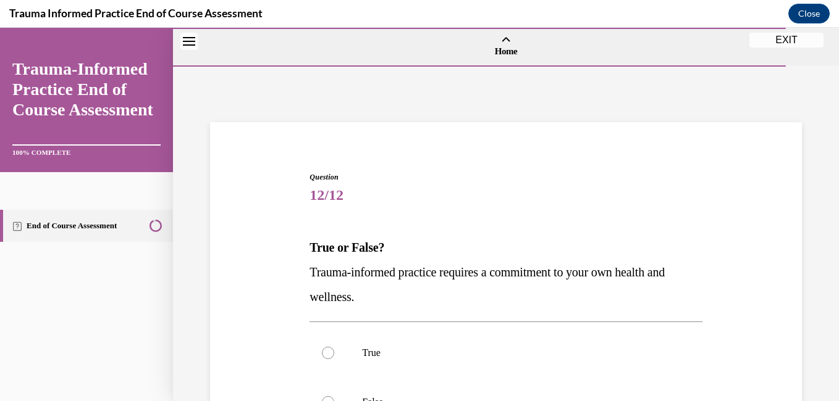
scroll to position [115, 0]
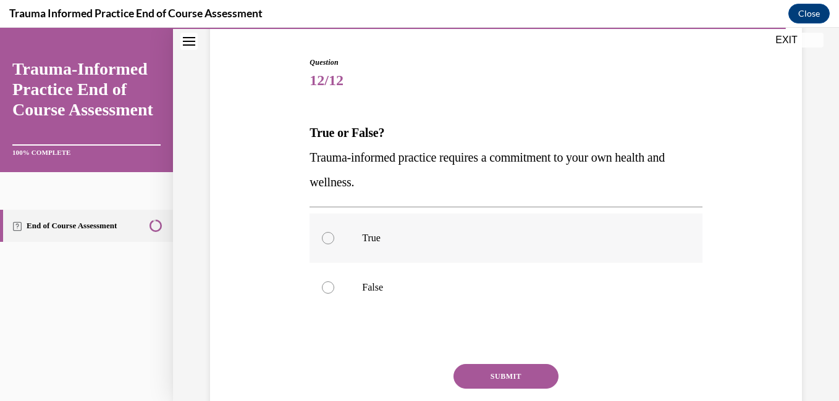
click at [332, 230] on label "True" at bounding box center [505, 238] width 392 height 49
click at [332, 232] on input "True" at bounding box center [328, 238] width 12 height 12
radio input "true"
click at [503, 376] on button "SUBMIT" at bounding box center [505, 376] width 105 height 25
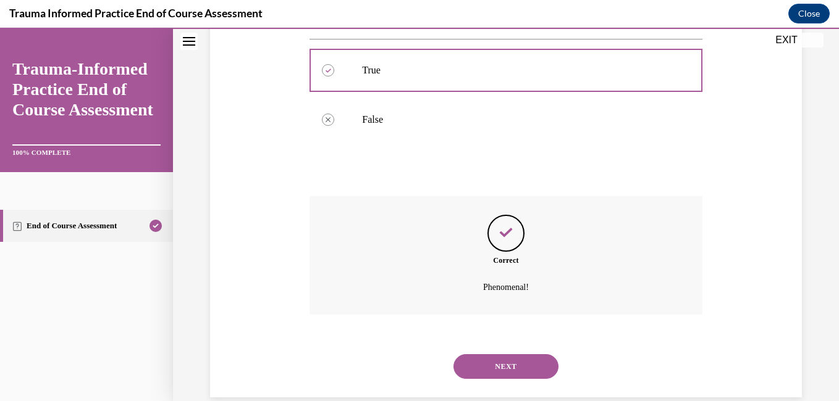
scroll to position [304, 0]
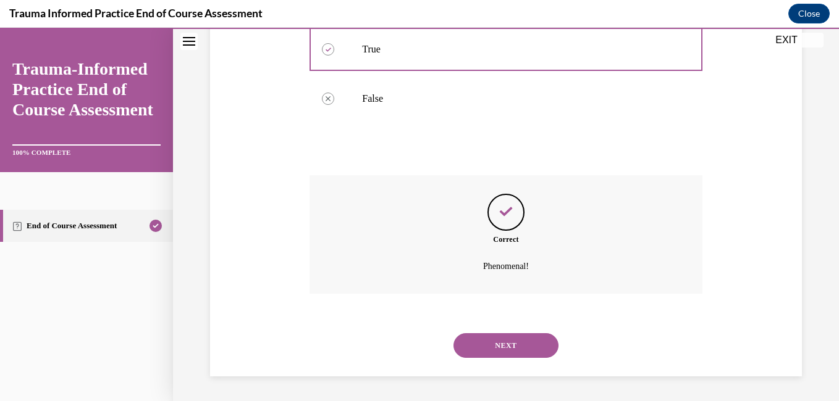
click at [480, 348] on button "NEXT" at bounding box center [505, 345] width 105 height 25
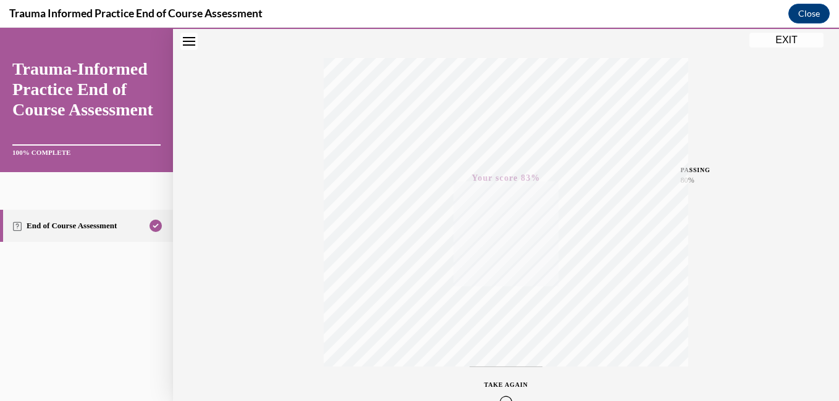
scroll to position [259, 0]
click at [772, 41] on button "EXIT" at bounding box center [786, 40] width 74 height 15
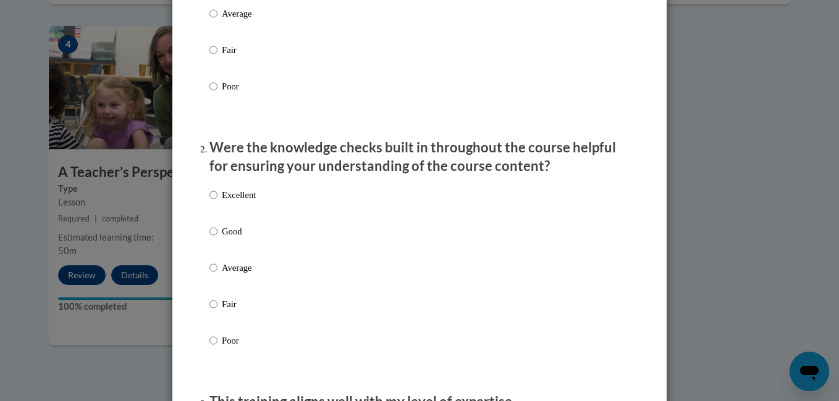
scroll to position [271, 0]
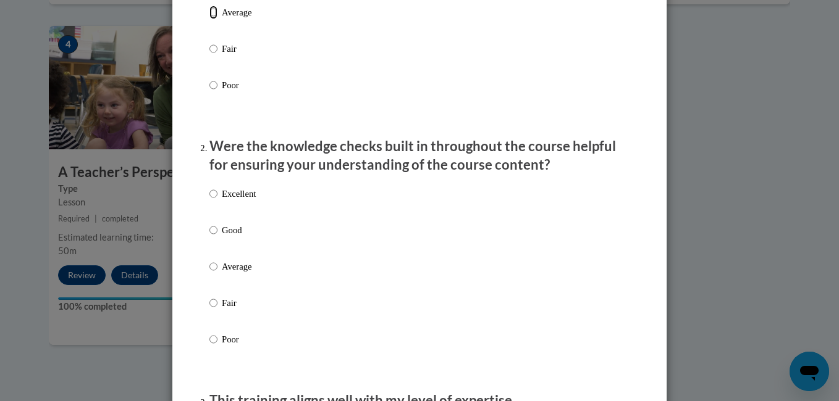
click at [212, 19] on input "Average" at bounding box center [213, 13] width 8 height 14
radio input "true"
click at [209, 237] on input "Good" at bounding box center [213, 231] width 8 height 14
radio input "true"
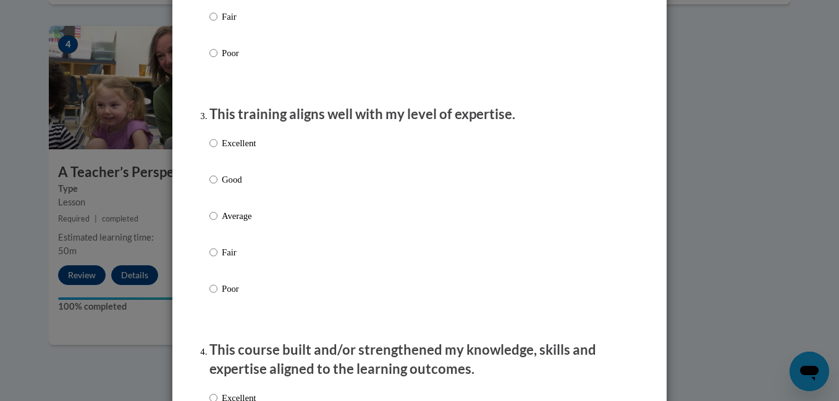
scroll to position [569, 0]
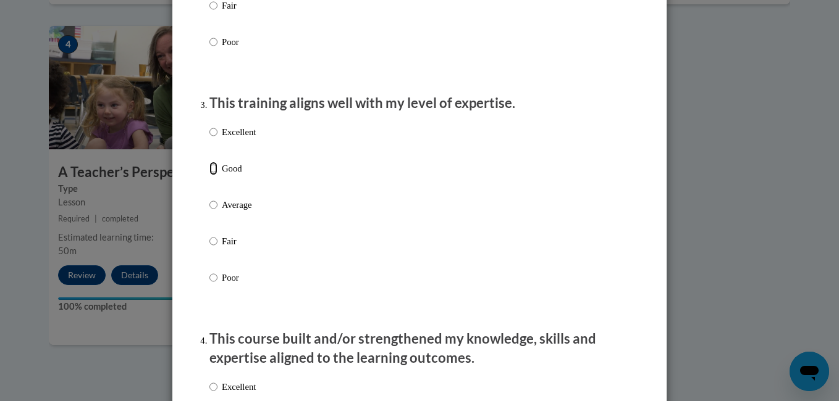
click at [209, 175] on input "Good" at bounding box center [213, 169] width 8 height 14
radio input "true"
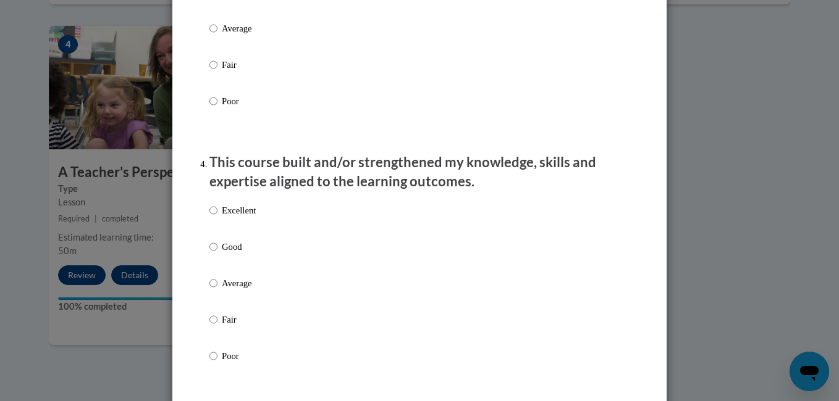
scroll to position [746, 0]
click at [214, 296] on label "Average" at bounding box center [232, 292] width 46 height 33
click at [214, 290] on input "Average" at bounding box center [213, 283] width 8 height 14
radio input "true"
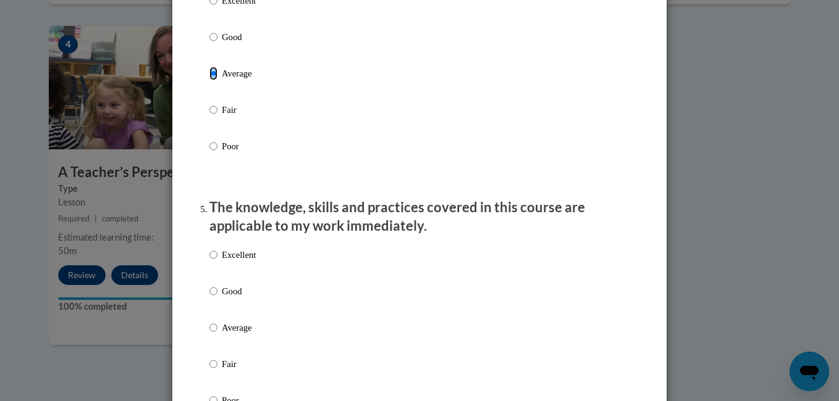
scroll to position [958, 0]
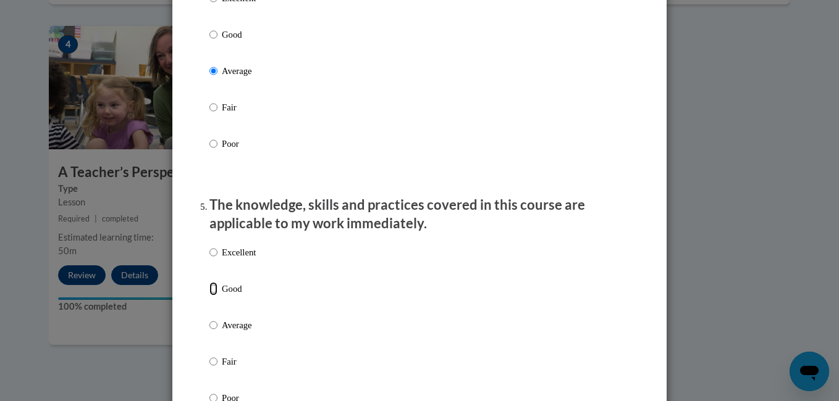
click at [211, 296] on input "Good" at bounding box center [213, 289] width 8 height 14
radio input "true"
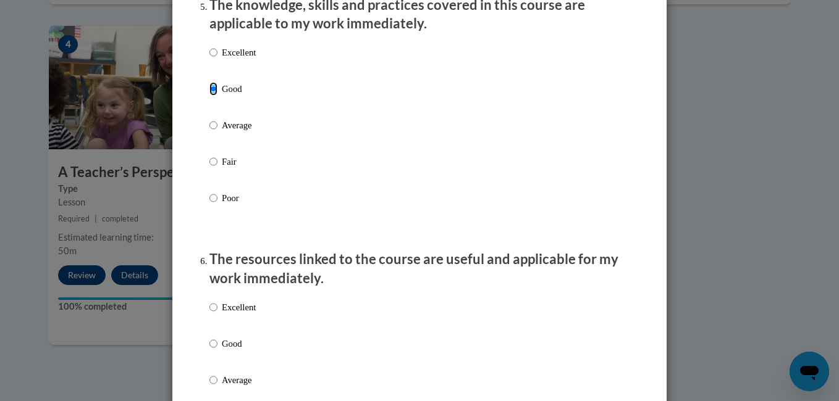
scroll to position [1159, 0]
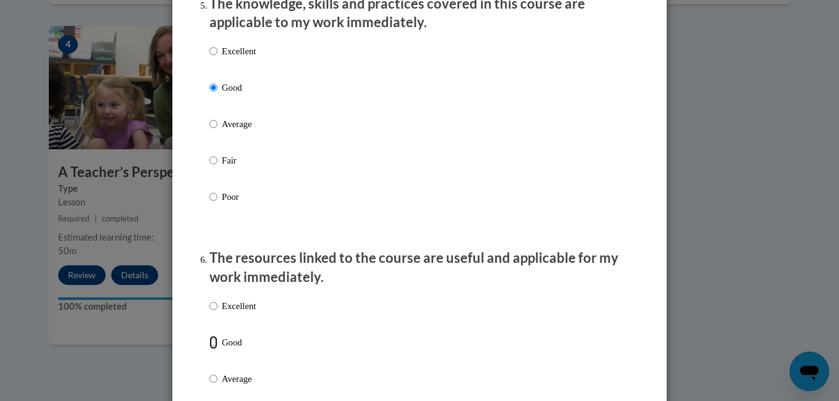
click at [209, 350] on input "Good" at bounding box center [213, 343] width 8 height 14
radio input "true"
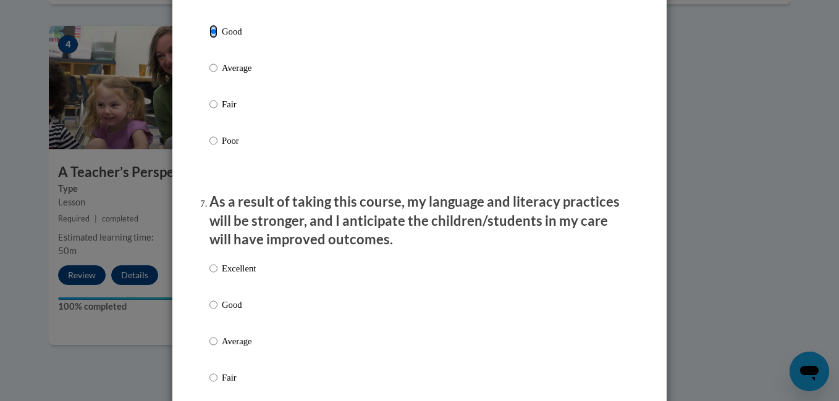
scroll to position [1472, 0]
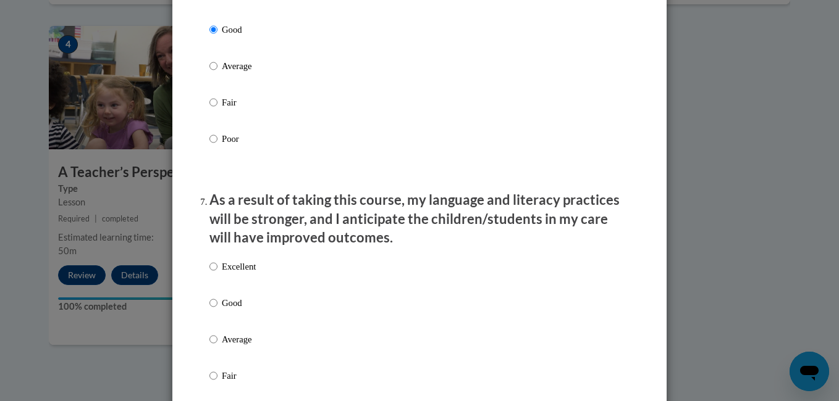
click at [214, 309] on label "Good" at bounding box center [232, 312] width 46 height 33
click at [214, 309] on input "Good" at bounding box center [213, 303] width 8 height 14
radio input "true"
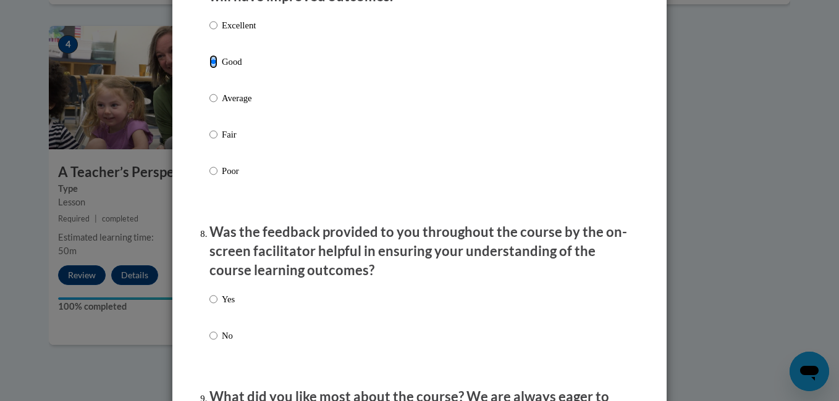
scroll to position [1721, 0]
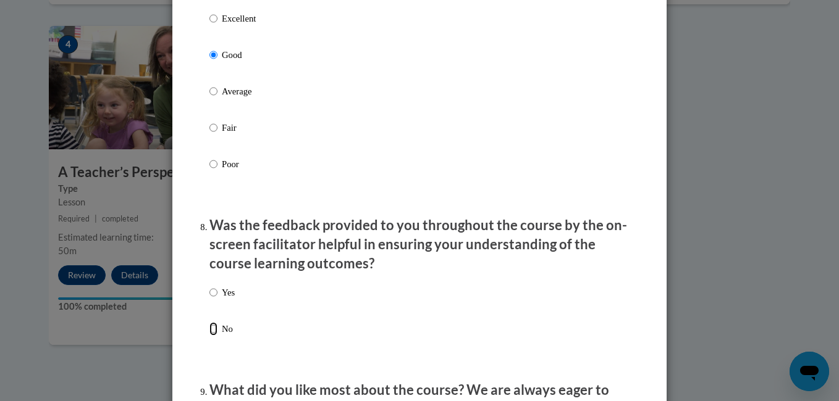
click at [209, 336] on input "No" at bounding box center [213, 329] width 8 height 14
radio input "true"
click at [212, 300] on input "Yes" at bounding box center [213, 293] width 8 height 14
radio input "true"
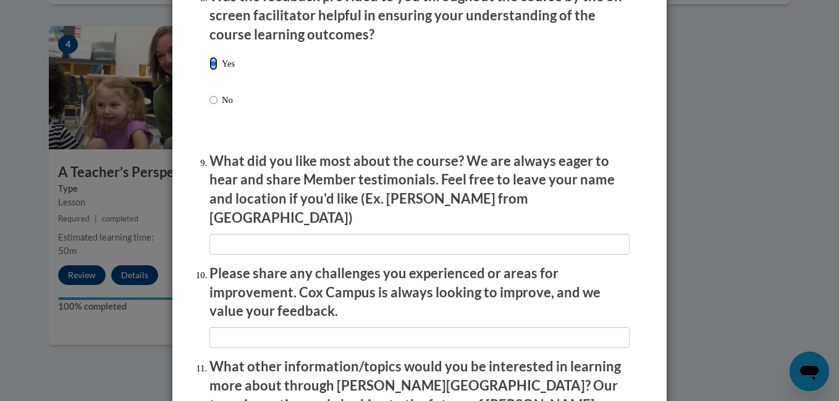
scroll to position [1950, 0]
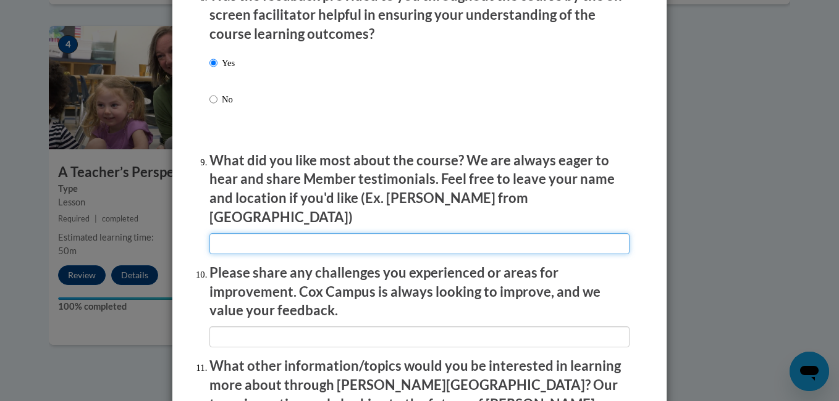
click at [243, 238] on input "textbox" at bounding box center [419, 243] width 420 height 21
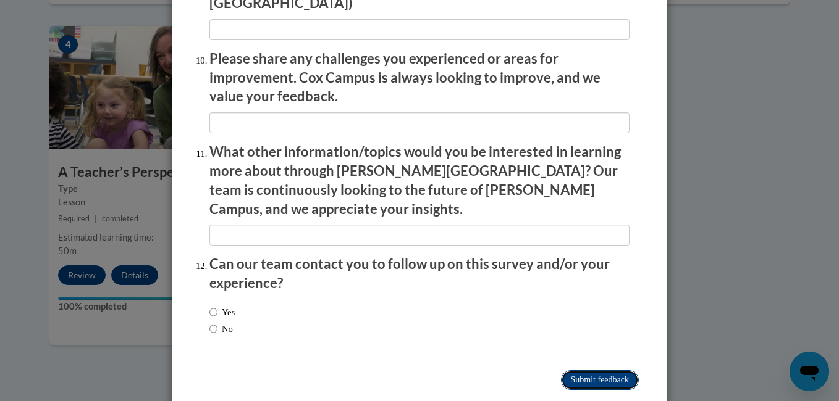
click at [579, 371] on input "Submit feedback" at bounding box center [600, 381] width 78 height 20
